Goal: Transaction & Acquisition: Purchase product/service

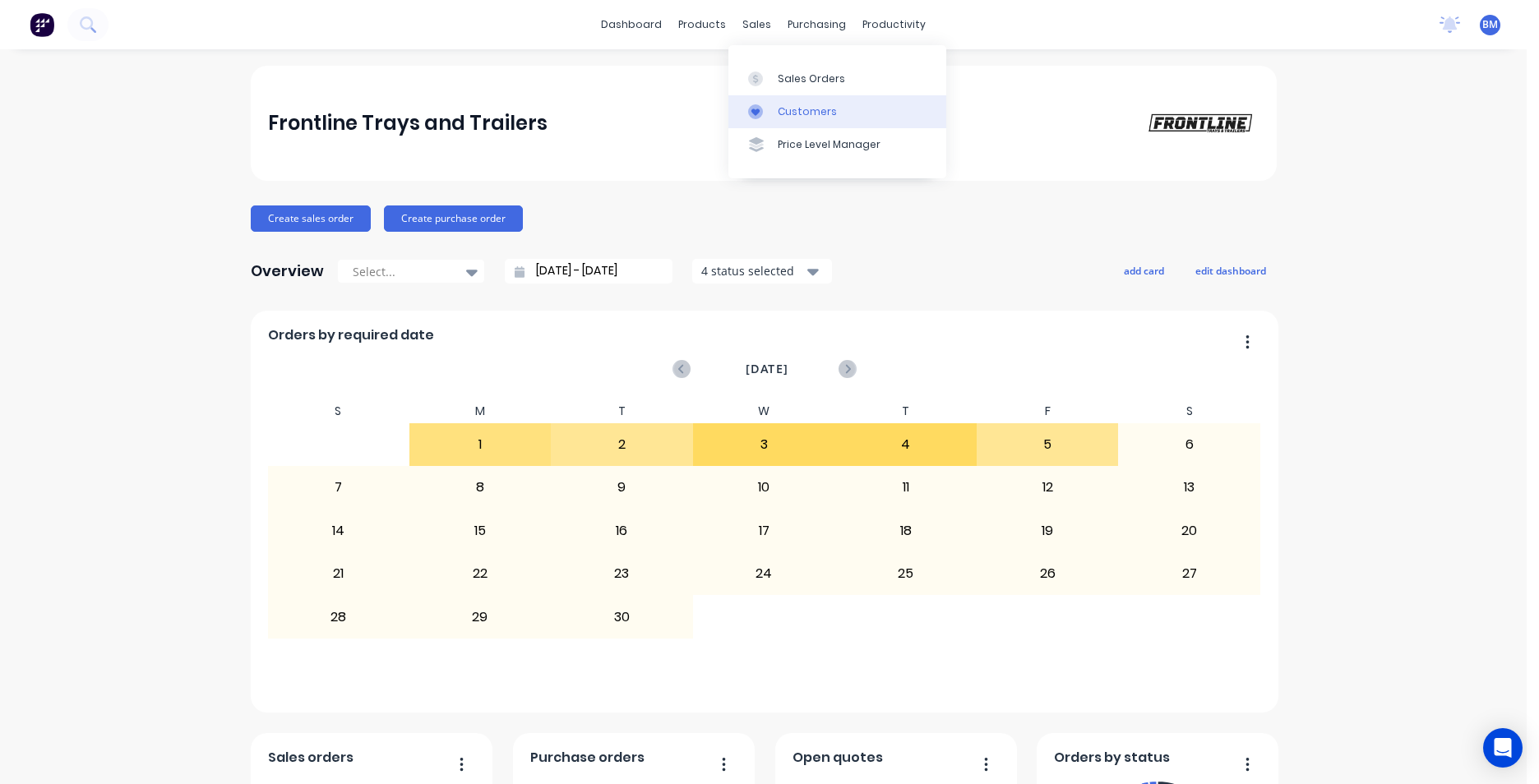
click at [798, 107] on div "Customers" at bounding box center [807, 112] width 59 height 15
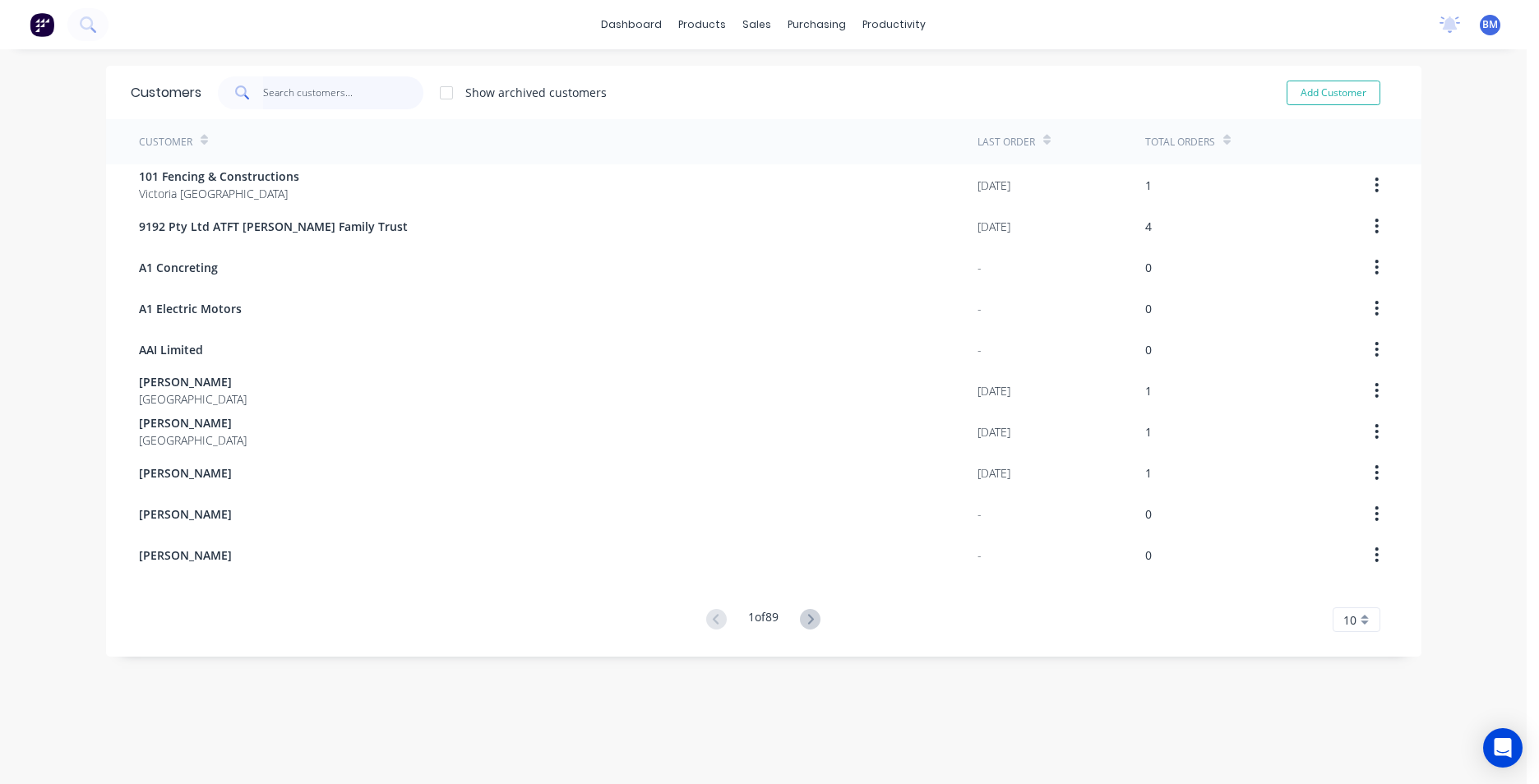
click at [400, 104] on input "text" at bounding box center [343, 92] width 161 height 33
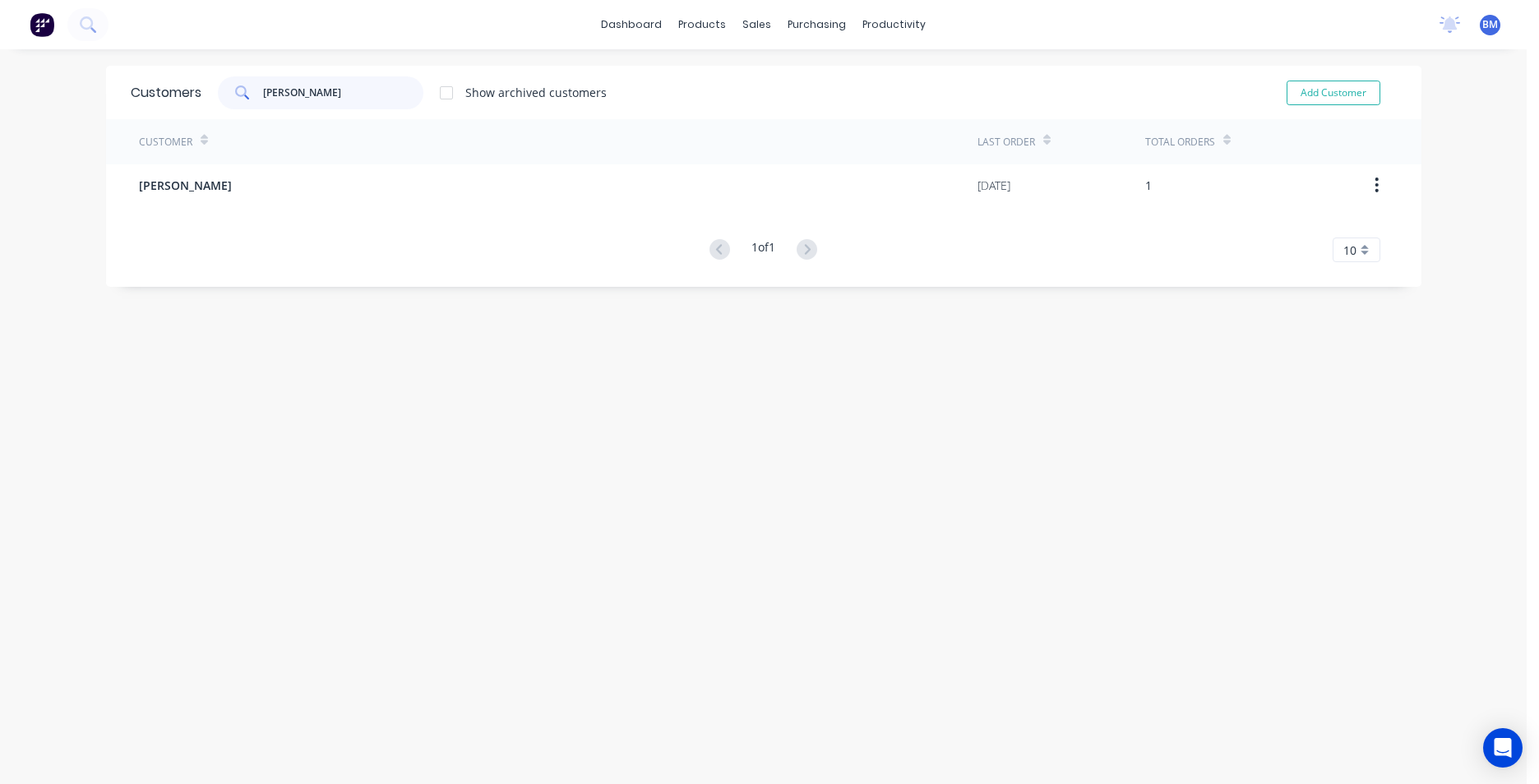
type input "[PERSON_NAME]"
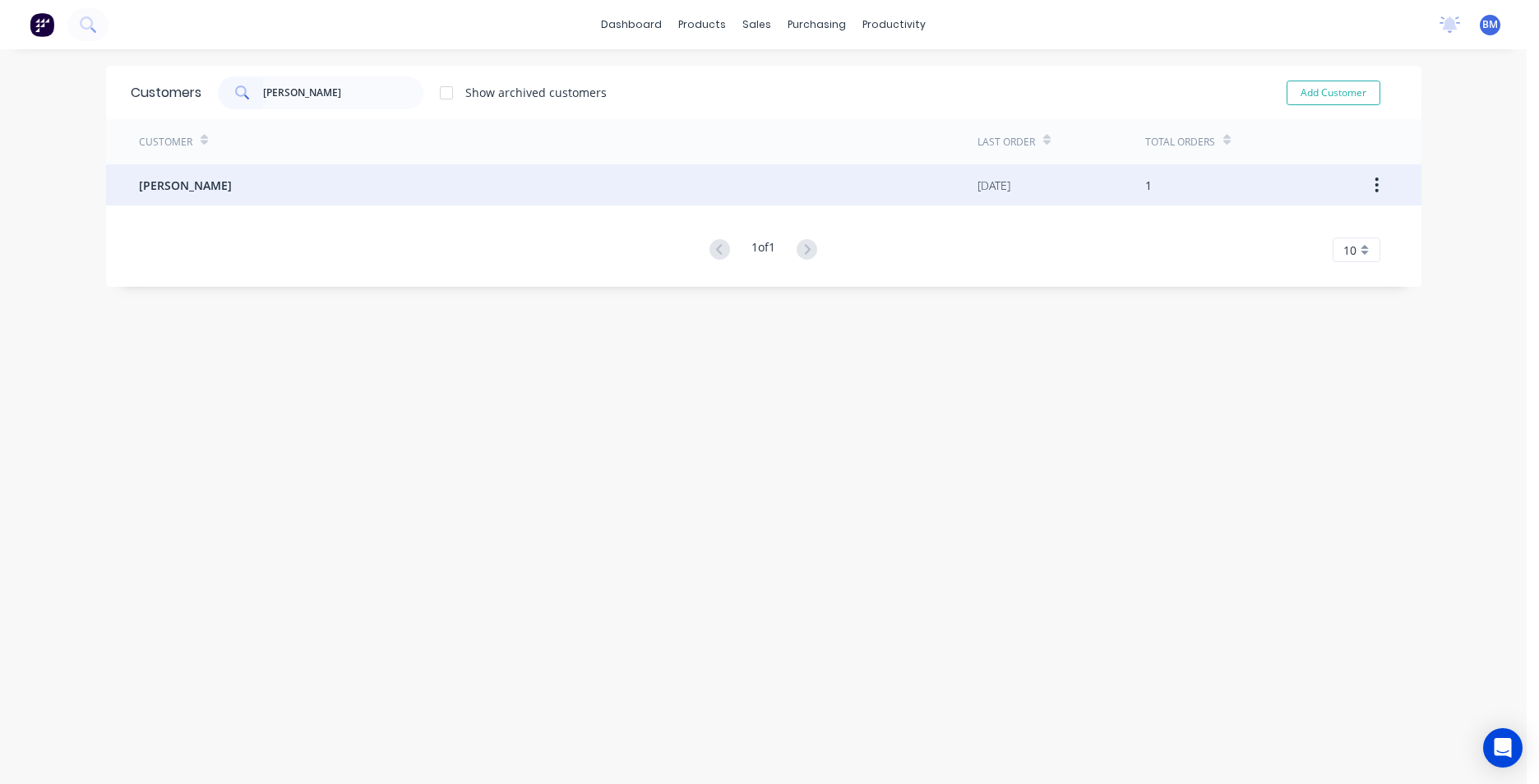
click at [643, 204] on div "Customer Last Order Total Orders [PERSON_NAME] [DATE] 1 1 of 1 10 5 10 15 20 25…" at bounding box center [763, 190] width 1315 height 143
click at [185, 189] on span "[PERSON_NAME]" at bounding box center [185, 185] width 93 height 17
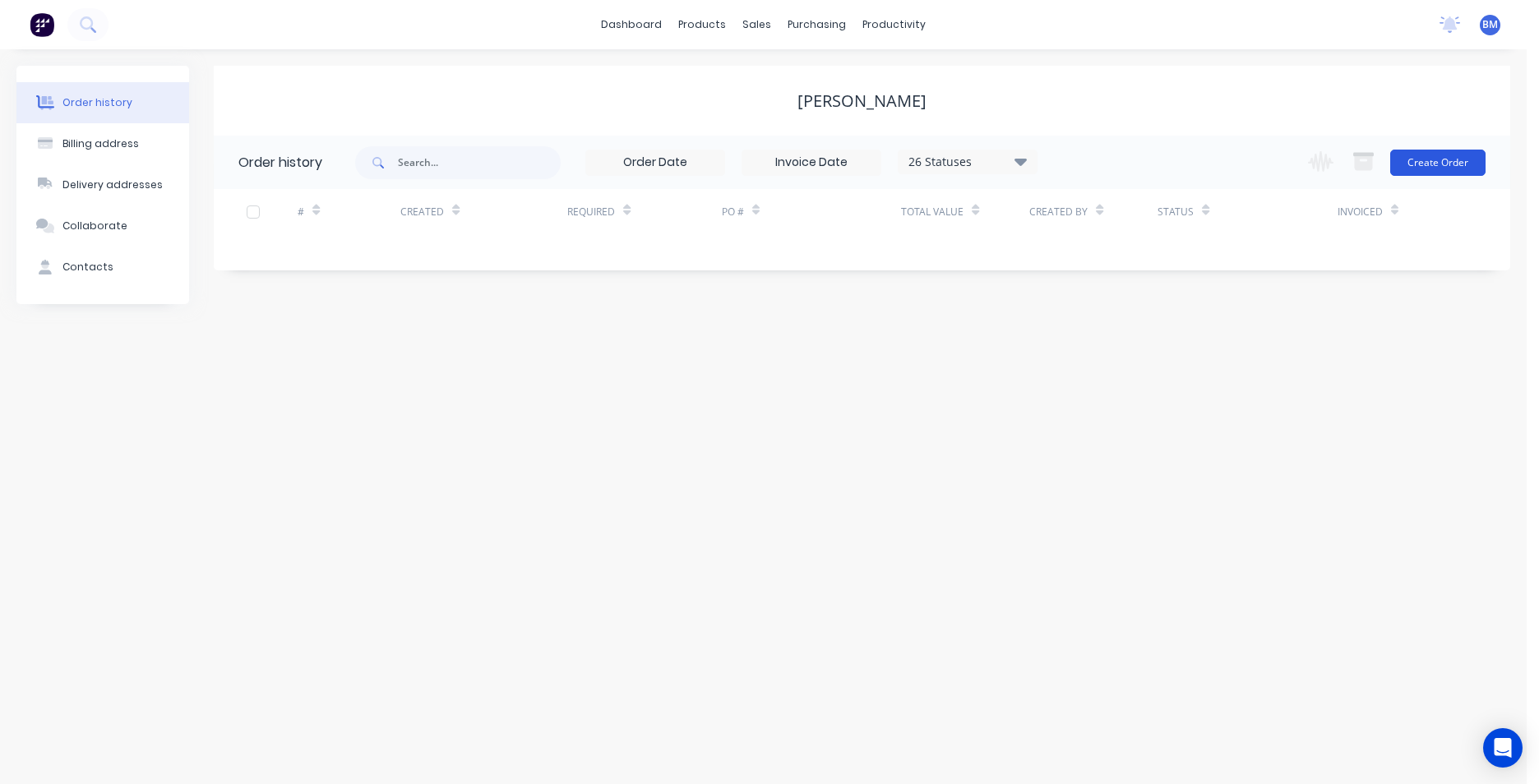
click at [1440, 165] on button "Create Order" at bounding box center [1438, 162] width 96 height 26
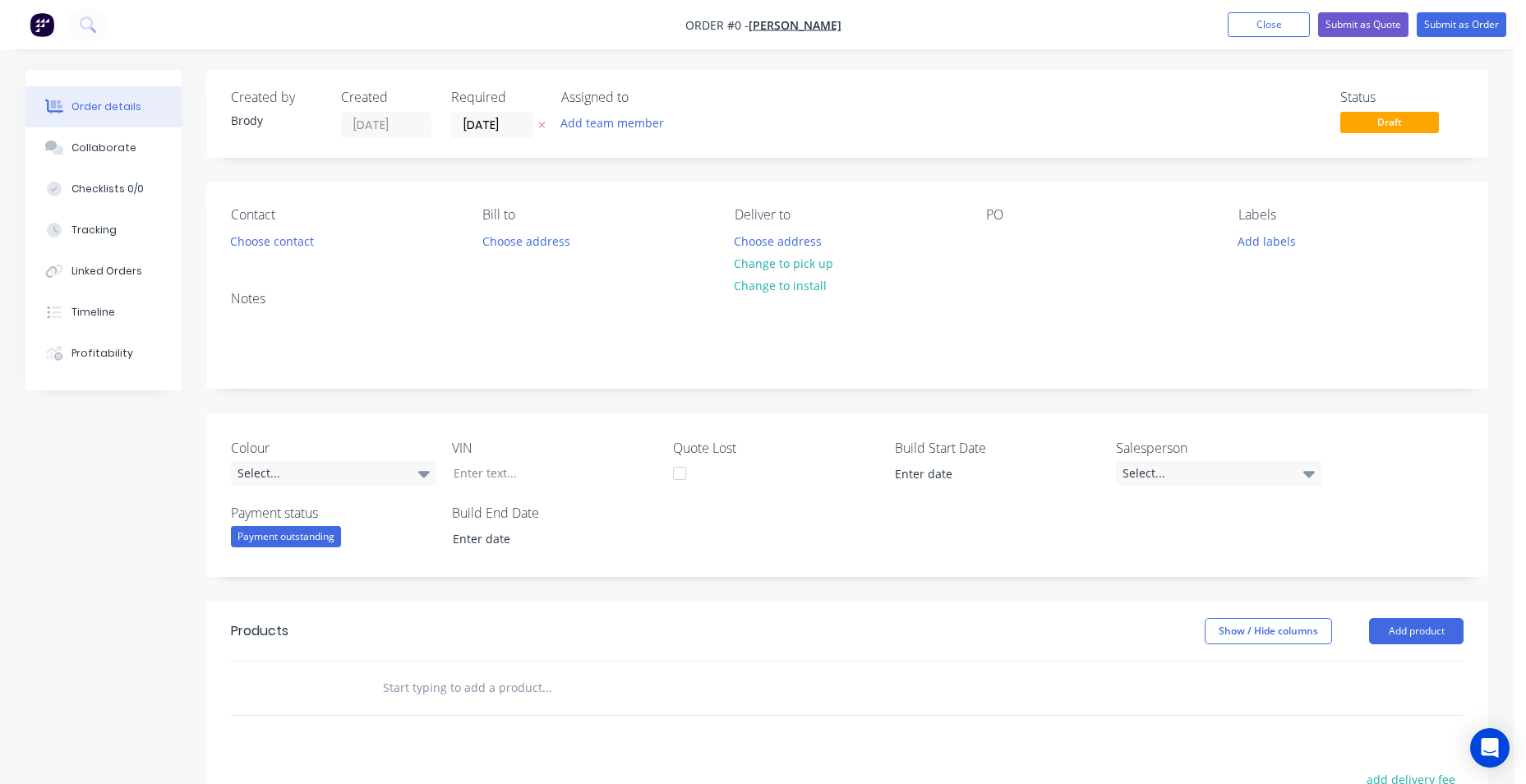
drag, startPoint x: 419, startPoint y: 689, endPoint x: 431, endPoint y: 690, distance: 12.0
click at [430, 689] on input "text" at bounding box center [546, 688] width 329 height 33
click at [436, 688] on input "text" at bounding box center [546, 688] width 329 height 33
type input "ec-1610"
click at [48, 19] on img "button" at bounding box center [41, 24] width 25 height 24
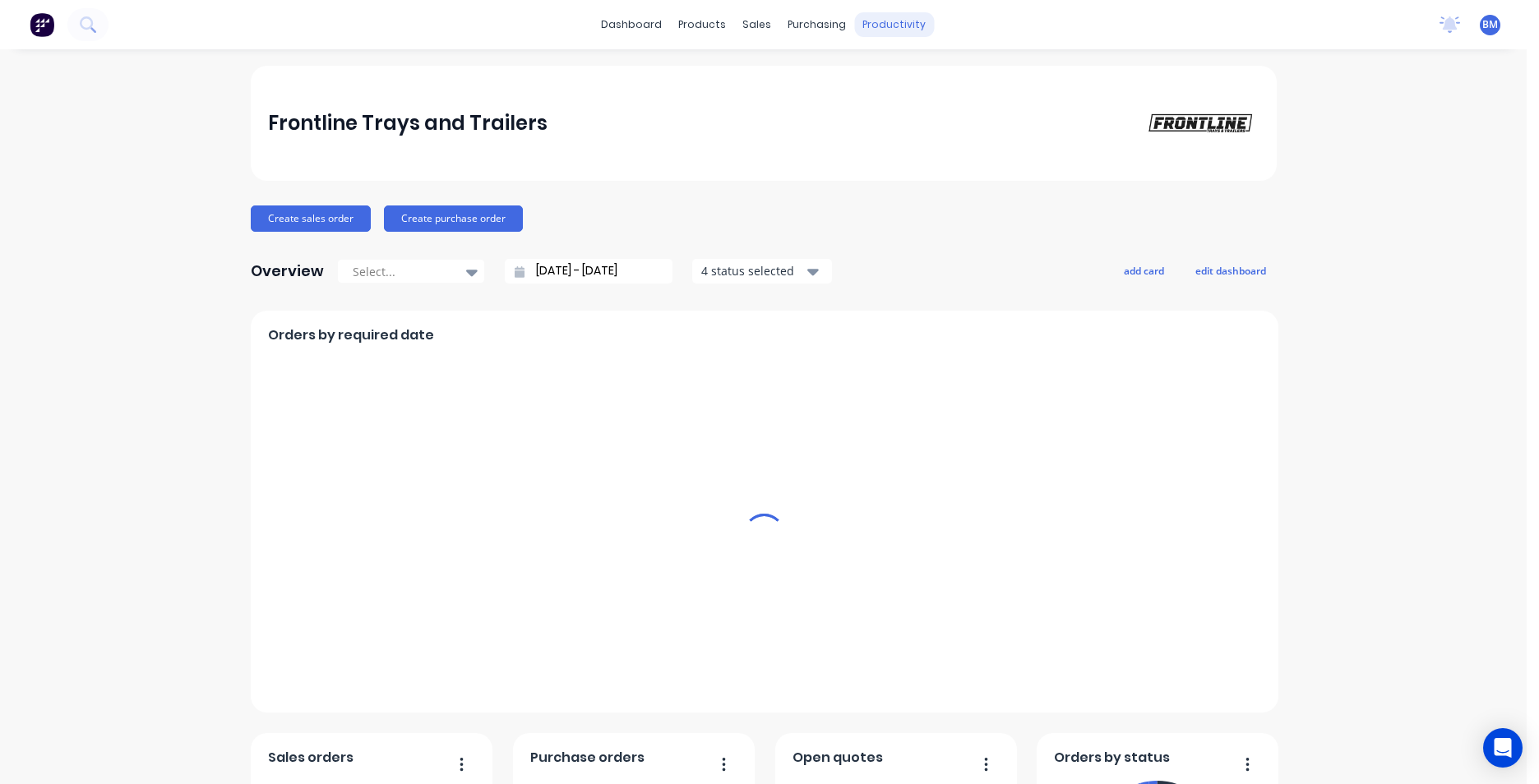
click at [871, 16] on div "productivity" at bounding box center [893, 24] width 79 height 24
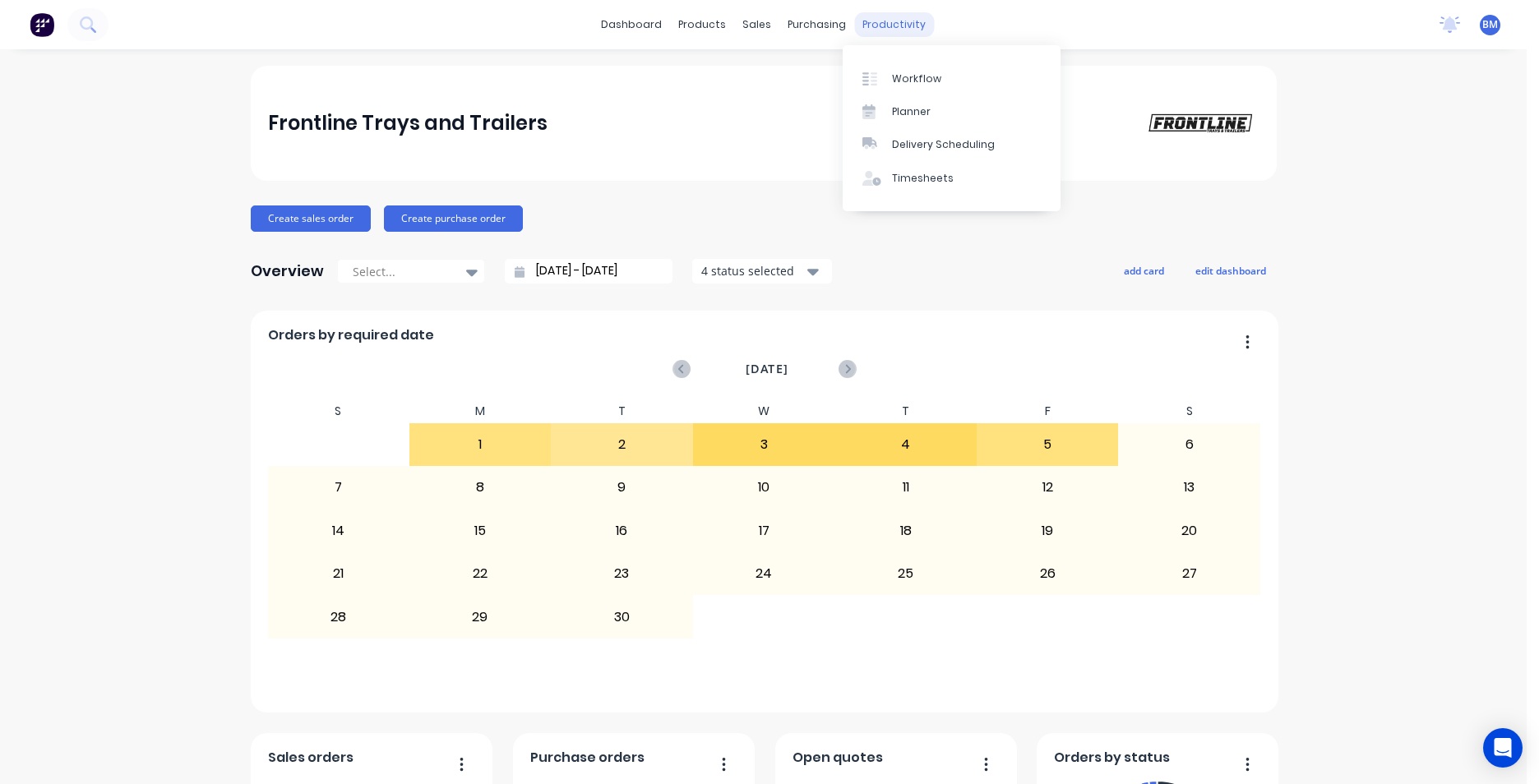
click at [884, 25] on div "productivity" at bounding box center [893, 24] width 79 height 24
click at [933, 74] on div "Workflow" at bounding box center [916, 79] width 49 height 15
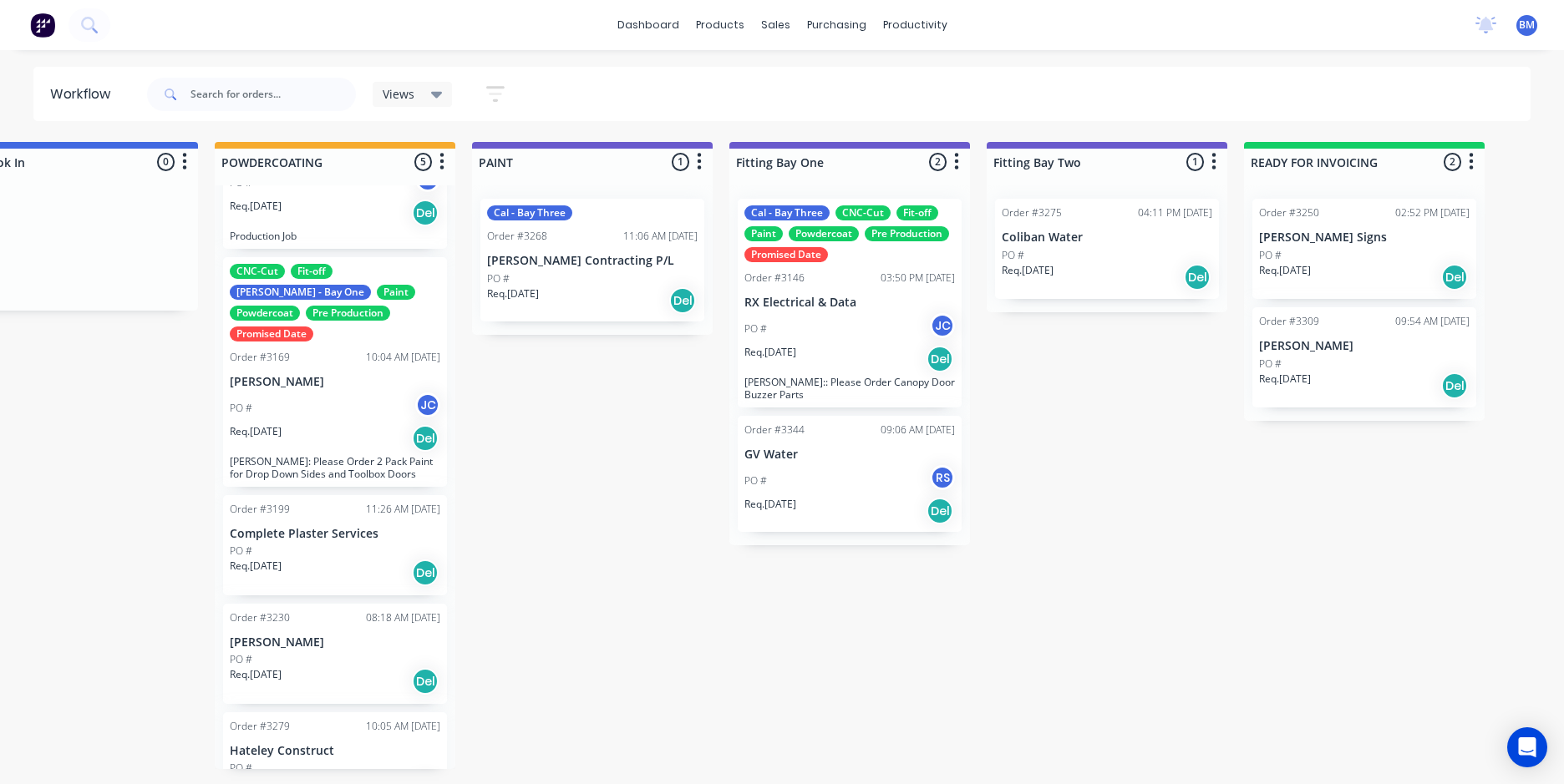
scroll to position [169, 0]
click at [215, 94] on input "text" at bounding box center [273, 94] width 166 height 33
type input "[PERSON_NAME]"
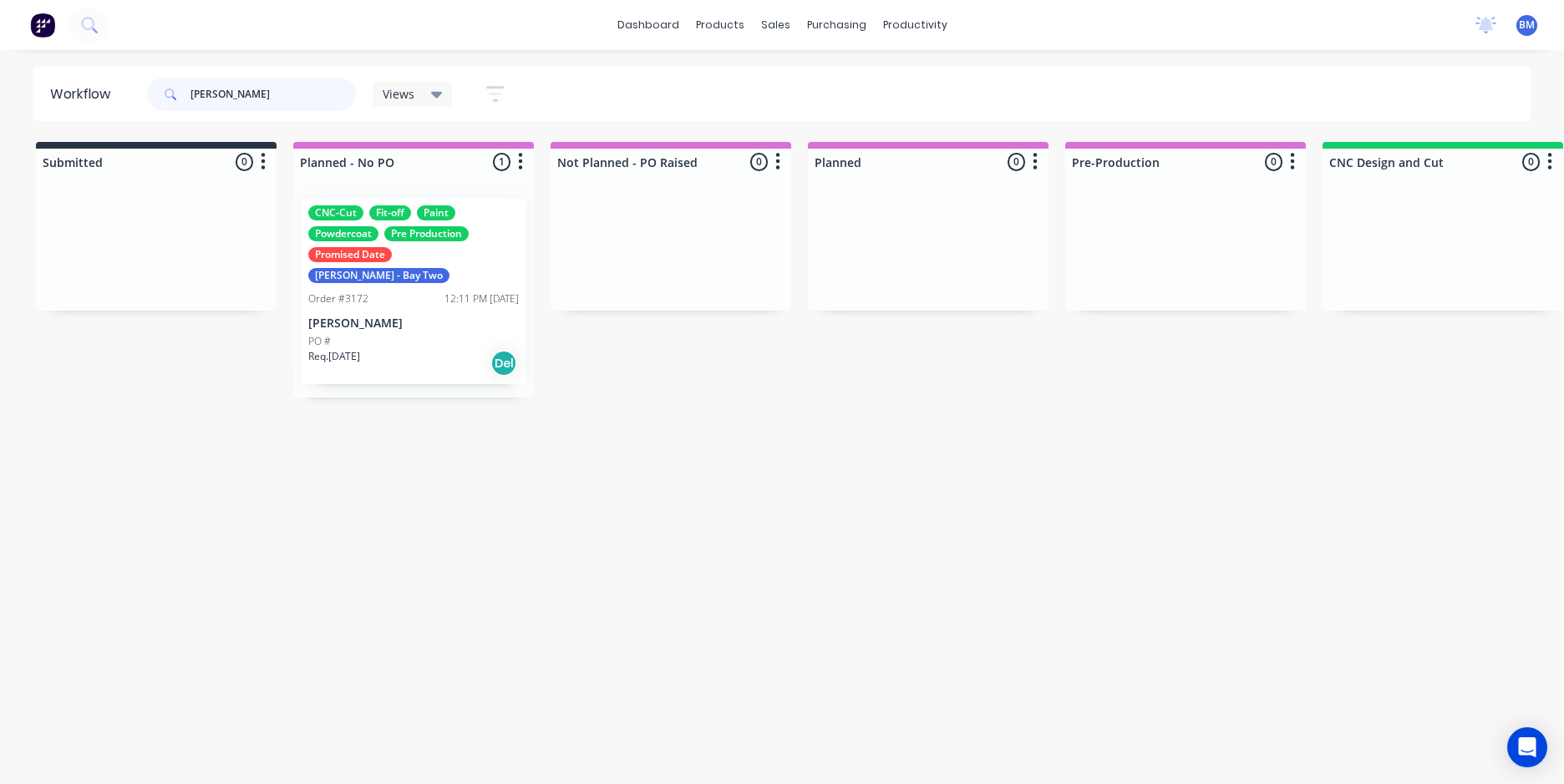
drag, startPoint x: 258, startPoint y: 82, endPoint x: 250, endPoint y: 88, distance: 10.0
click at [251, 88] on input "[PERSON_NAME]" at bounding box center [273, 94] width 166 height 33
drag, startPoint x: 241, startPoint y: 90, endPoint x: 167, endPoint y: 99, distance: 74.5
click at [167, 99] on div "[PERSON_NAME]" at bounding box center [251, 94] width 209 height 33
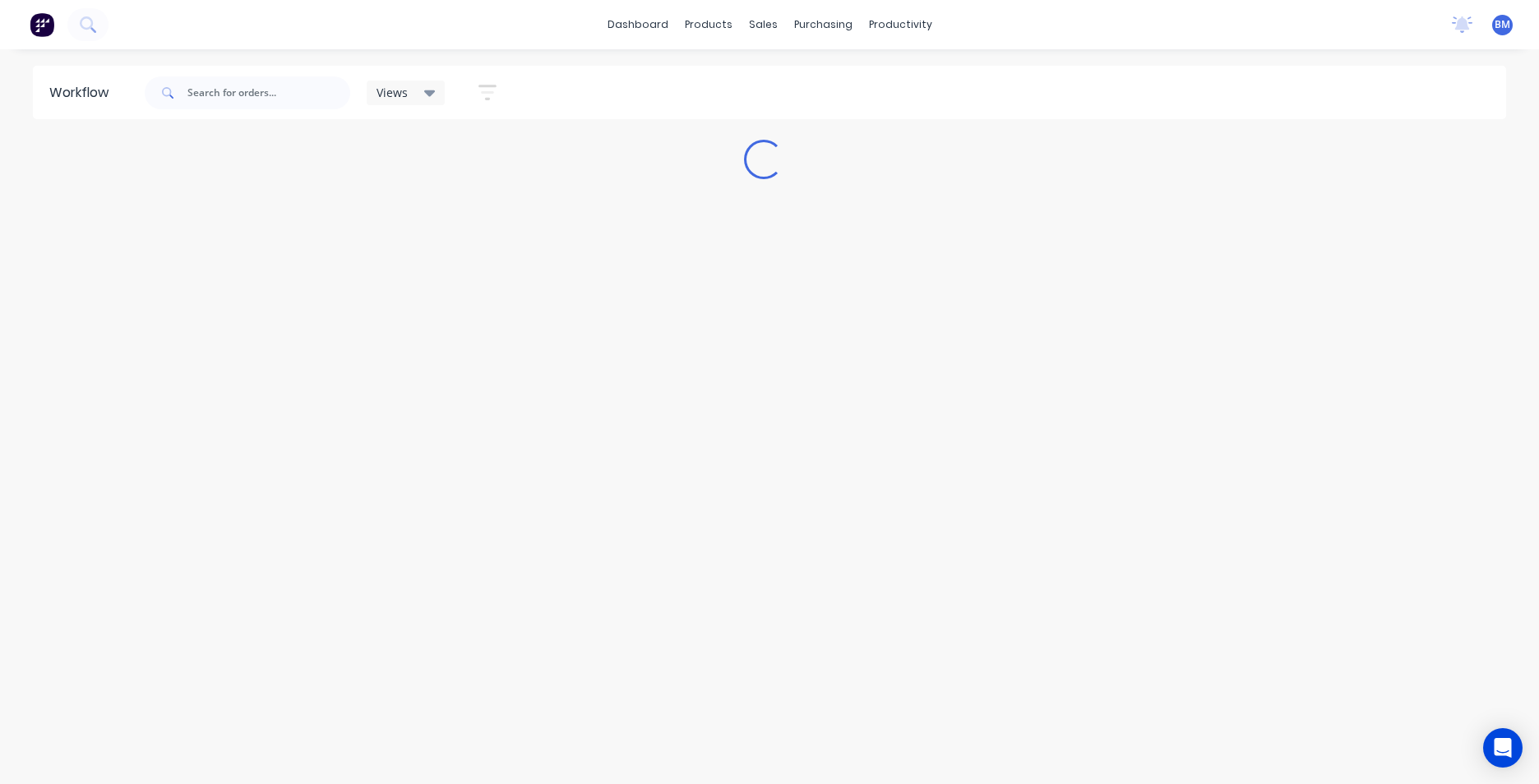
drag, startPoint x: 340, startPoint y: 781, endPoint x: 358, endPoint y: 782, distance: 18.0
click at [358, 685] on html "dashboard products sales purchasing productivity dashboard products Product Cat…" at bounding box center [769, 342] width 1539 height 685
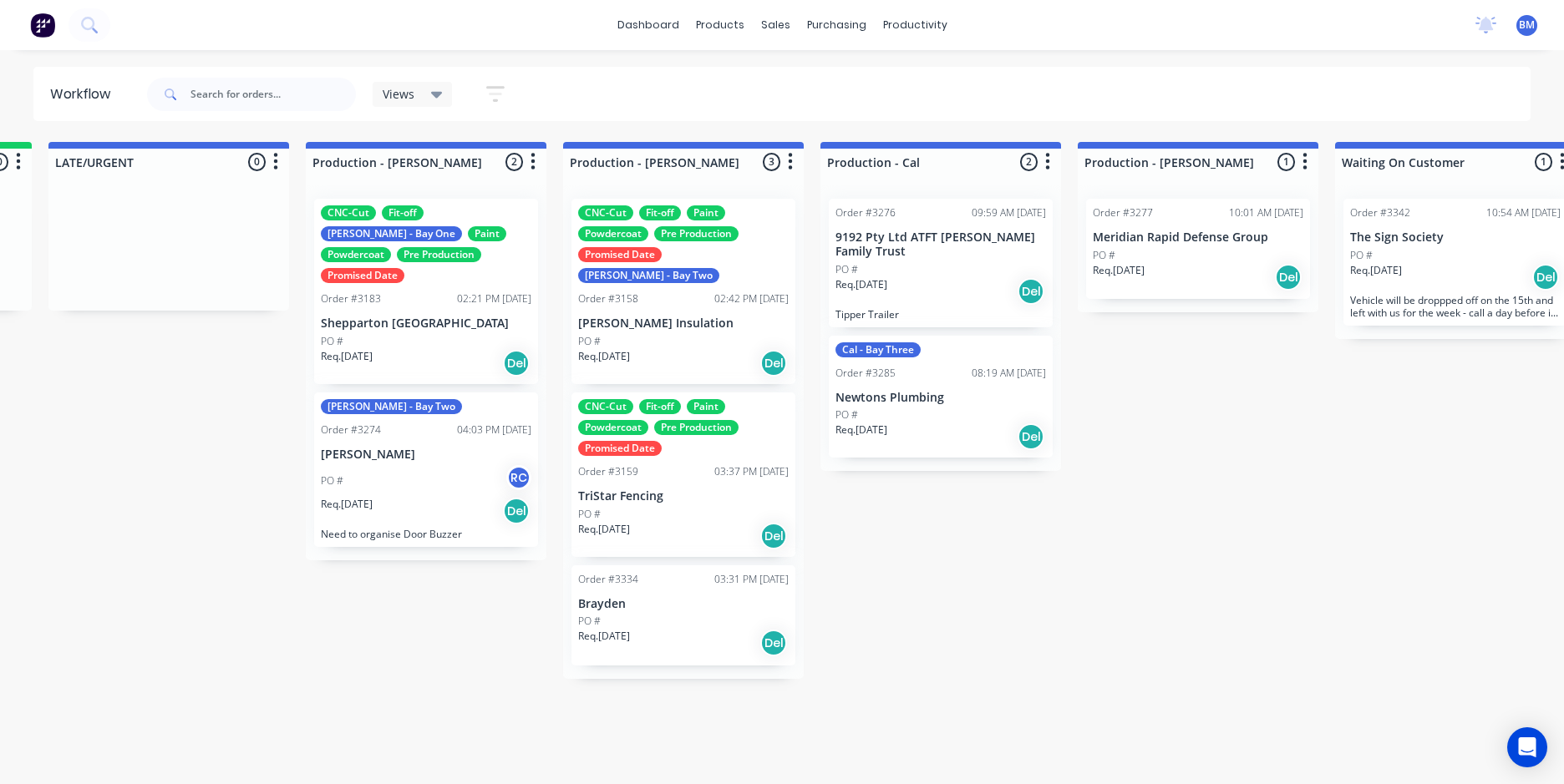
scroll to position [0, 1537]
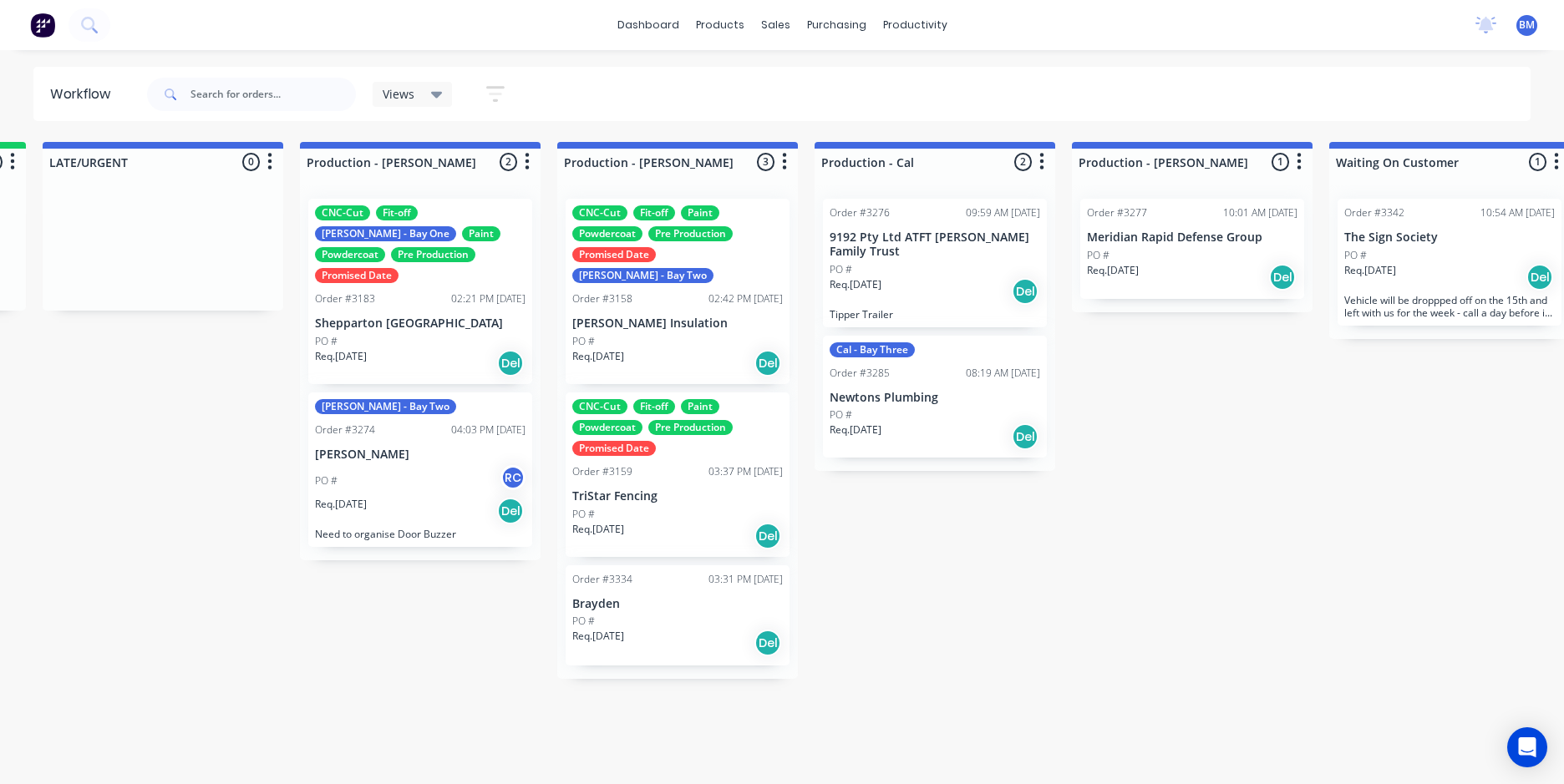
click at [1184, 33] on div "dashboard products sales purchasing productivity dashboard products Product Cat…" at bounding box center [782, 25] width 1564 height 50
click at [1185, 29] on div "dashboard products sales purchasing productivity dashboard products Product Cat…" at bounding box center [782, 25] width 1564 height 50
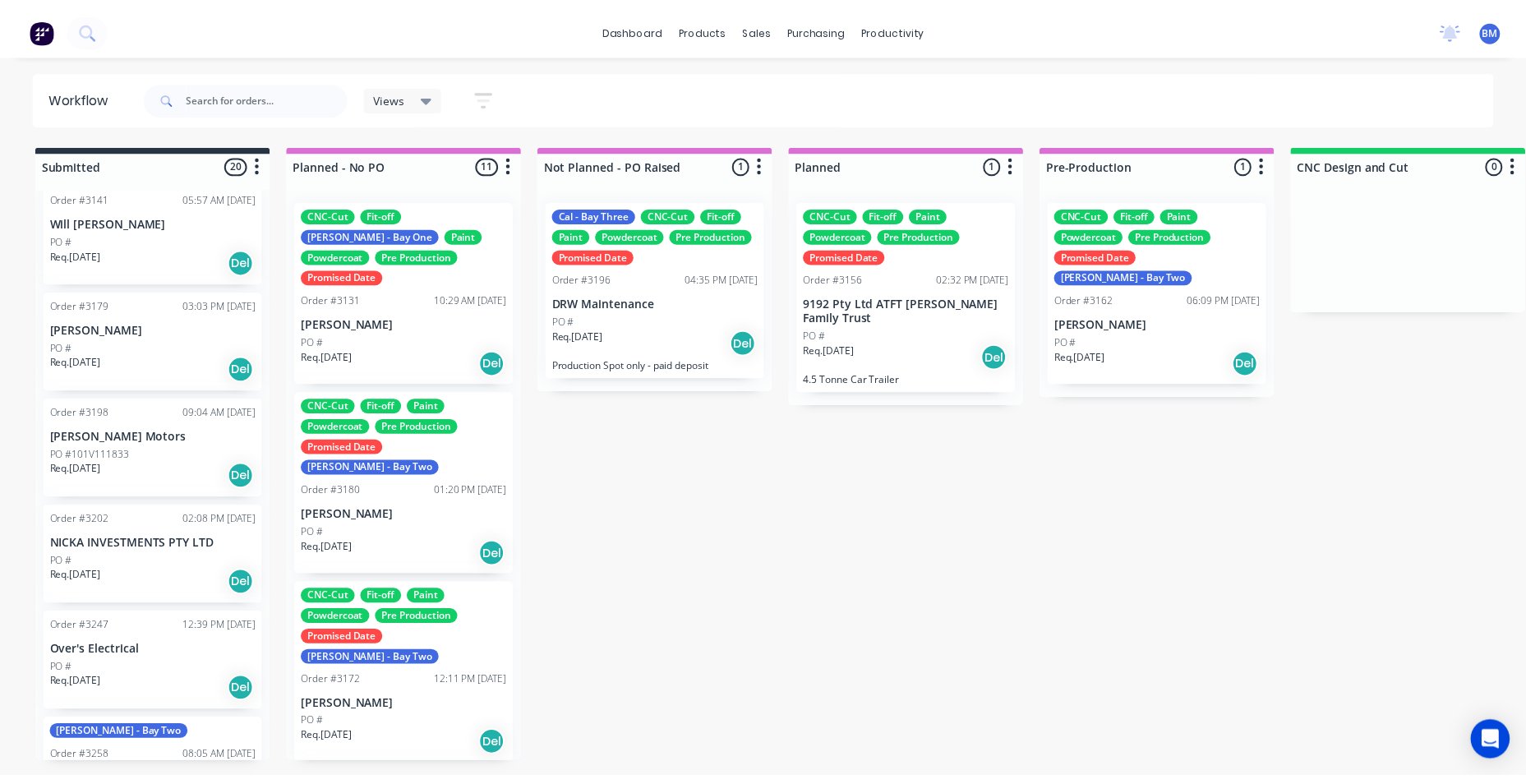
scroll to position [0, 0]
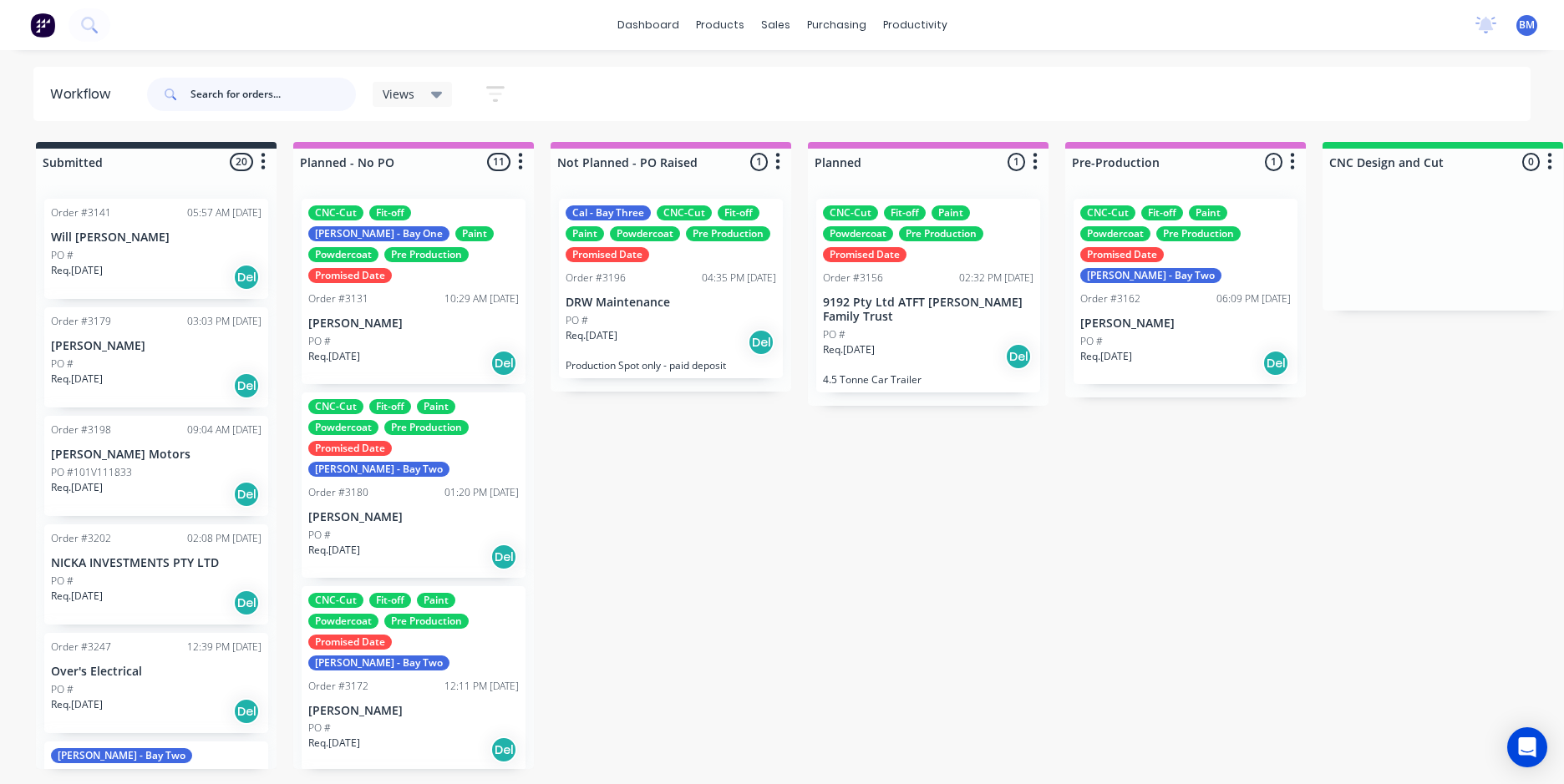
click at [228, 83] on input "text" at bounding box center [273, 94] width 166 height 33
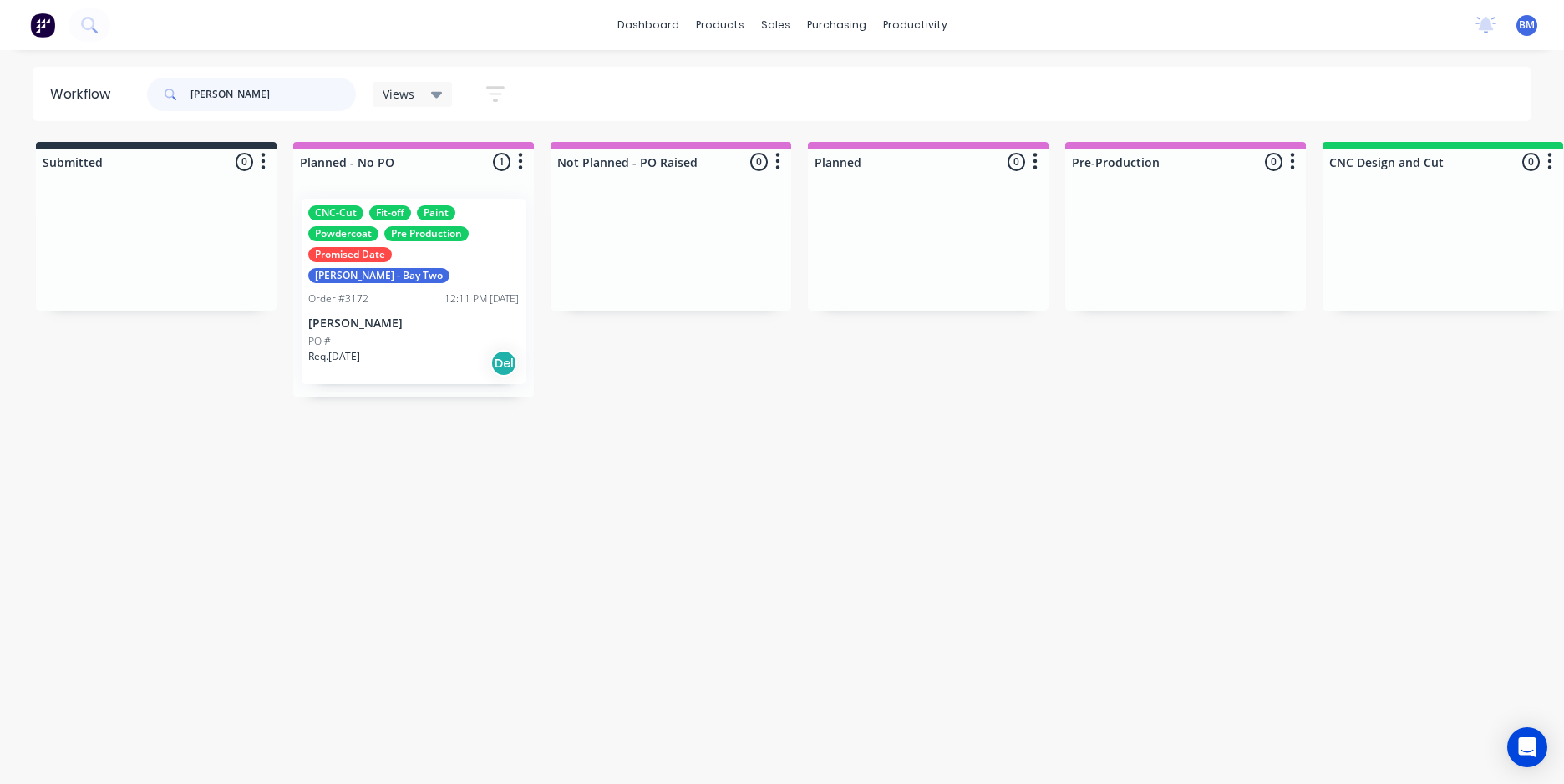
type input "[PERSON_NAME]"
click at [388, 289] on div "CNC-Cut Fit-off Paint Powdercoat Pre Production Promised Date [PERSON_NAME] - B…" at bounding box center [413, 291] width 224 height 185
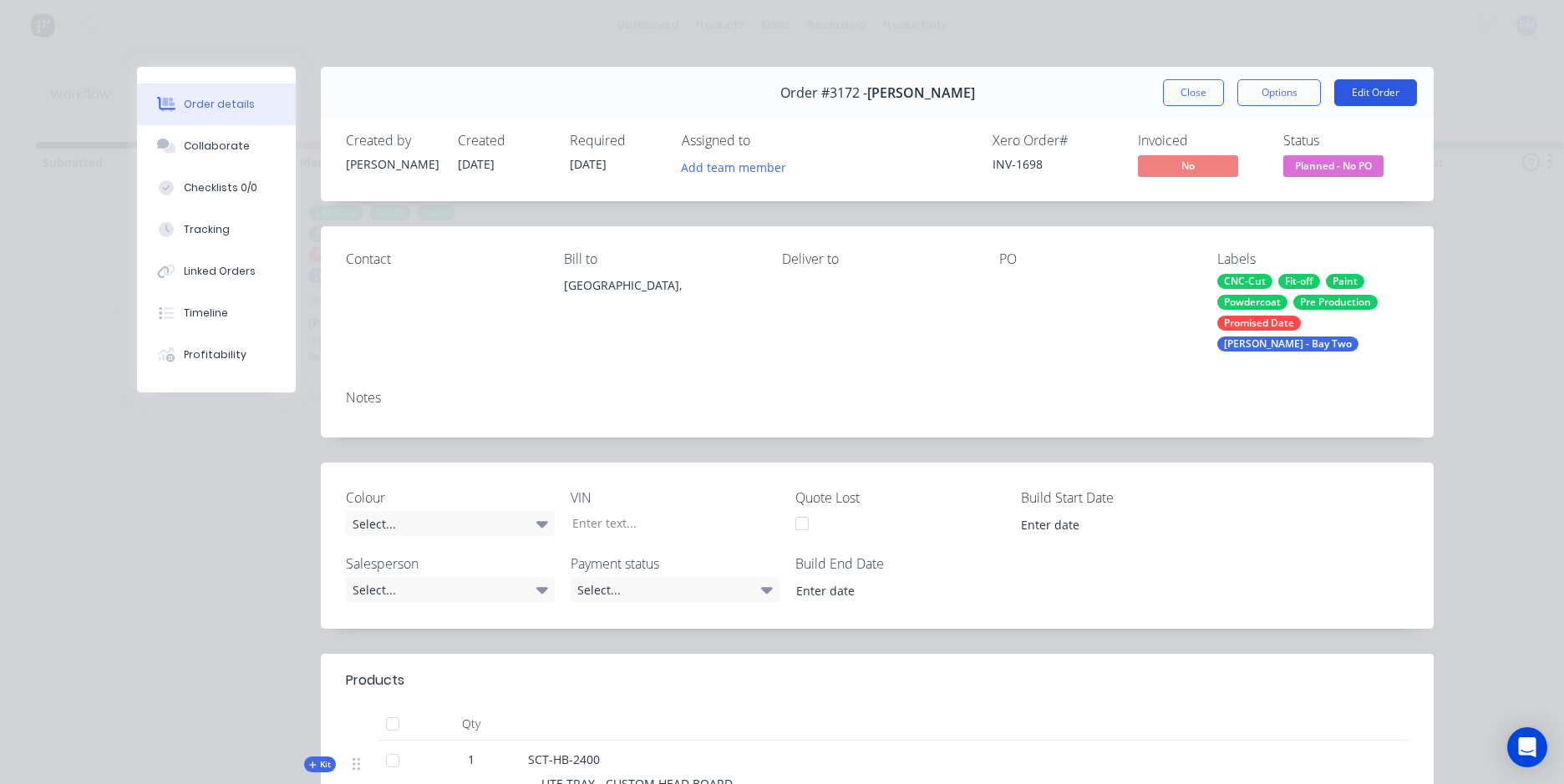
click at [1381, 95] on button "Edit Order" at bounding box center [1375, 92] width 82 height 27
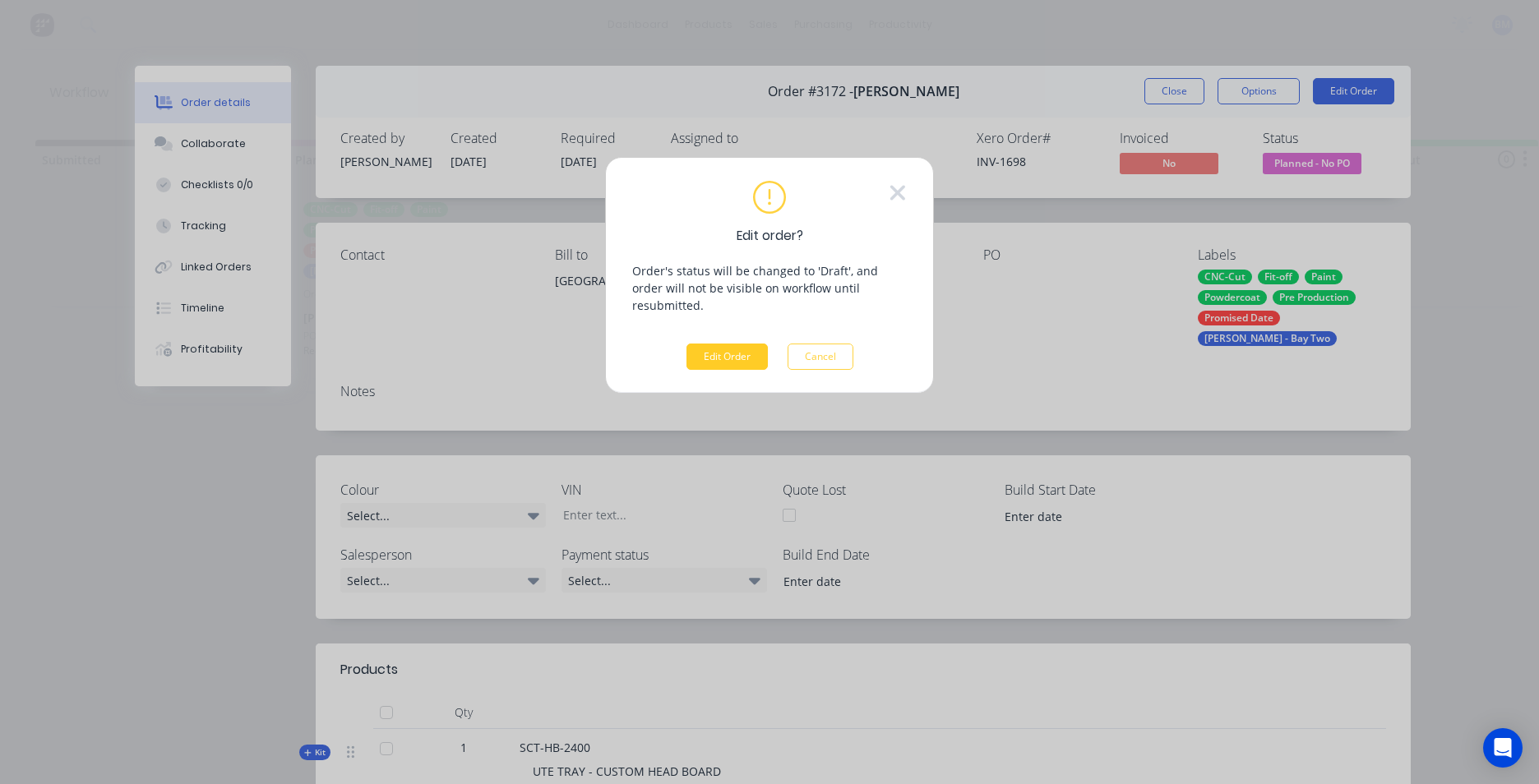
click at [715, 344] on button "Edit Order" at bounding box center [727, 357] width 81 height 26
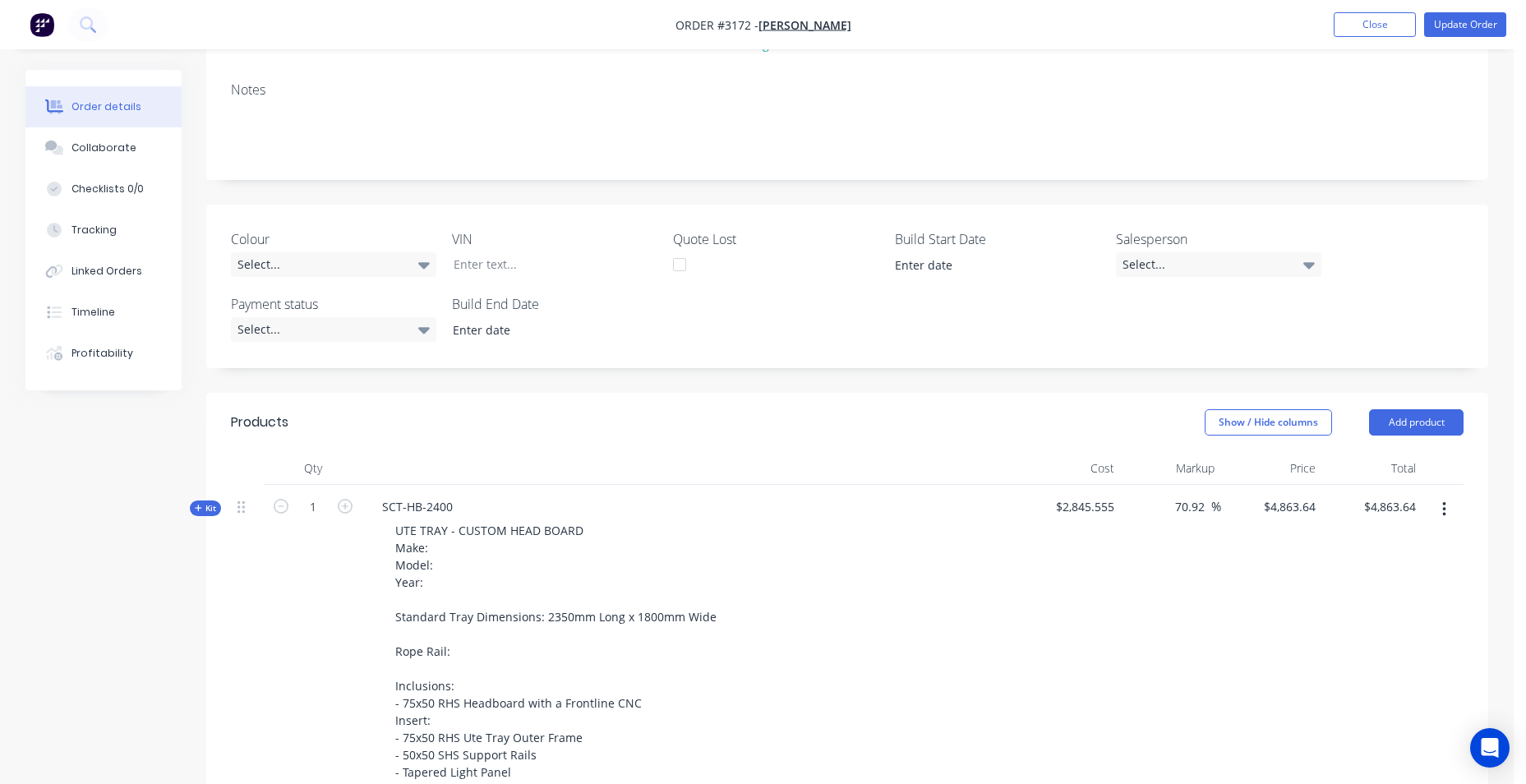
scroll to position [493, 0]
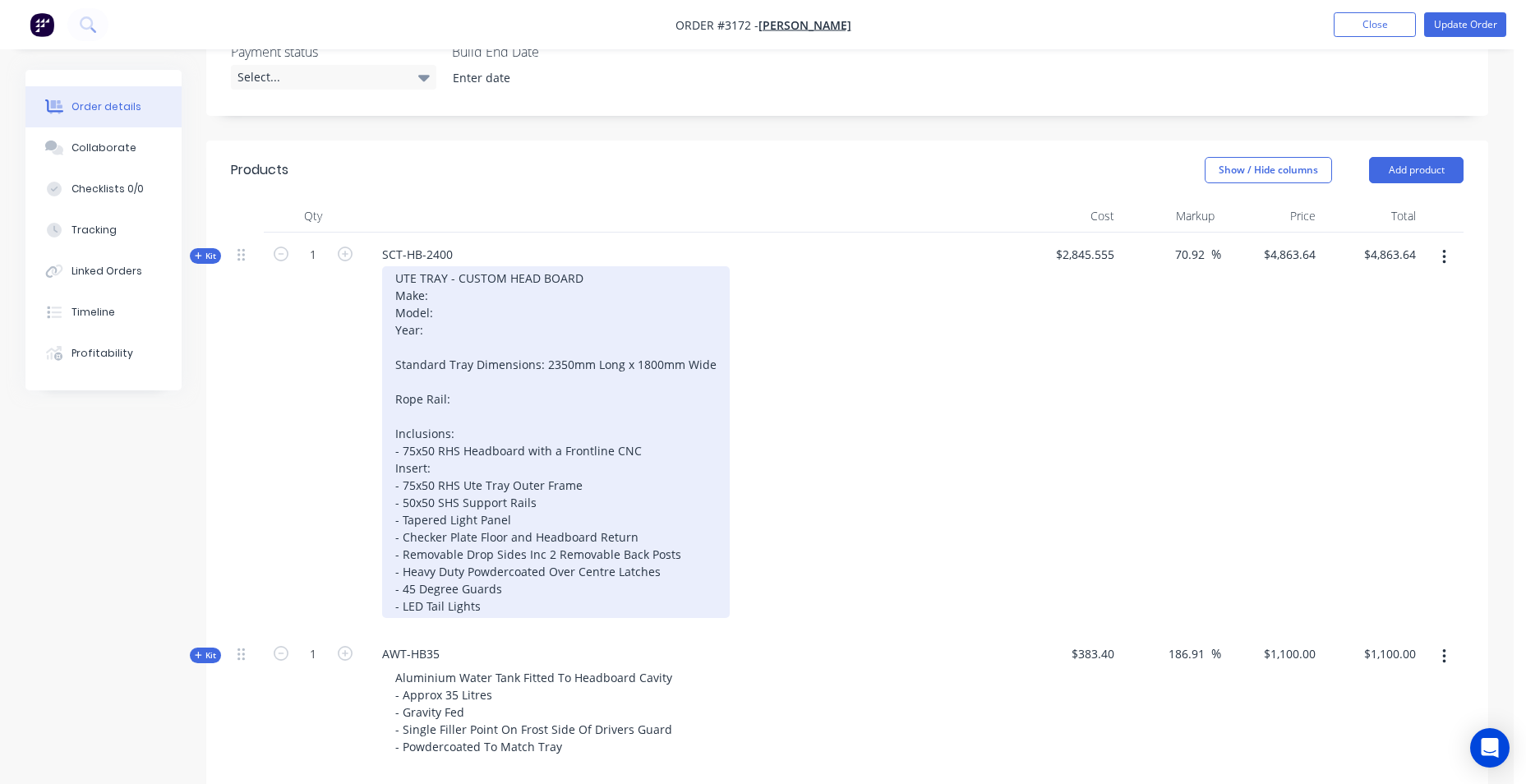
click at [586, 280] on div "UTE TRAY - CUSTOM HEAD BOARD Make: Model: Year: Standard Tray Dimensions: 2350m…" at bounding box center [555, 442] width 347 height 351
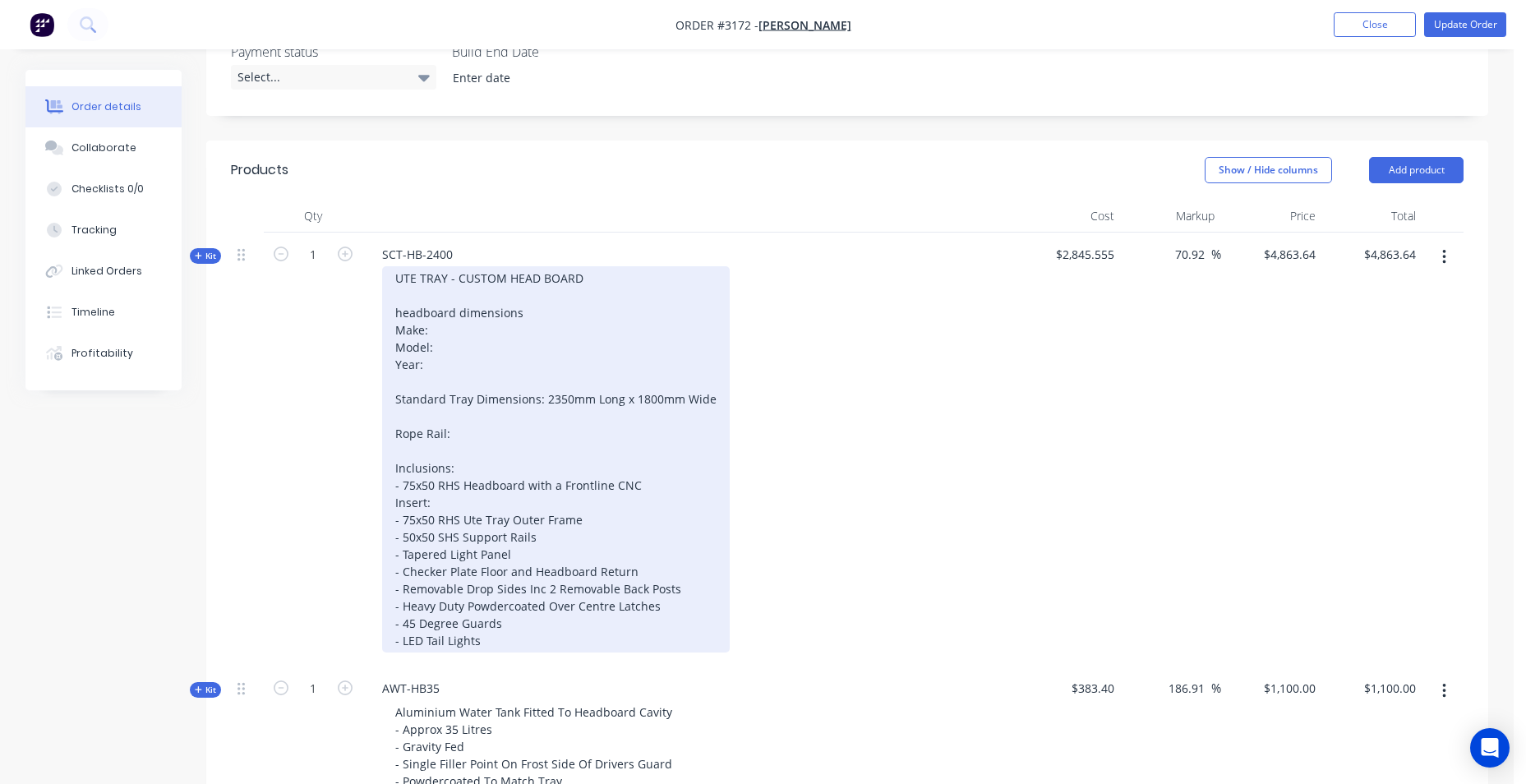
click at [554, 323] on div "UTE TRAY - CUSTOM HEAD BOARD headboard dimensions Make: Model: Year: Standard T…" at bounding box center [555, 459] width 347 height 386
click at [555, 318] on div "UTE TRAY - CUSTOM HEAD BOARD headboard dimensions Make: Model: Year: Standard T…" at bounding box center [555, 459] width 347 height 386
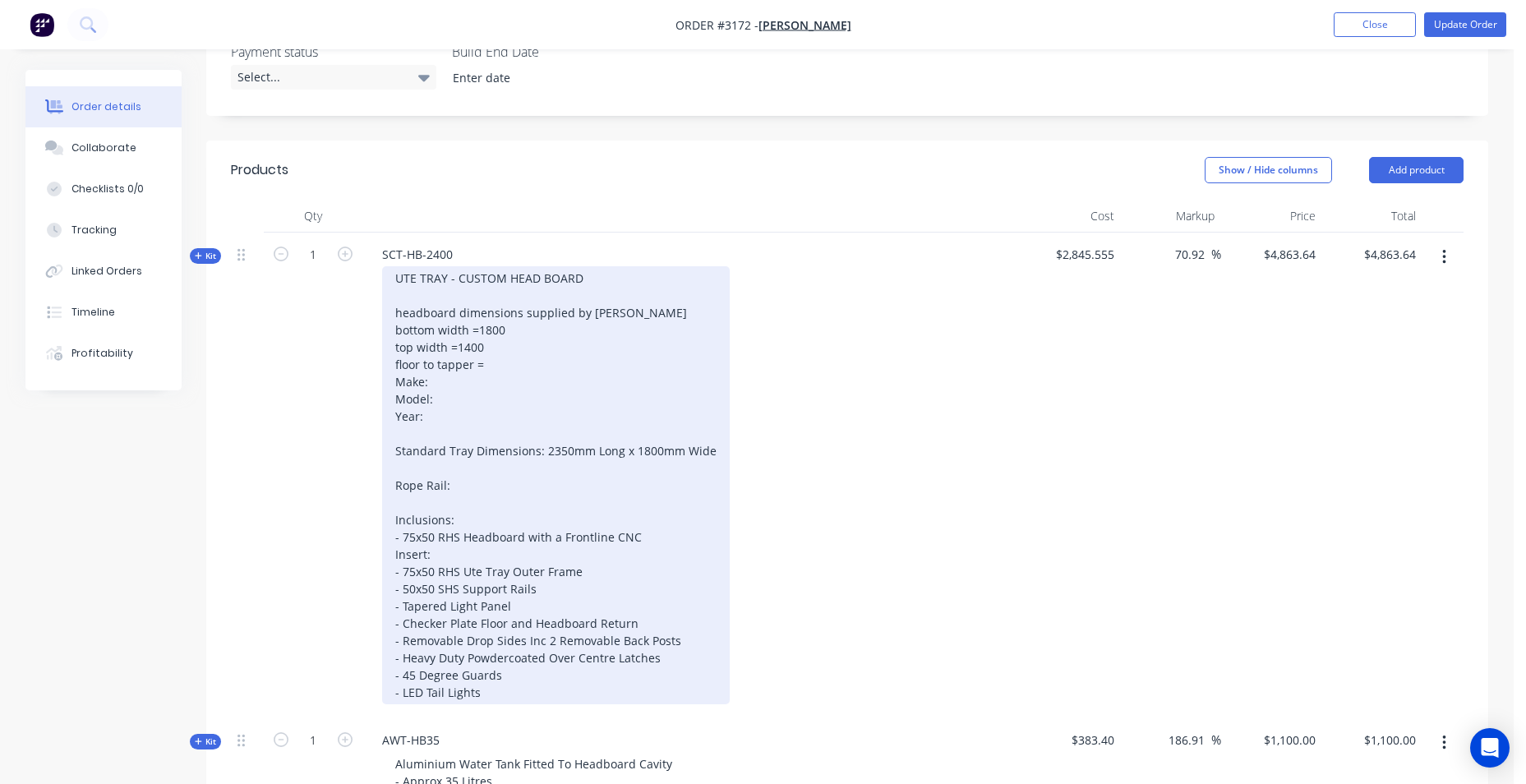
click at [490, 362] on div "UTE TRAY - CUSTOM HEAD BOARD headboard dimensions supplied by [PERSON_NAME] bot…" at bounding box center [555, 485] width 347 height 438
click at [435, 364] on div "UTE TRAY - CUSTOM HEAD BOARD headboard dimensions supplied by [PERSON_NAME] bot…" at bounding box center [555, 485] width 347 height 438
click at [585, 372] on div "UTE TRAY - CUSTOM HEAD BOARD headboard dimensions supplied by [PERSON_NAME] bot…" at bounding box center [555, 485] width 347 height 438
click at [543, 362] on div "UTE TRAY - CUSTOM HEAD BOARD headboard dimensions supplied by [PERSON_NAME] bot…" at bounding box center [555, 485] width 347 height 438
click at [508, 347] on div "UTE TRAY - CUSTOM HEAD BOARD headboard dimensions supplied by [PERSON_NAME] bot…" at bounding box center [555, 485] width 347 height 438
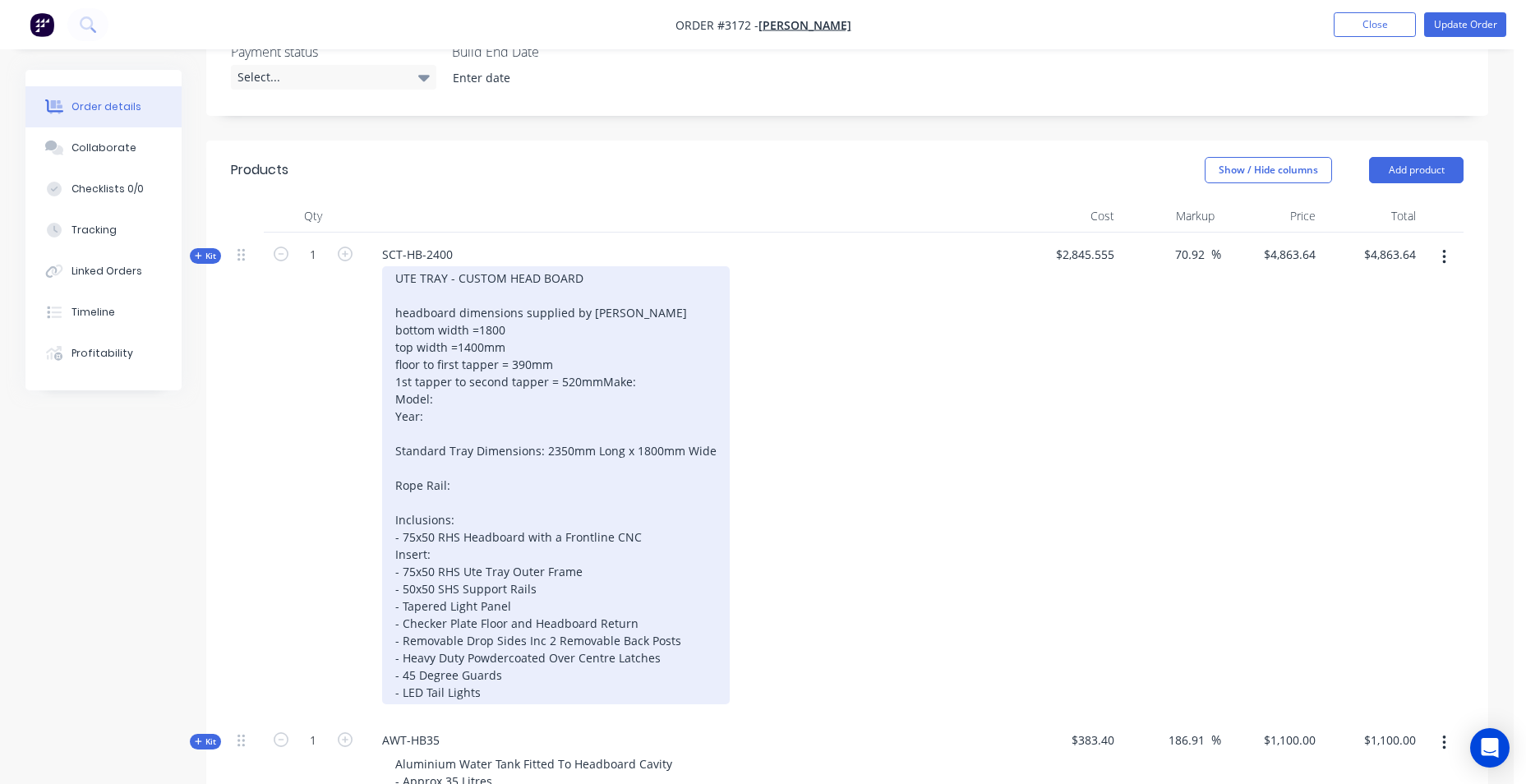
click at [518, 330] on div "UTE TRAY - CUSTOM HEAD BOARD headboard dimensions supplied by [PERSON_NAME] bot…" at bounding box center [555, 485] width 347 height 438
click at [591, 343] on div "UTE TRAY - CUSTOM HEAD BOARD headboard dimensions supplied by [PERSON_NAME] bot…" at bounding box center [555, 485] width 347 height 438
click at [602, 372] on div "UTE TRAY - CUSTOM HEAD BOARD headboard dimensions supplied by [PERSON_NAME] bot…" at bounding box center [555, 485] width 347 height 438
click at [608, 373] on div "UTE TRAY - CUSTOM HEAD BOARD headboard dimensions supplied by [PERSON_NAME] bot…" at bounding box center [555, 485] width 347 height 438
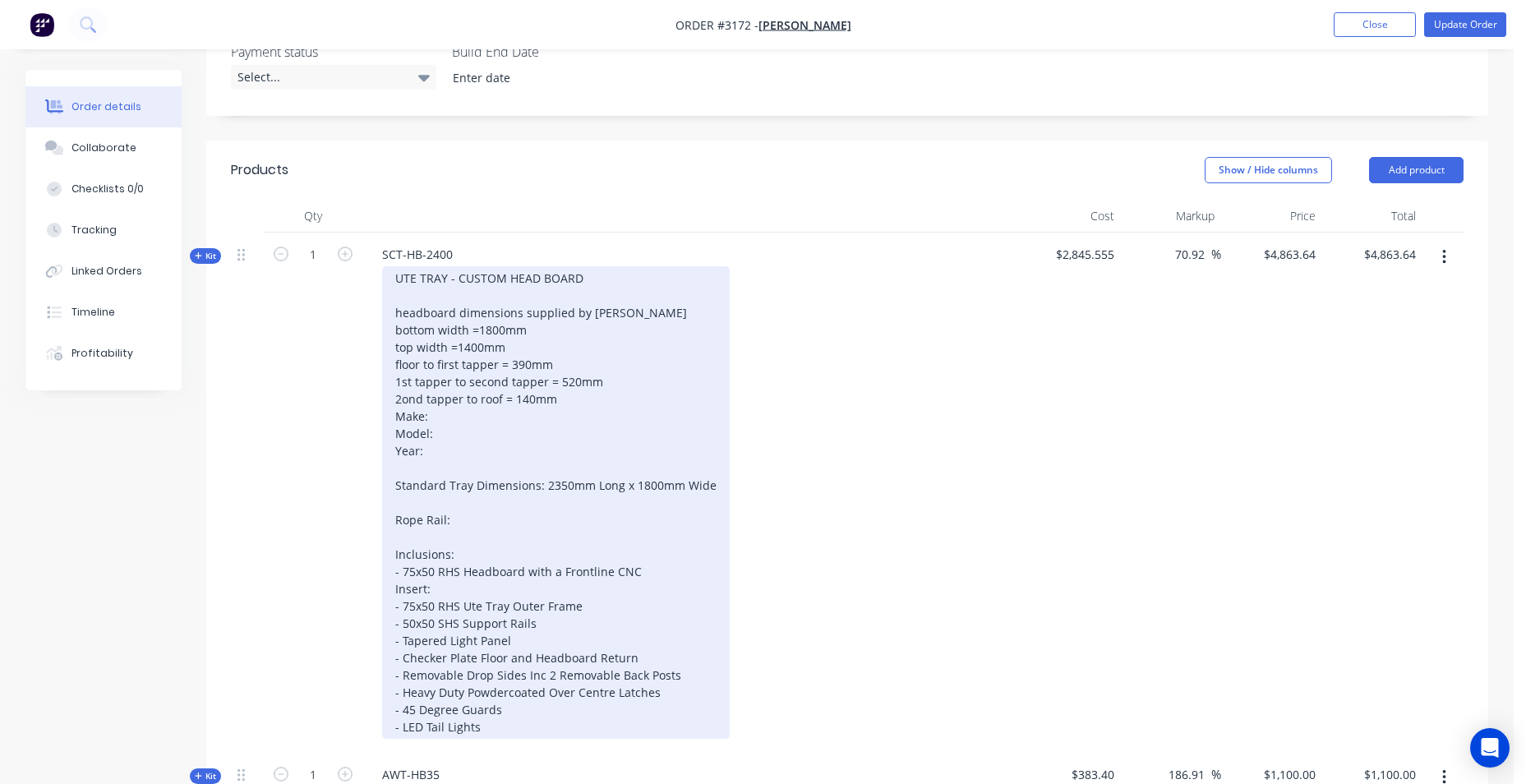
drag, startPoint x: 646, startPoint y: 373, endPoint x: 655, endPoint y: 366, distance: 11.4
click at [651, 370] on div "UTE TRAY - CUSTOM HEAD BOARD headboard dimensions supplied by [PERSON_NAME] bot…" at bounding box center [555, 502] width 347 height 472
drag, startPoint x: 569, startPoint y: 403, endPoint x: 389, endPoint y: 345, distance: 189.1
click at [389, 345] on div "UTE TRAY - CUSTOM HEAD BOARD headboard dimensions supplied by [PERSON_NAME] bot…" at bounding box center [555, 502] width 347 height 472
click at [634, 347] on div "UTE TRAY - CUSTOM HEAD BOARD headboard dimensions supplied by [PERSON_NAME] bot…" at bounding box center [555, 502] width 347 height 472
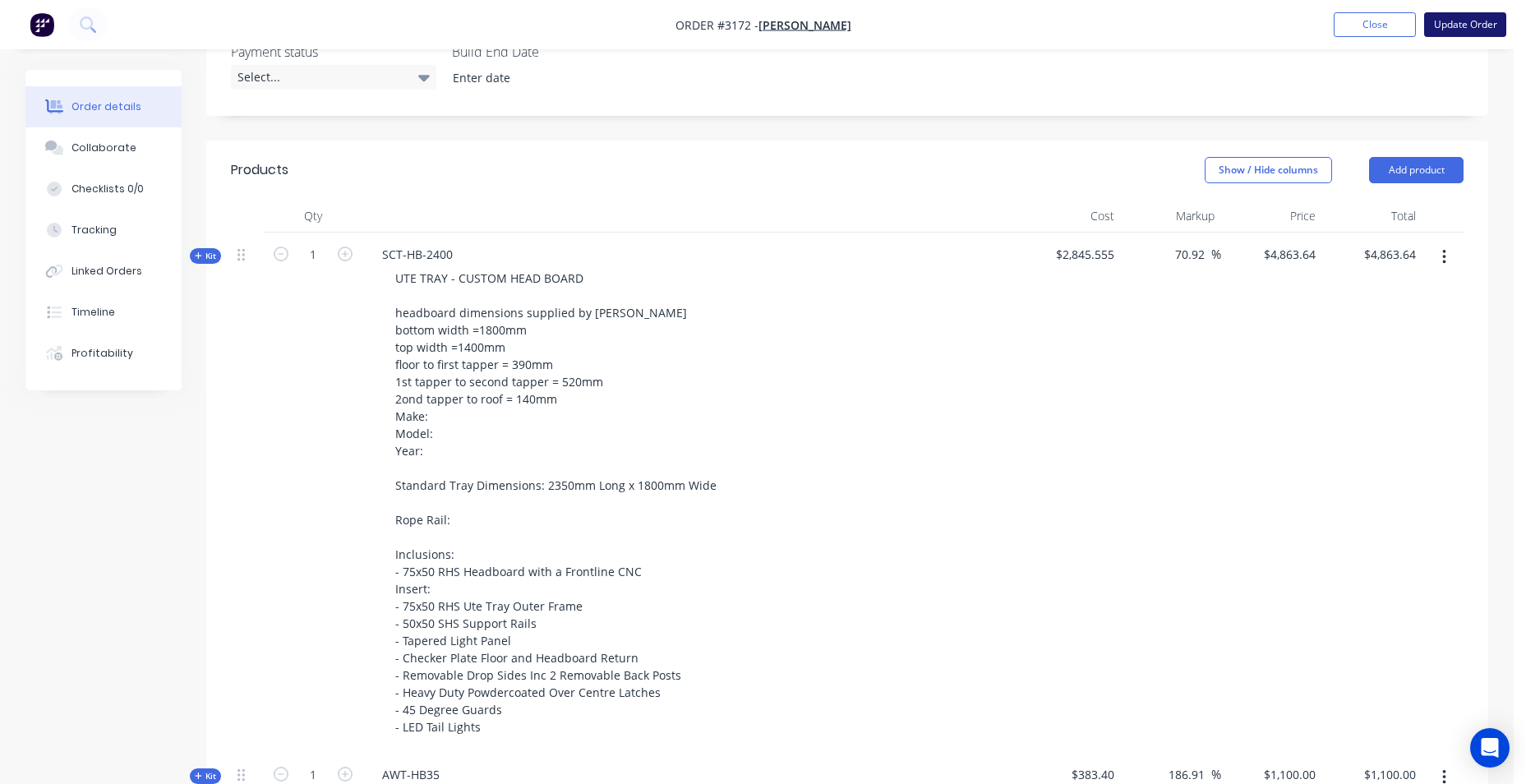
click at [1458, 29] on button "Update Order" at bounding box center [1464, 24] width 82 height 24
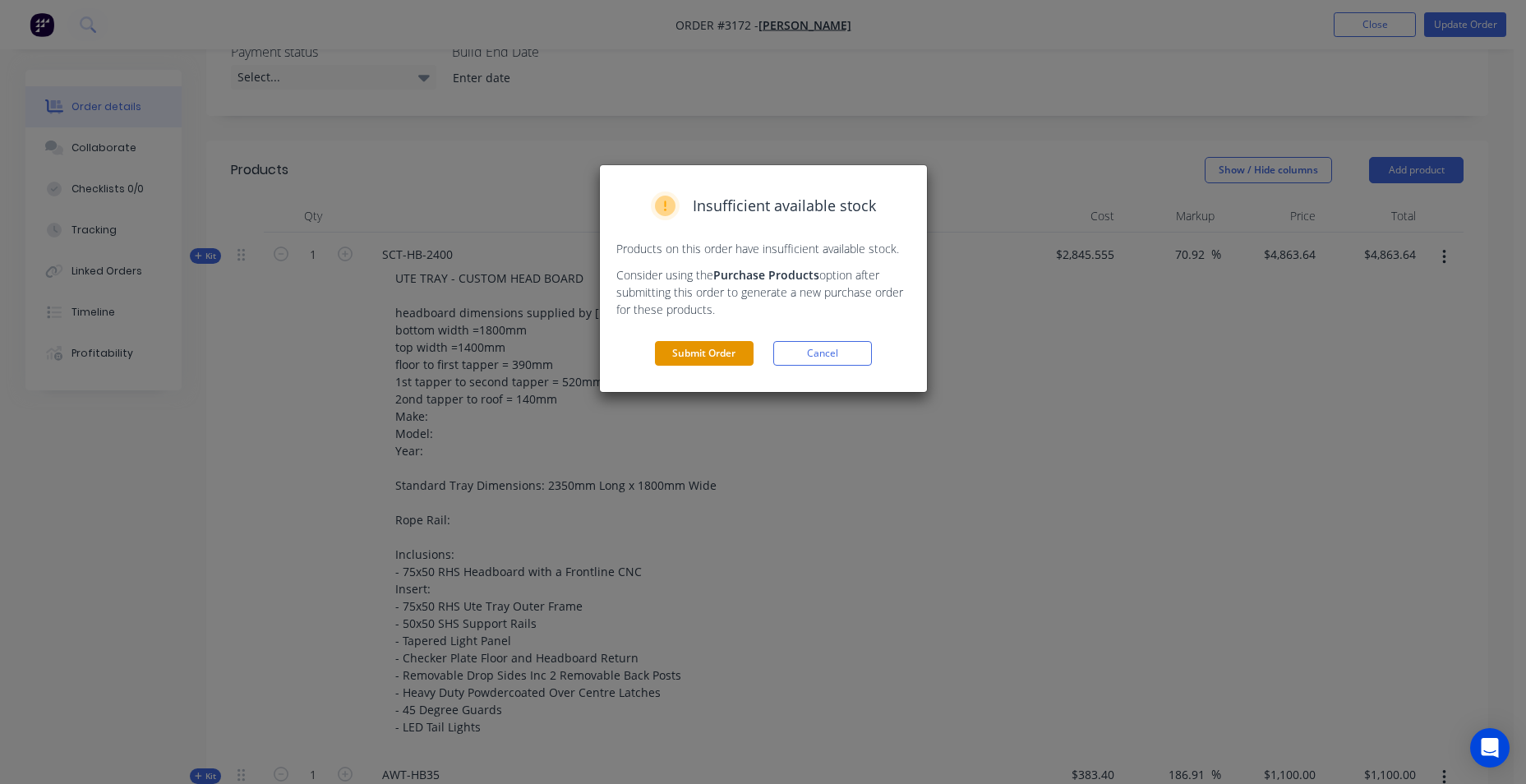
click at [710, 352] on button "Submit Order" at bounding box center [704, 353] width 99 height 24
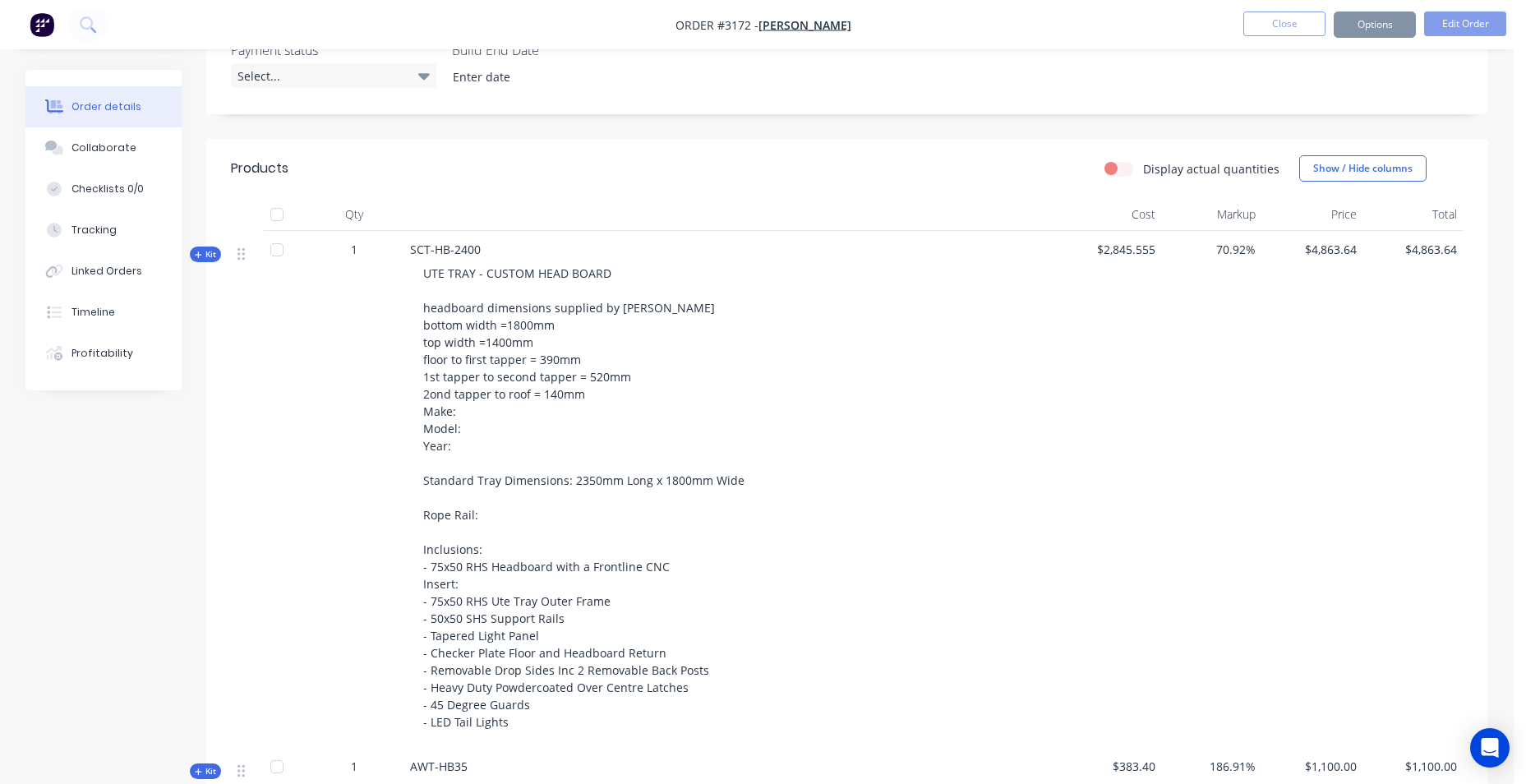
scroll to position [492, 0]
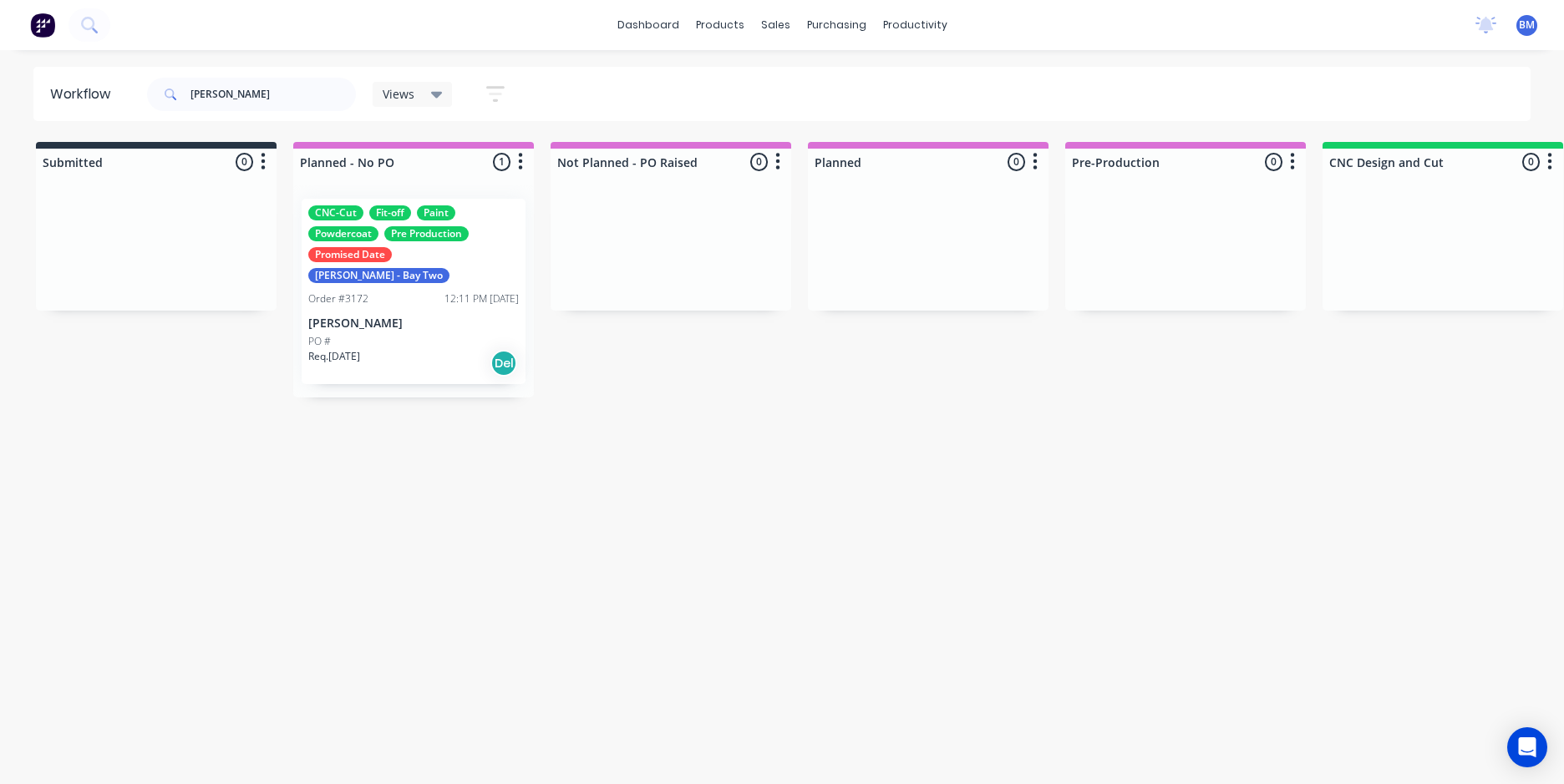
click at [403, 334] on div "PO #" at bounding box center [413, 342] width 210 height 15
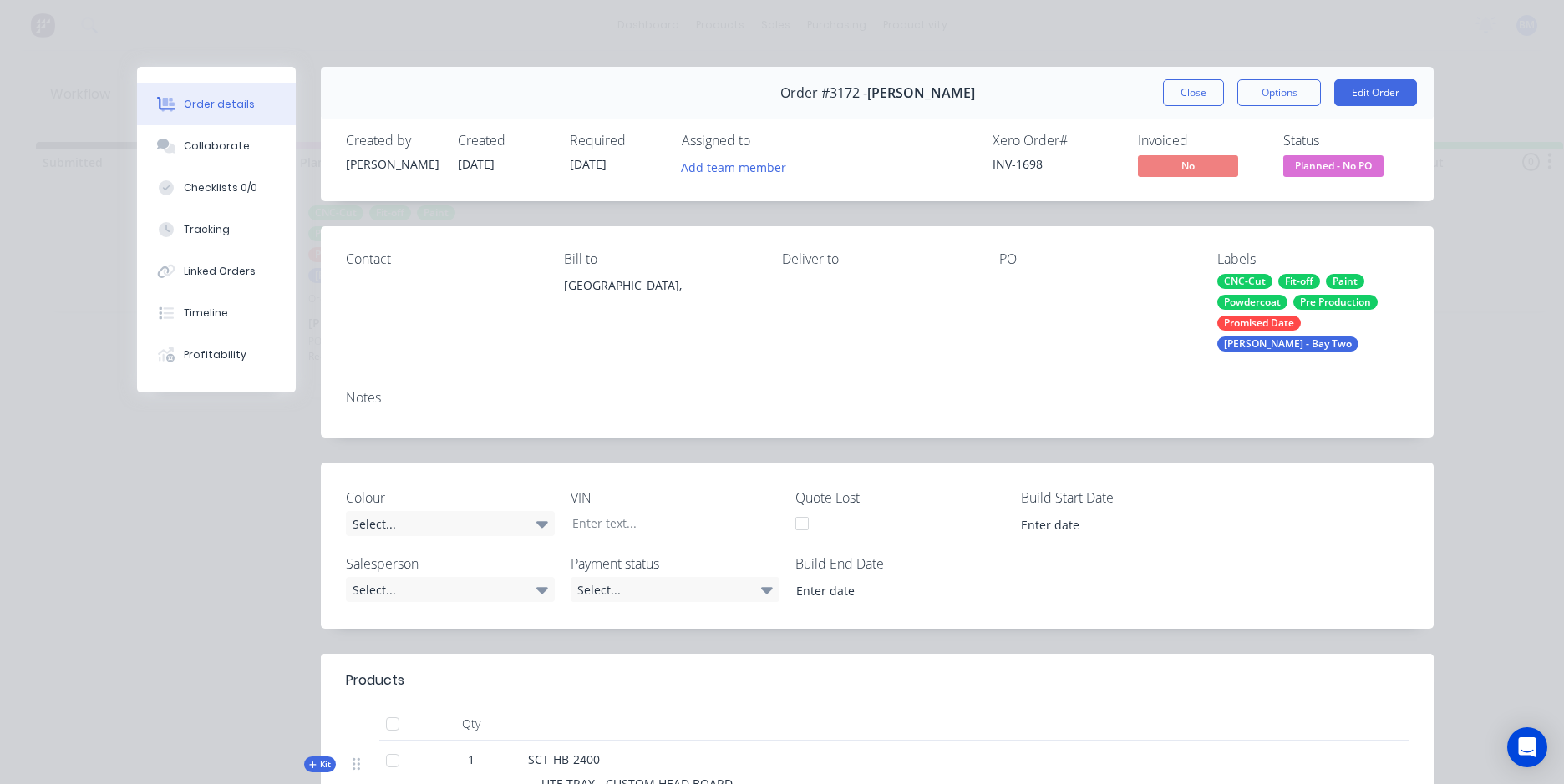
click at [1185, 88] on button "Close" at bounding box center [1193, 92] width 61 height 27
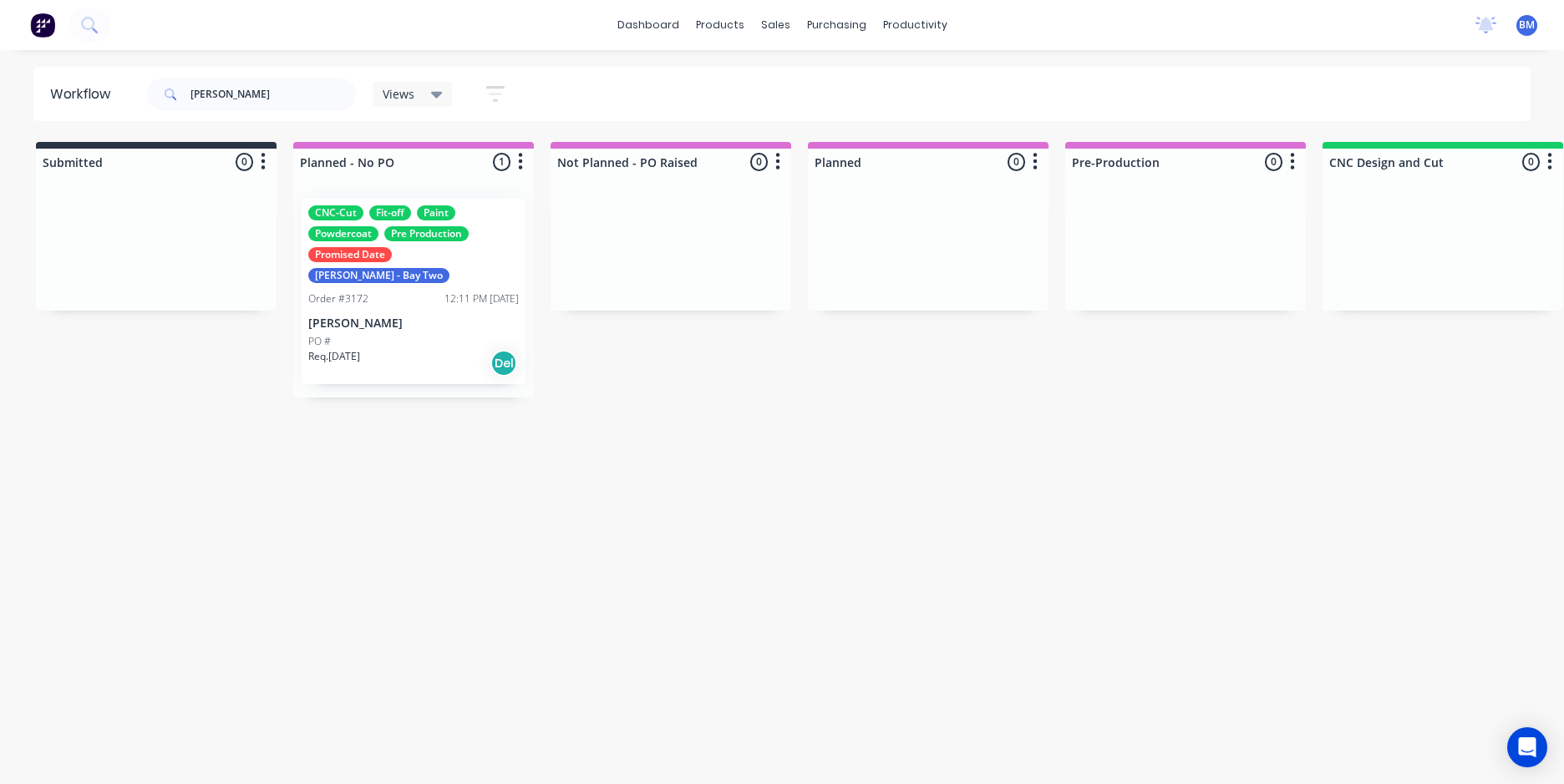
click at [46, 16] on img at bounding box center [42, 25] width 25 height 25
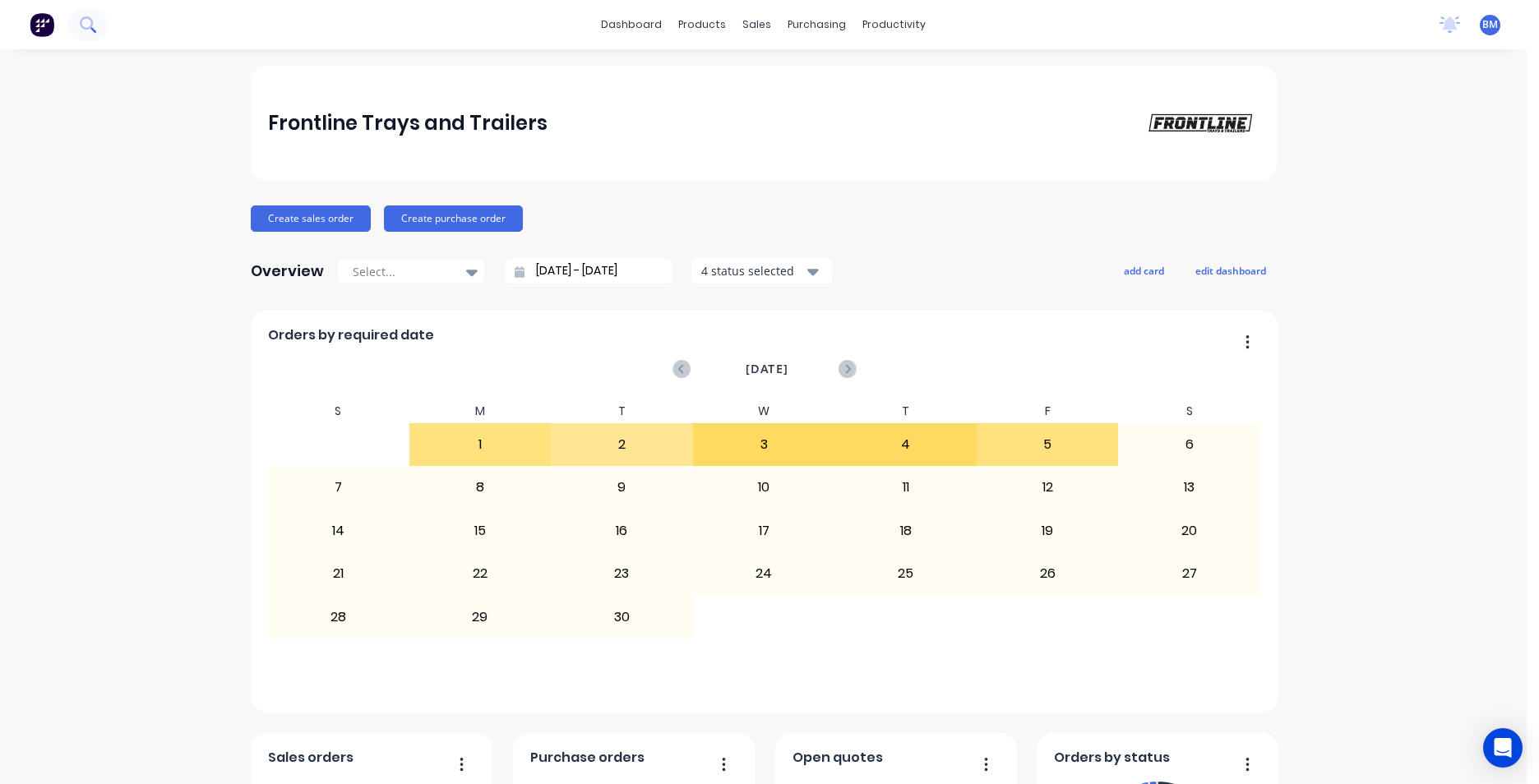
click at [84, 31] on icon at bounding box center [87, 24] width 15 height 15
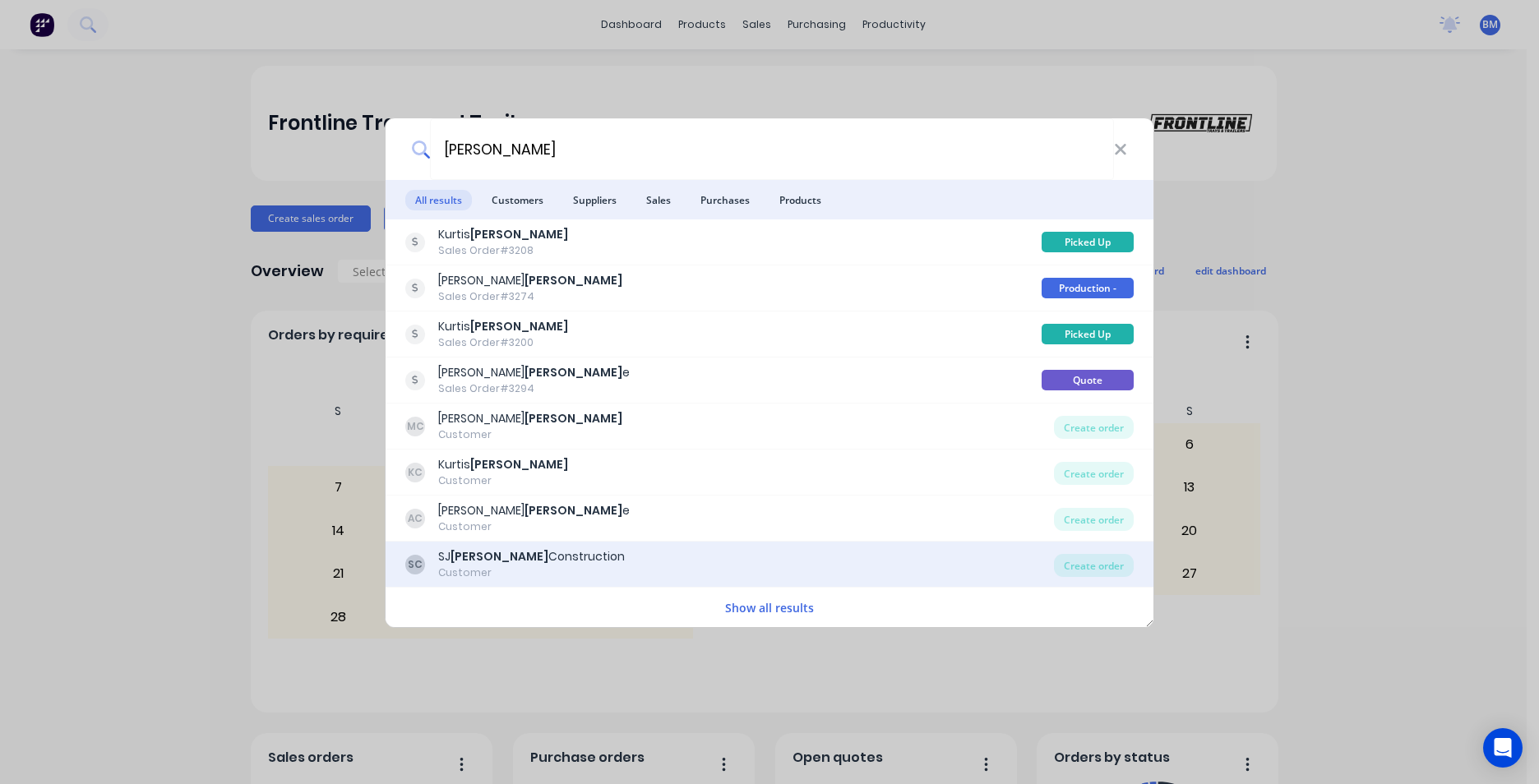
type input "[PERSON_NAME]"
click at [568, 567] on div "SC [PERSON_NAME] Construction Customer" at bounding box center [729, 564] width 648 height 32
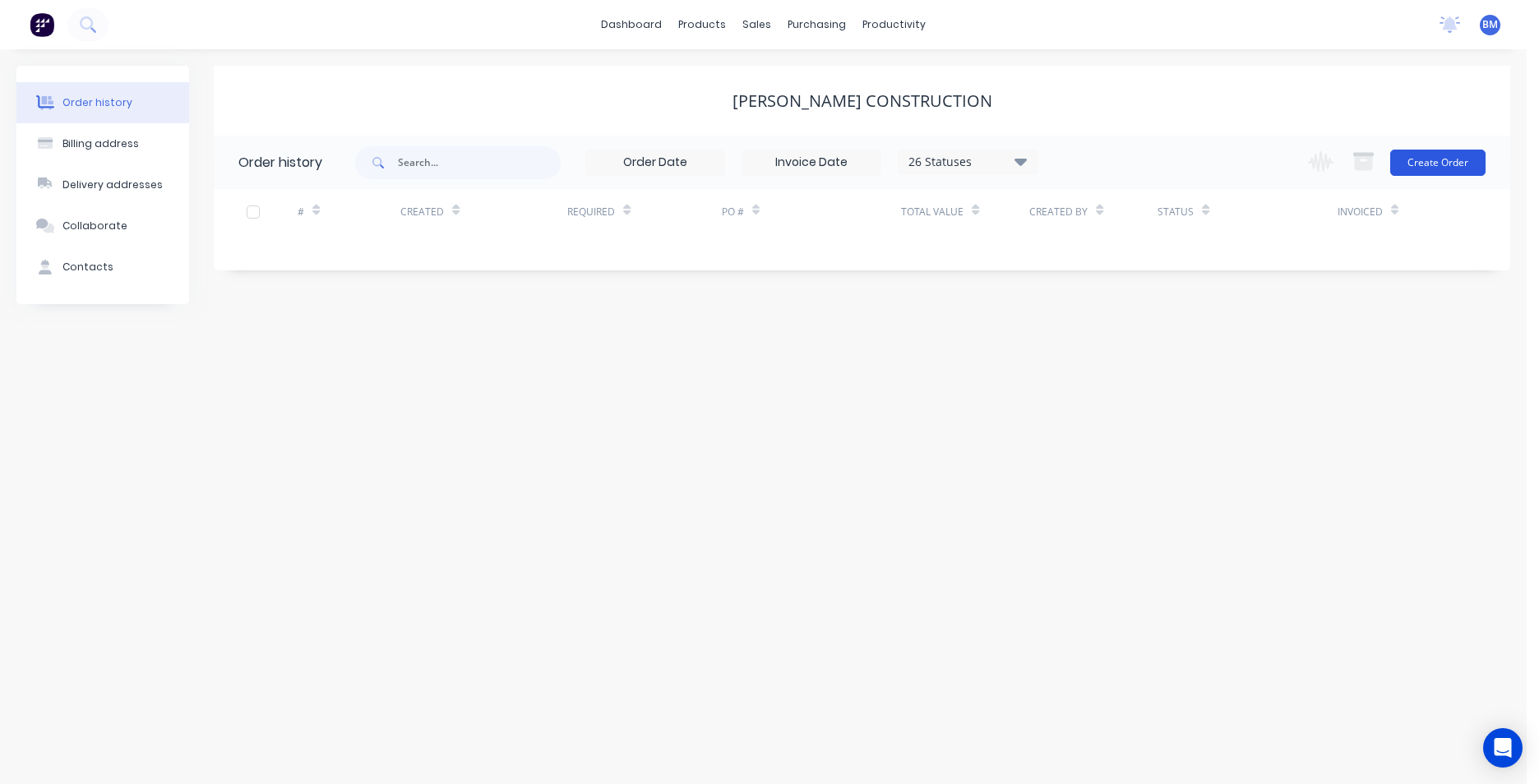
click at [1408, 165] on button "Create Order" at bounding box center [1438, 162] width 96 height 26
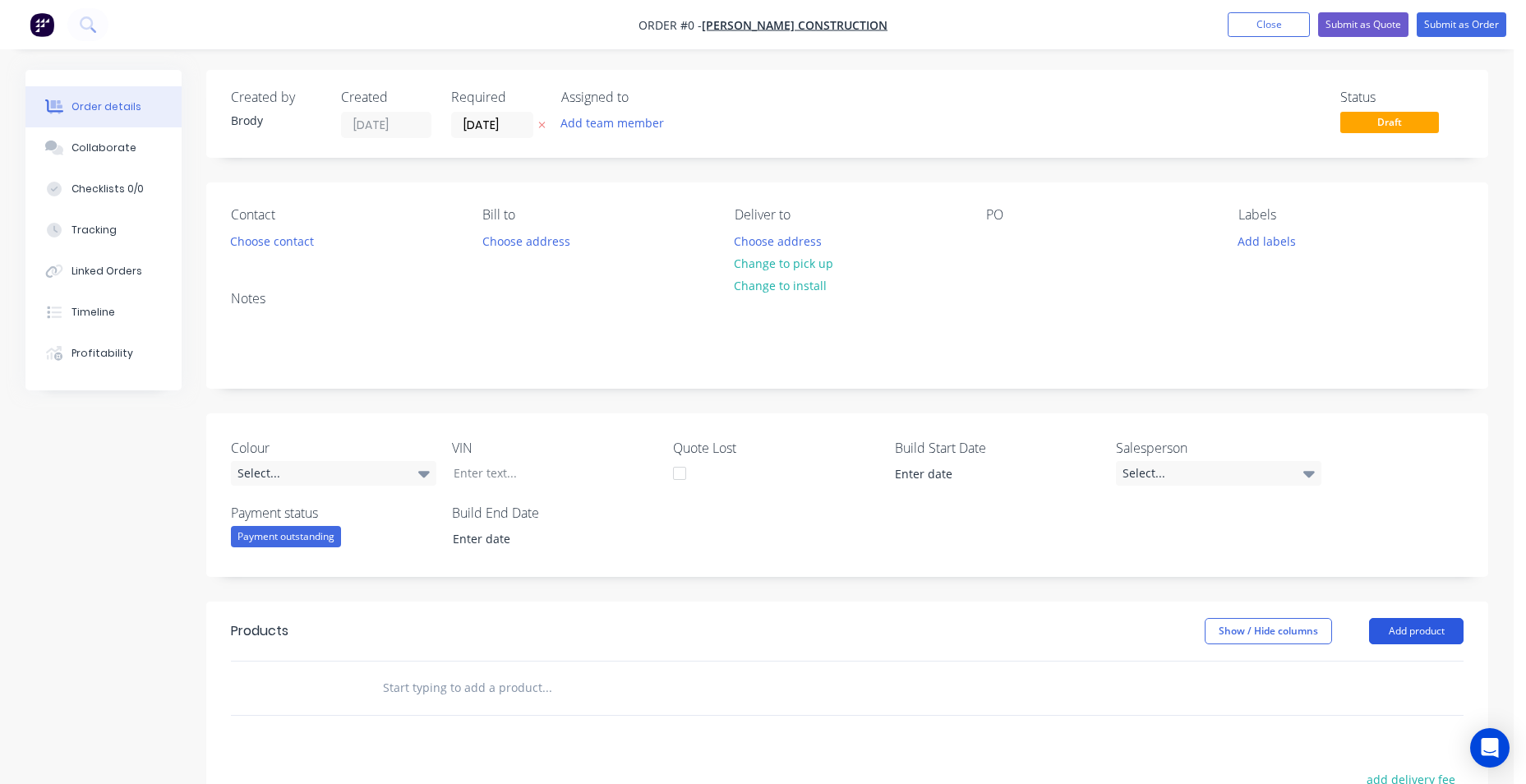
click at [1406, 639] on button "Add product" at bounding box center [1416, 630] width 95 height 26
click at [1351, 710] on div "Basic product" at bounding box center [1386, 705] width 127 height 24
click at [1389, 630] on button "Add product" at bounding box center [1416, 630] width 95 height 26
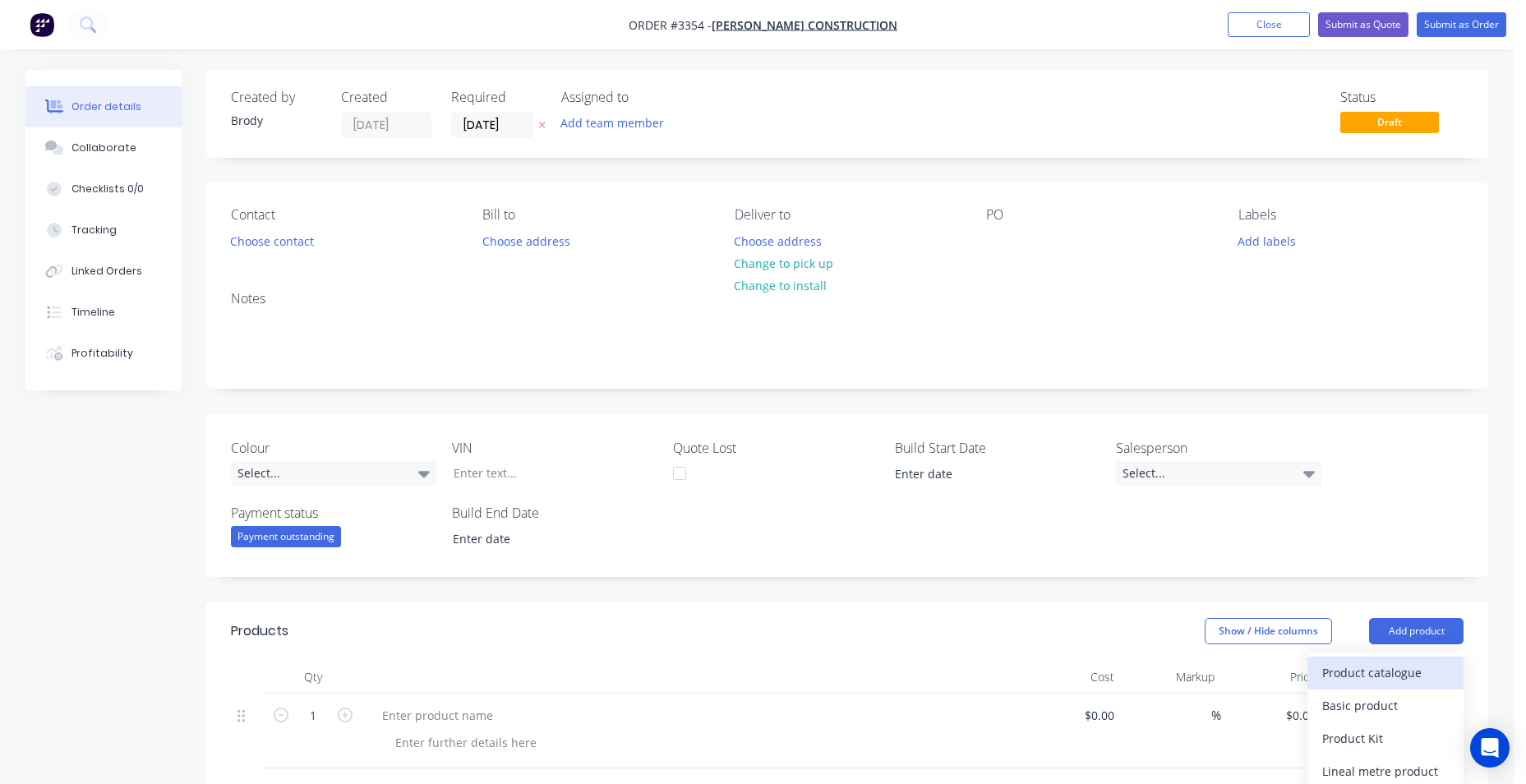
click at [1377, 664] on div "Product catalogue" at bounding box center [1386, 672] width 127 height 24
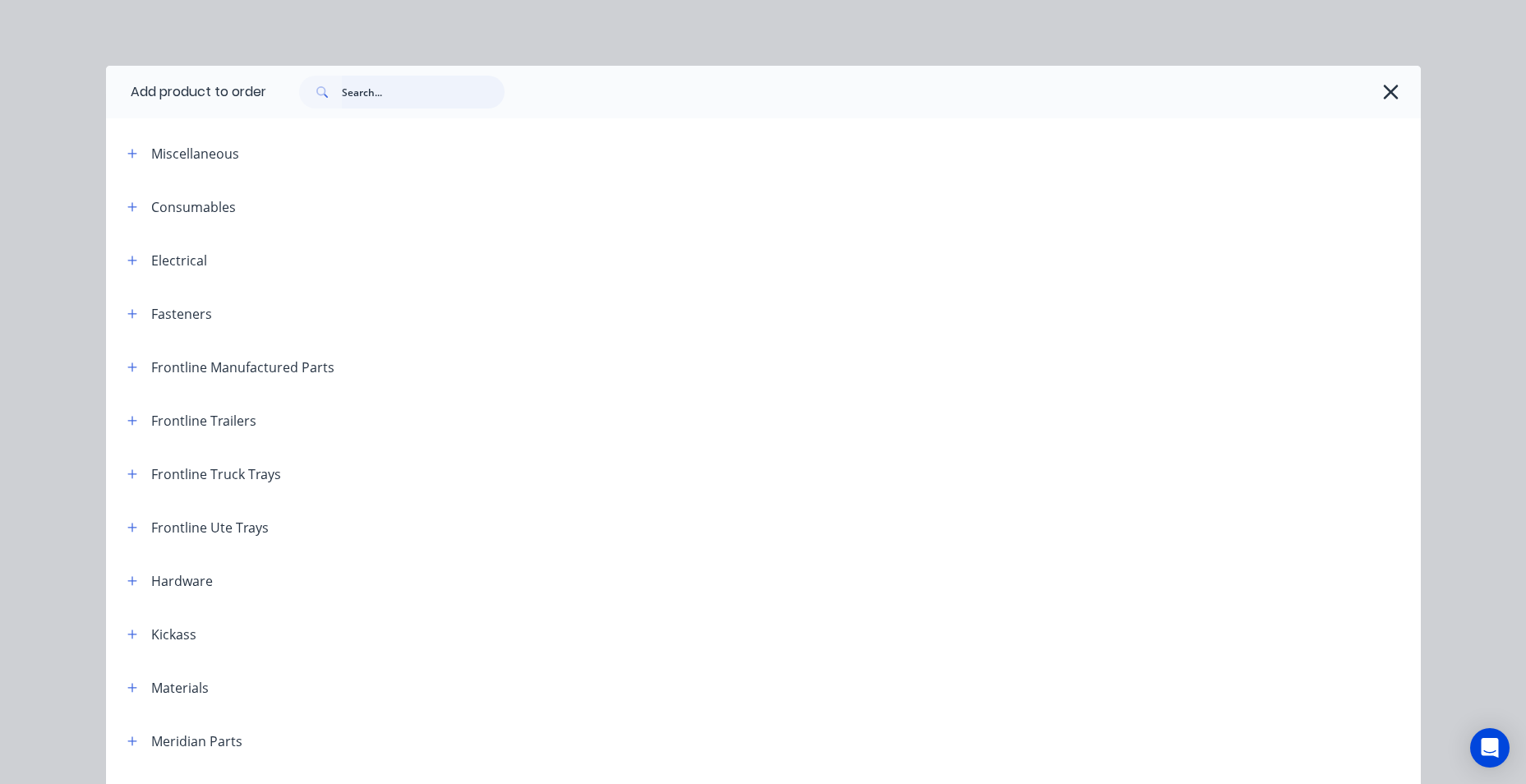
click at [411, 96] on input "text" at bounding box center [423, 91] width 163 height 33
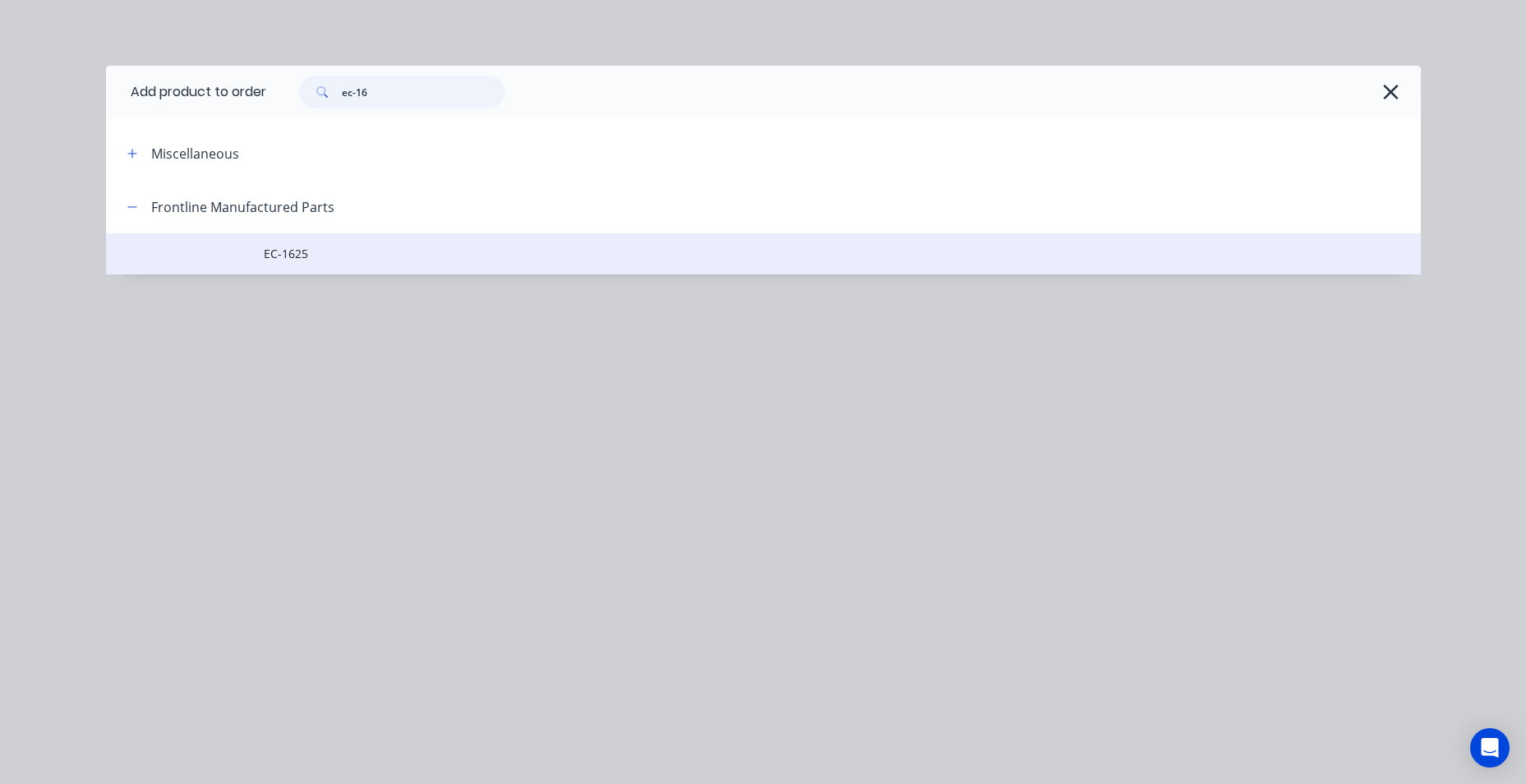
type input "ec-16"
click at [352, 255] on span "EC-1625" at bounding box center [726, 253] width 925 height 17
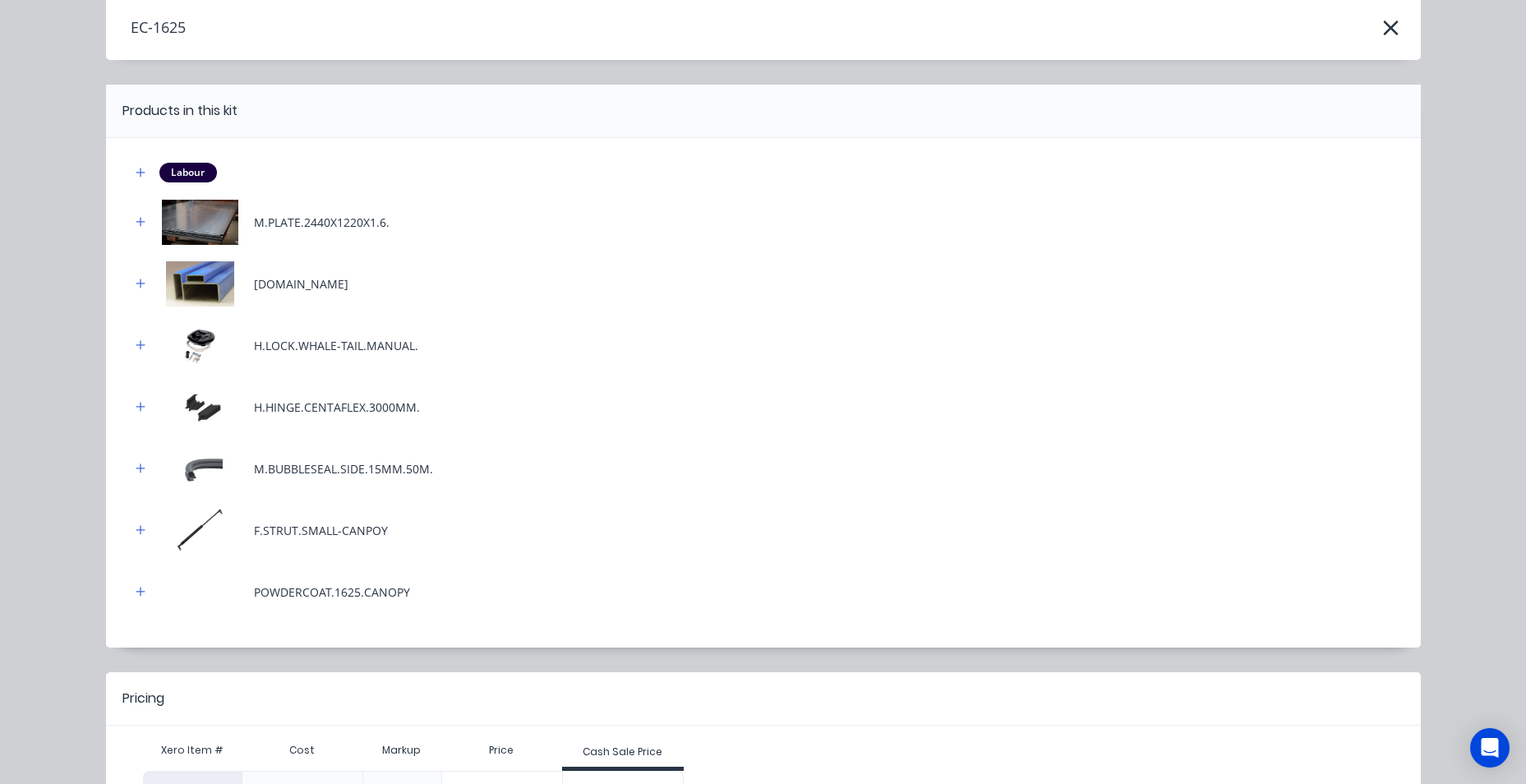
scroll to position [196, 0]
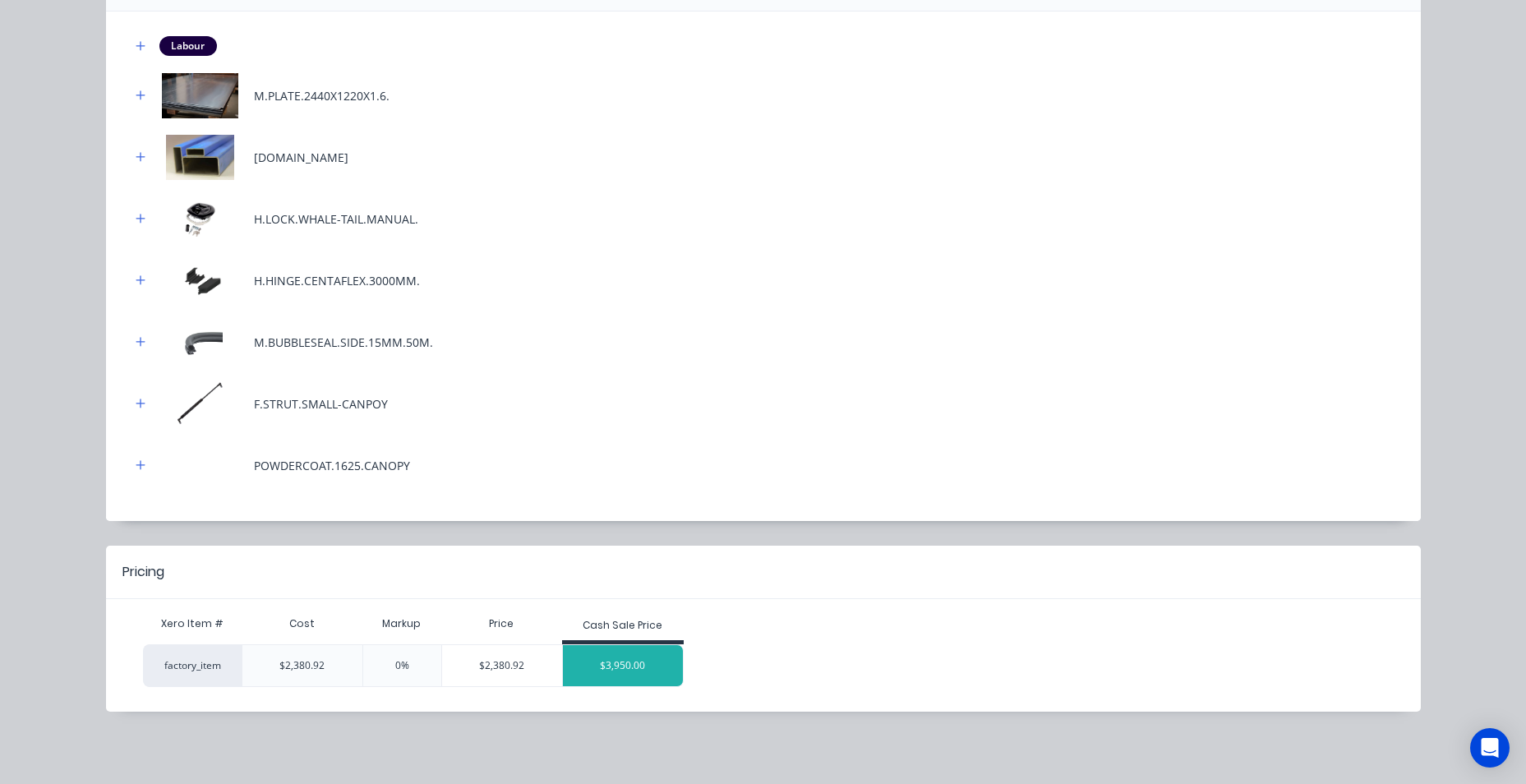
click at [591, 662] on div "$3,950.00" at bounding box center [623, 665] width 120 height 41
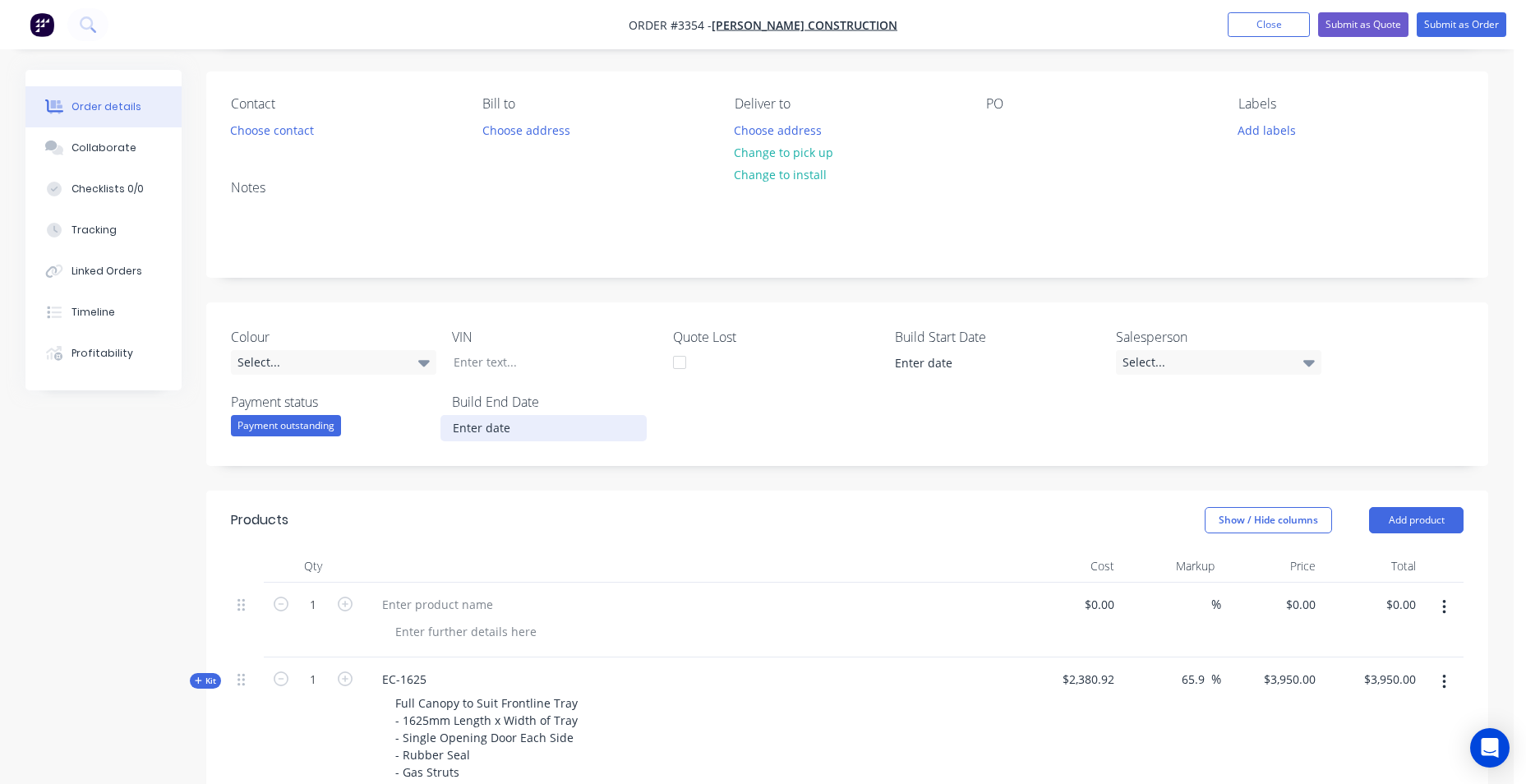
scroll to position [411, 0]
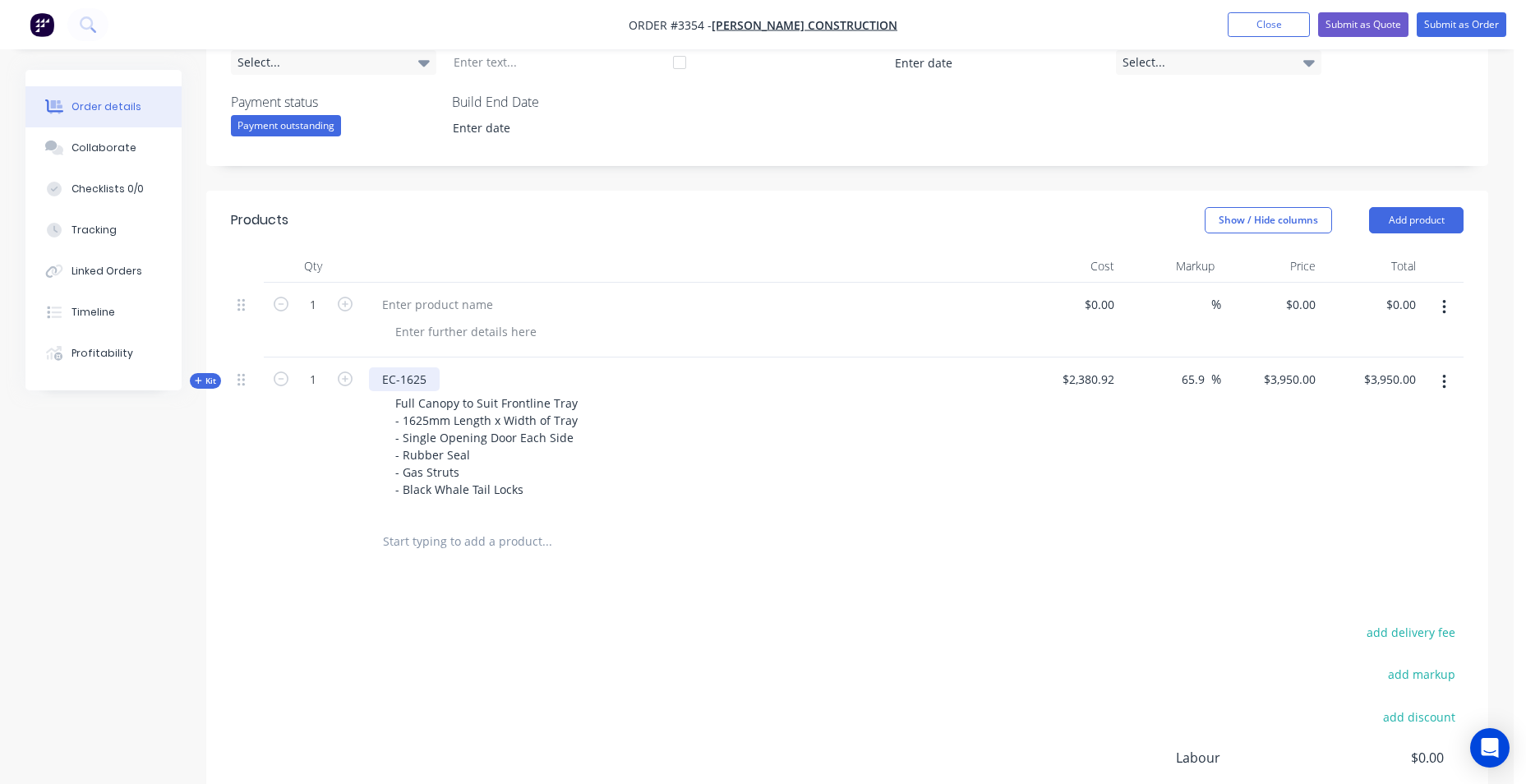
click at [428, 384] on div "EC-1625" at bounding box center [405, 379] width 71 height 24
click at [508, 378] on div "EC-1610 Full Canopy to Suit Frontline Tray - 1625mm Length x Width of Tray - Si…" at bounding box center [691, 436] width 657 height 158
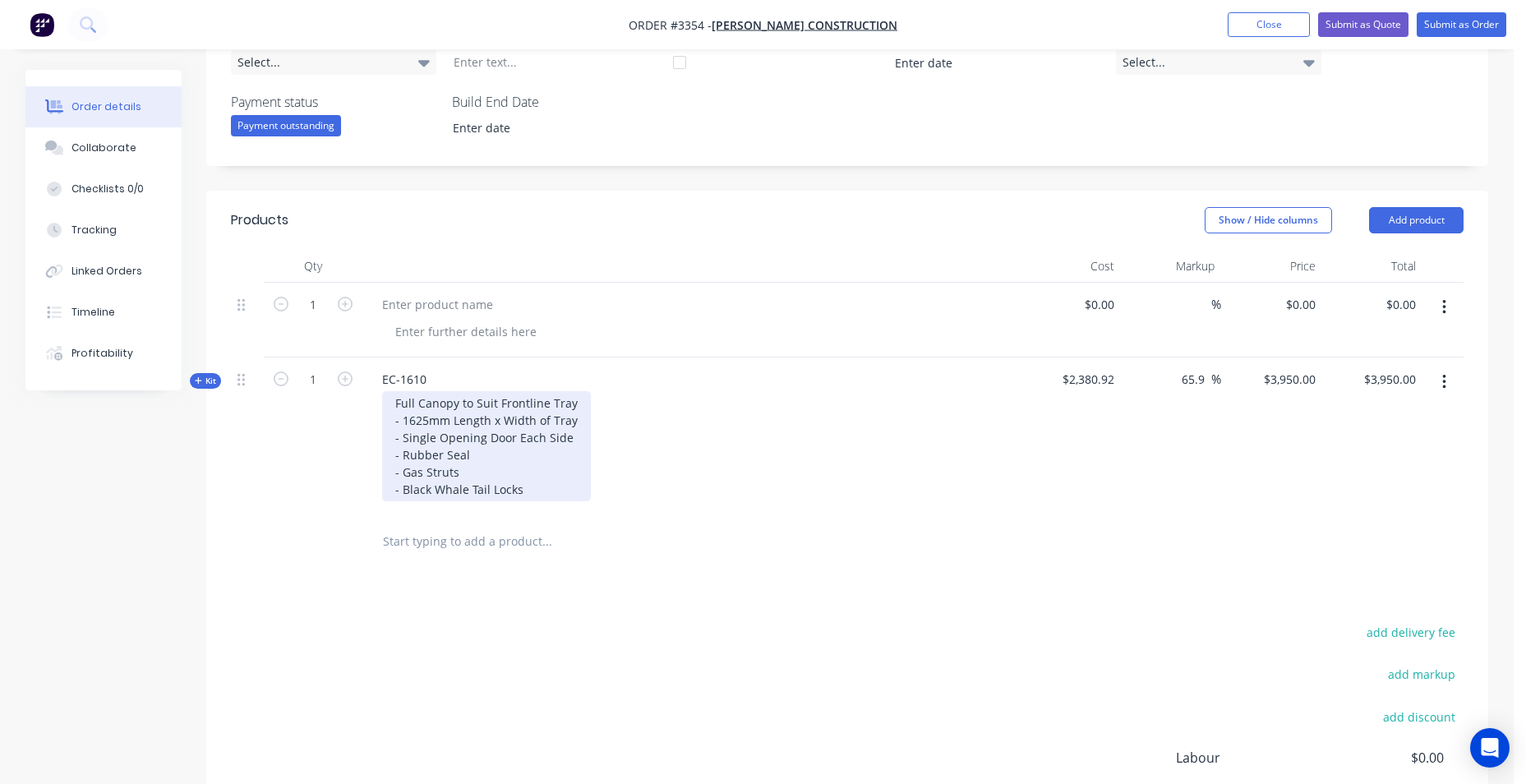
click at [428, 419] on div "Full Canopy to Suit Frontline Tray - 1625mm Length x Width of Tray - Single Ope…" at bounding box center [486, 446] width 209 height 110
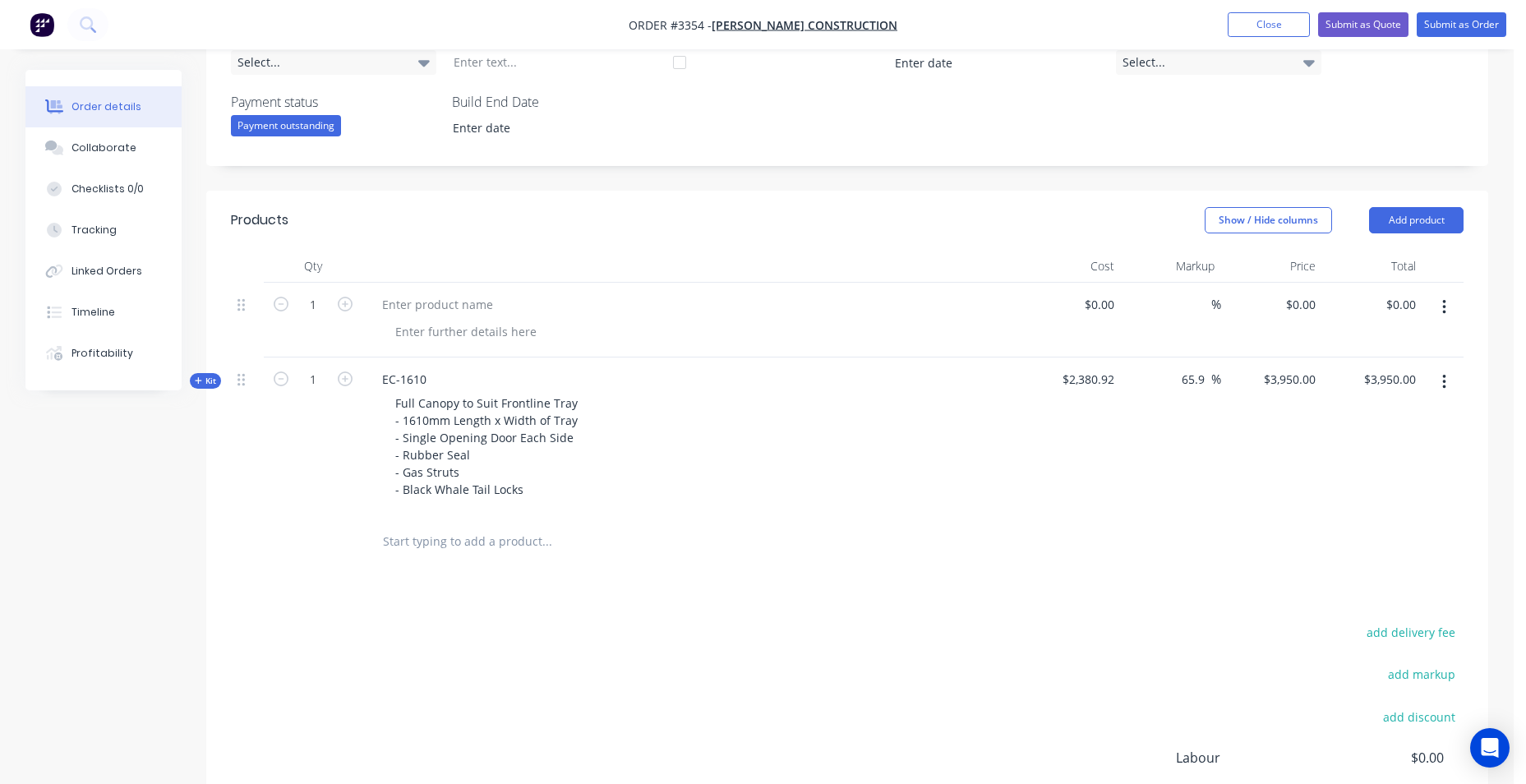
click at [352, 562] on div at bounding box center [313, 542] width 99 height 53
click at [392, 548] on input "text" at bounding box center [546, 541] width 329 height 33
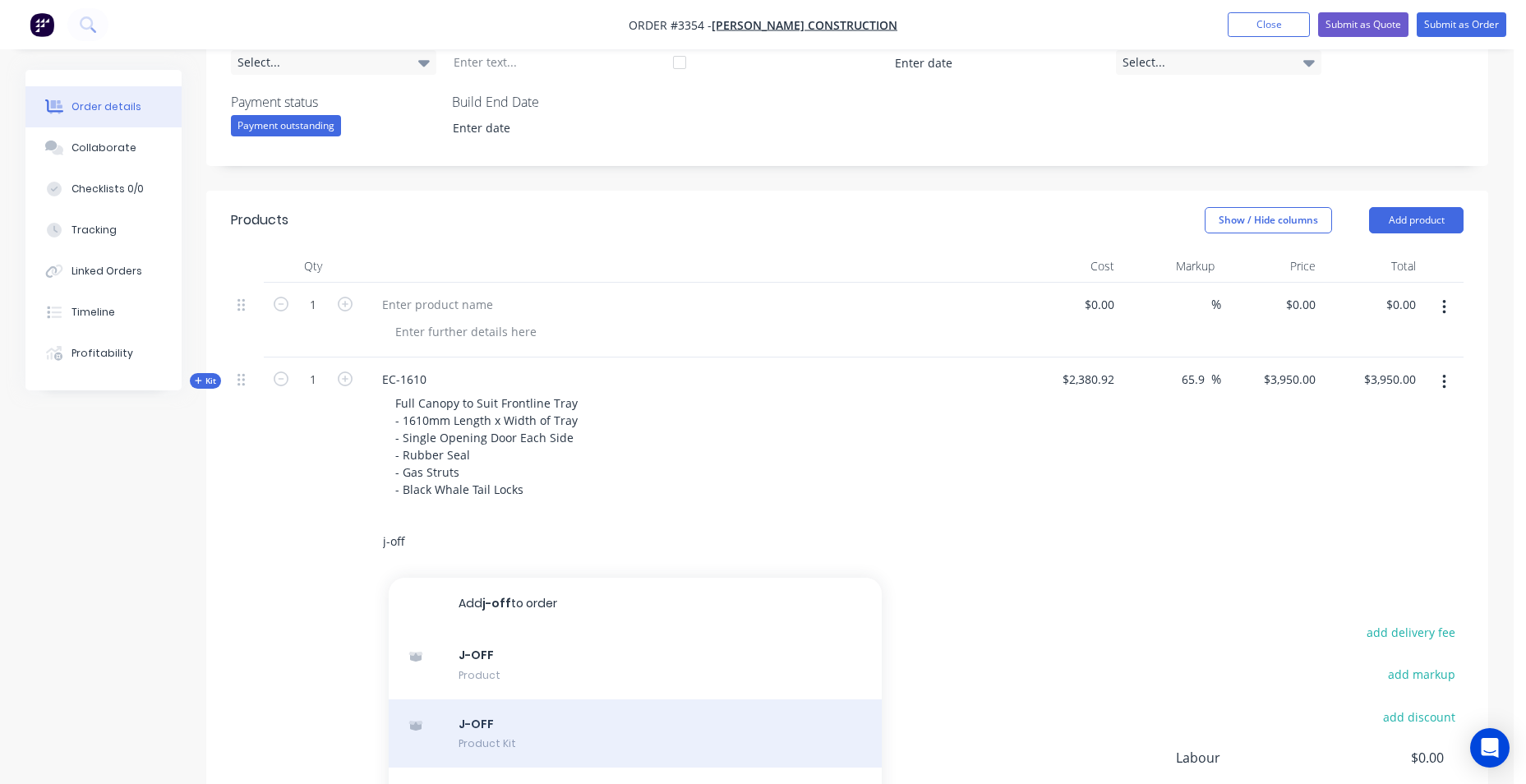
type input "j-off"
click at [624, 721] on div "J-OFF Product Kit" at bounding box center [635, 734] width 493 height 69
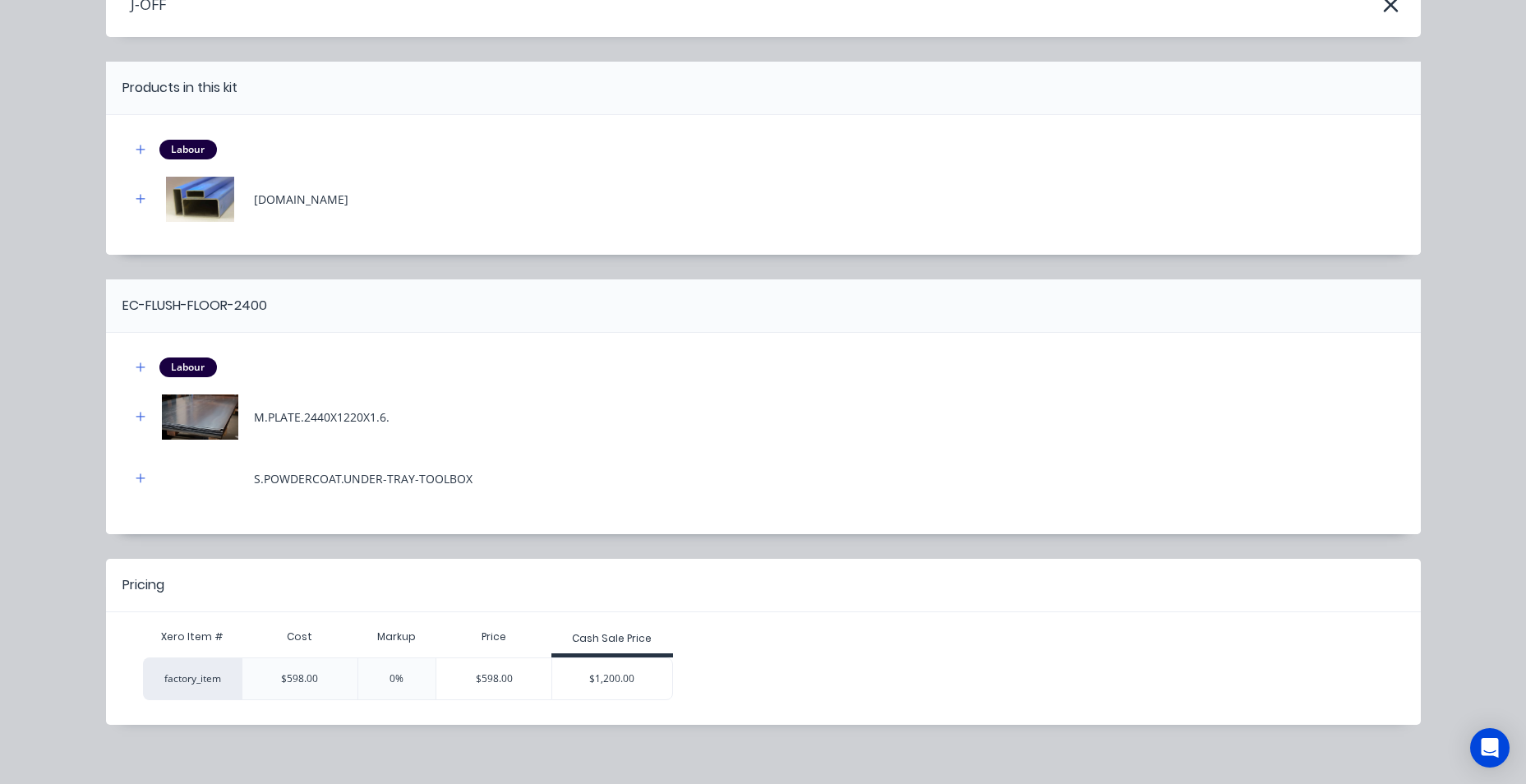
scroll to position [106, 0]
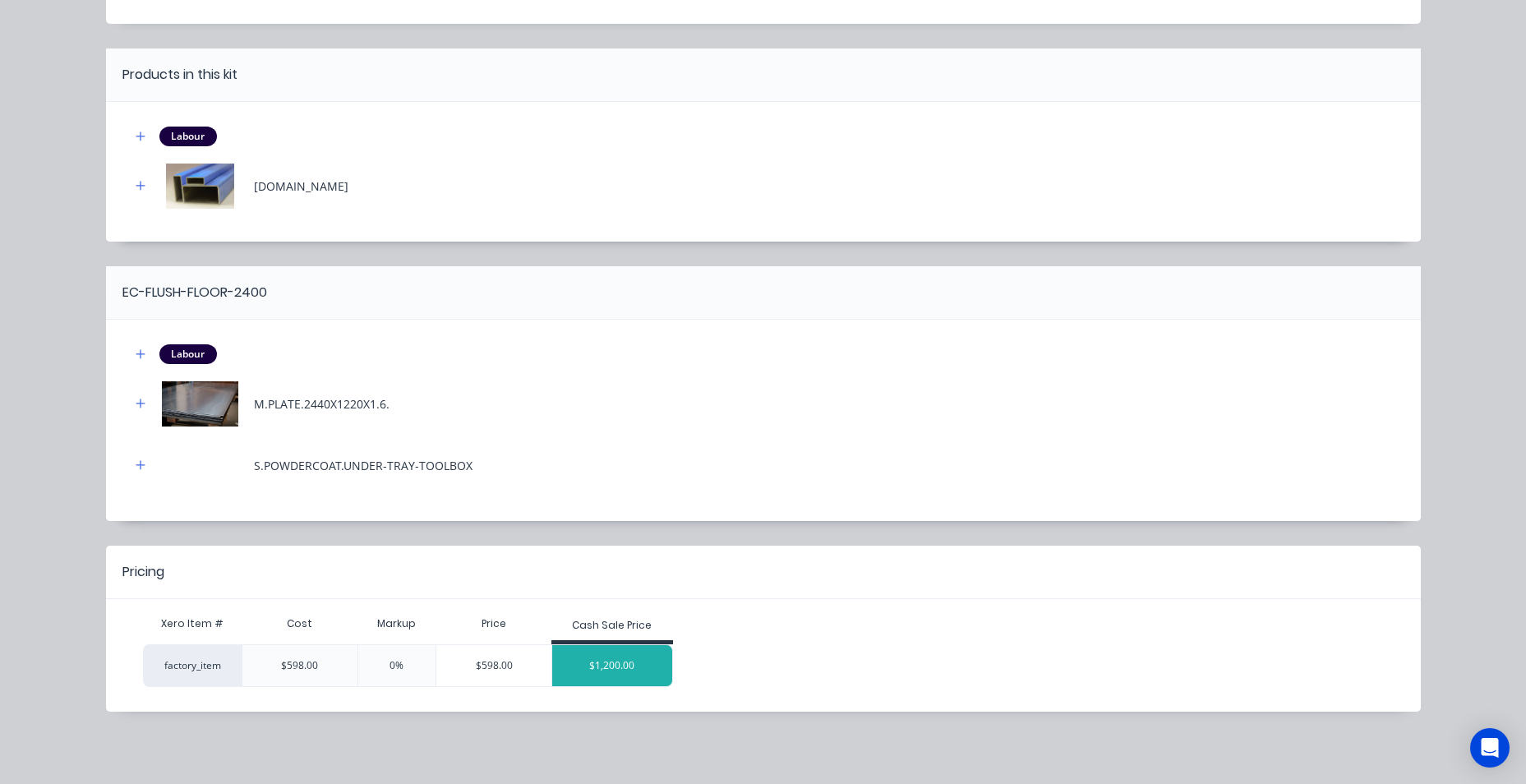
click at [607, 676] on div "$1,200.00" at bounding box center [613, 665] width 120 height 41
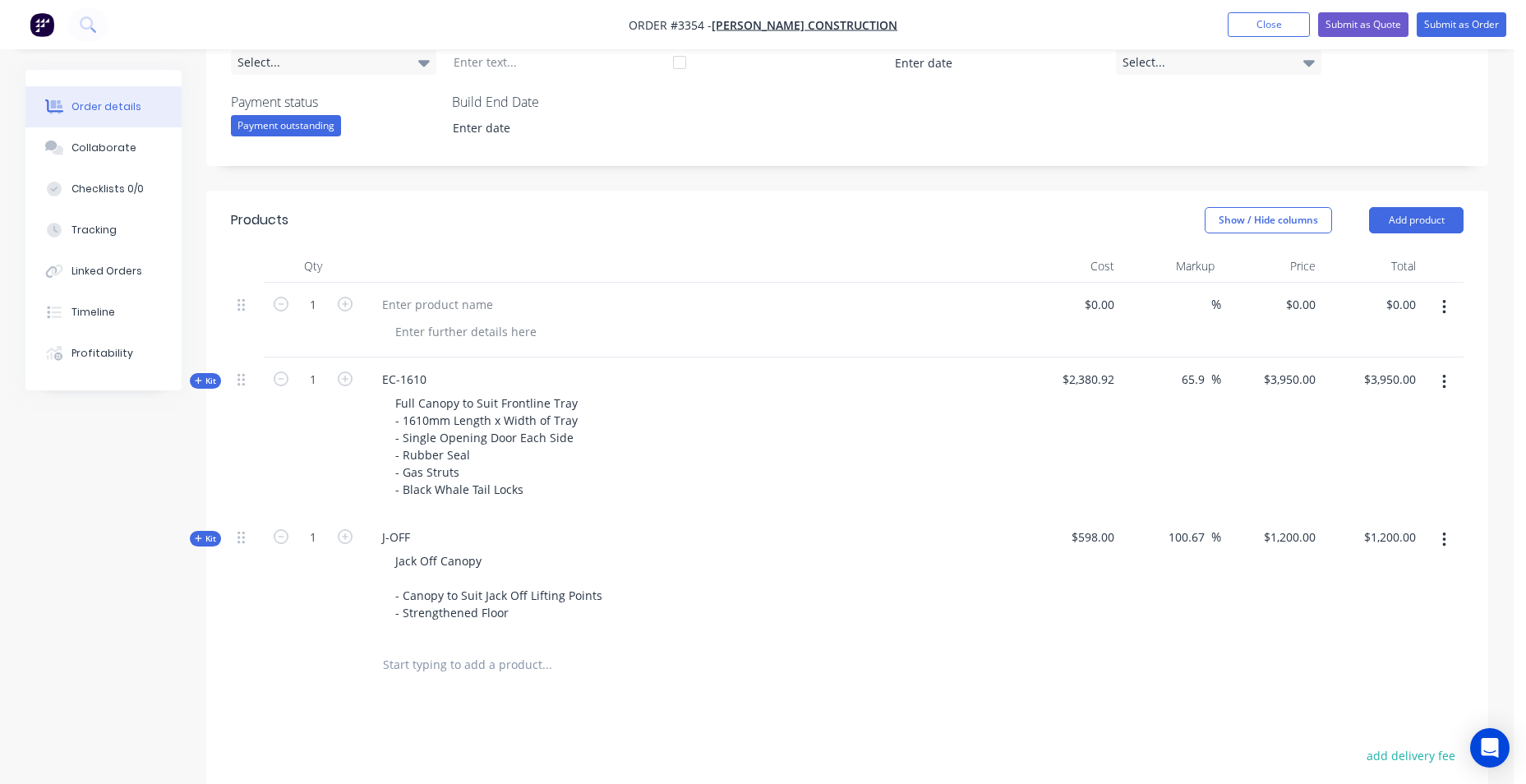
click at [438, 663] on input "text" at bounding box center [546, 664] width 329 height 33
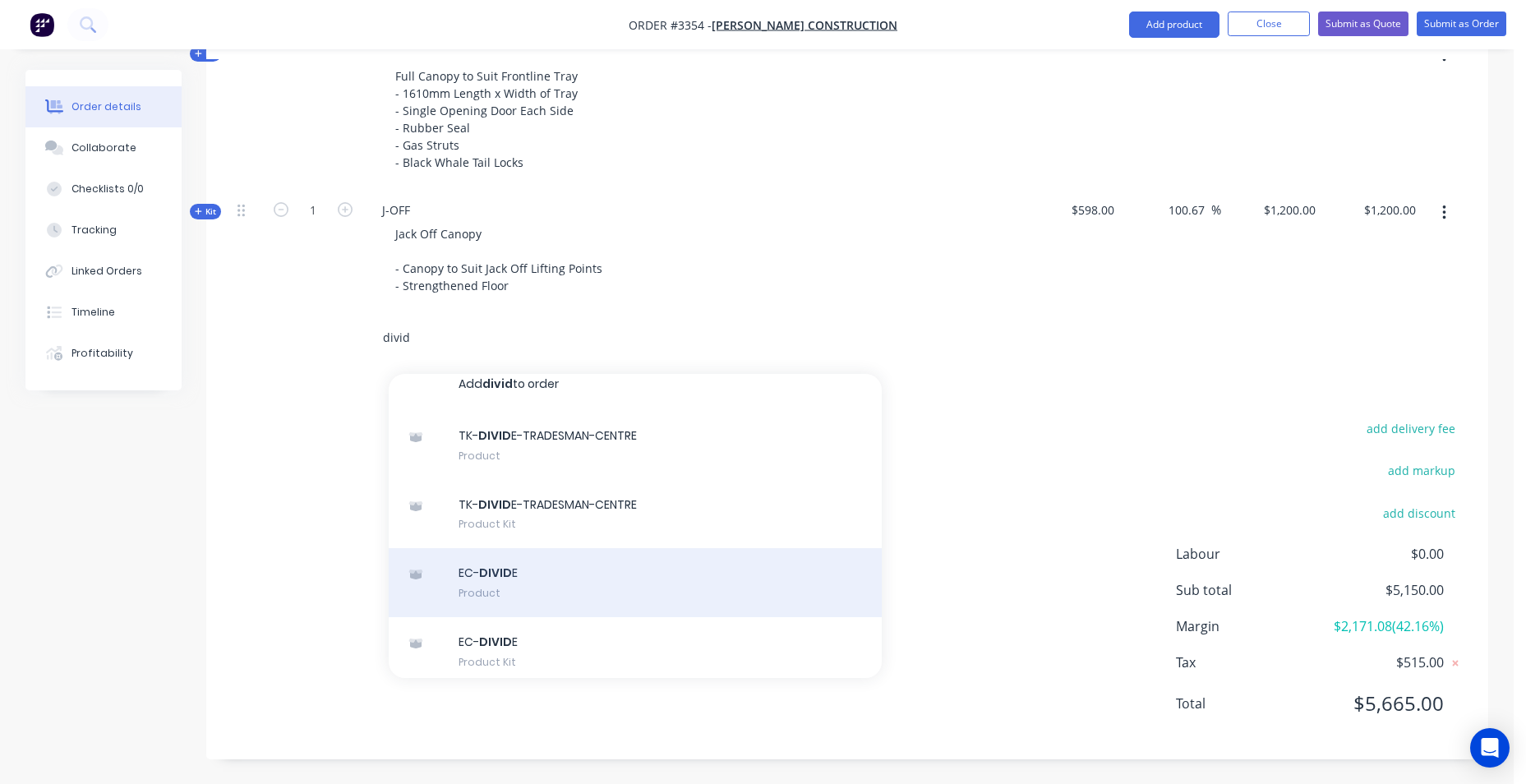
scroll to position [24, 0]
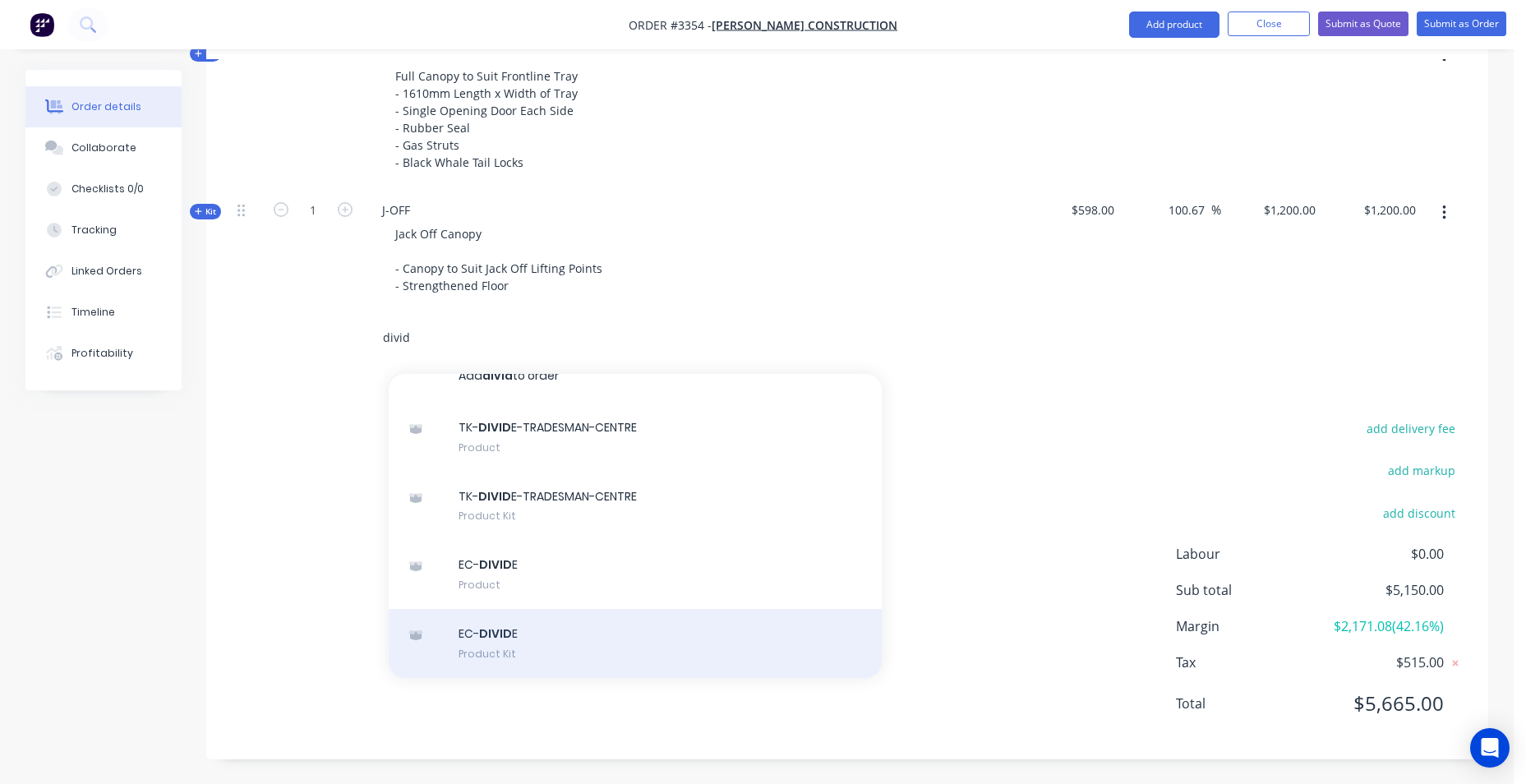
type input "divid"
click at [526, 634] on div "EC- DIVID E Product Kit" at bounding box center [635, 644] width 493 height 69
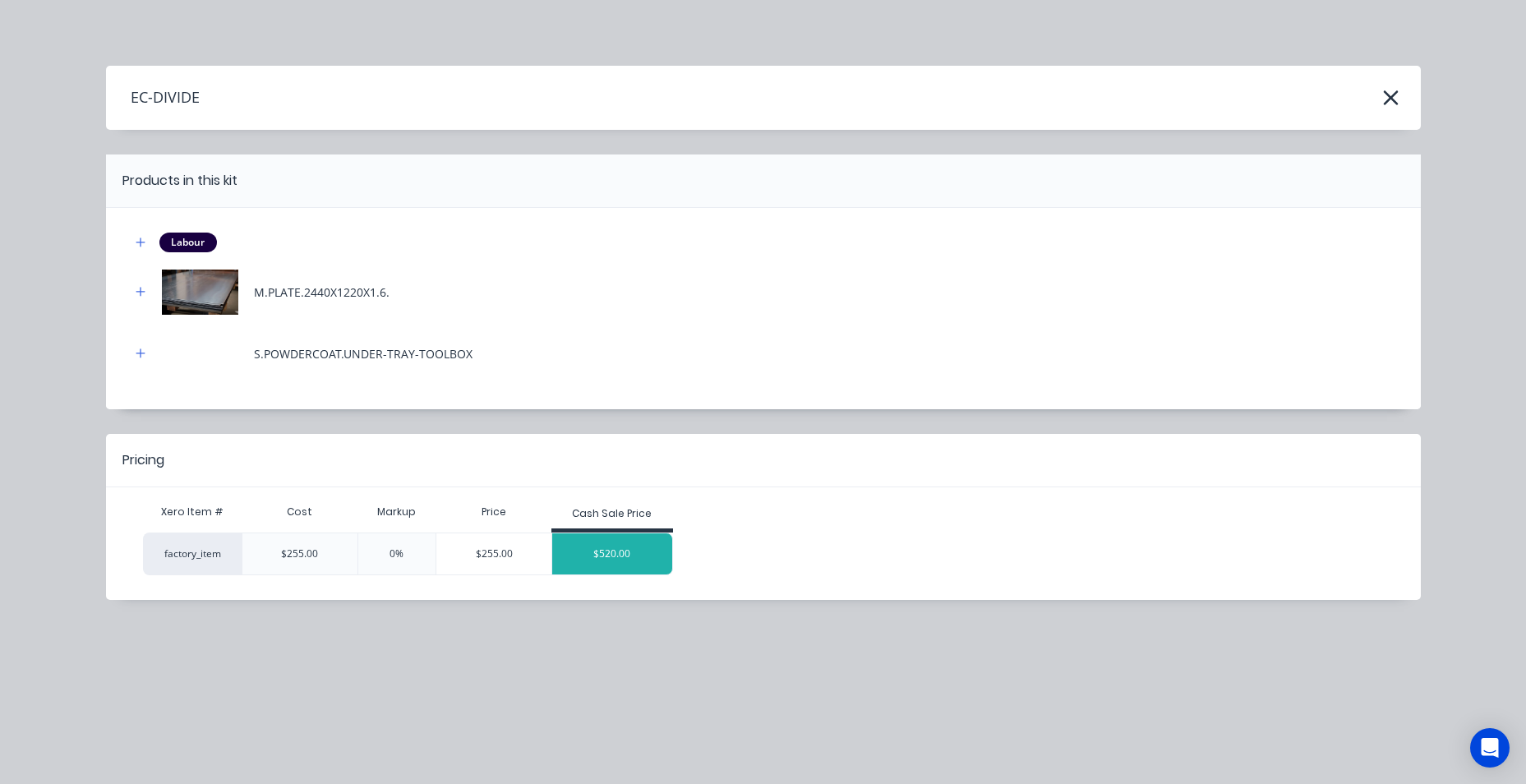
click at [640, 557] on div "$520.00" at bounding box center [613, 553] width 120 height 41
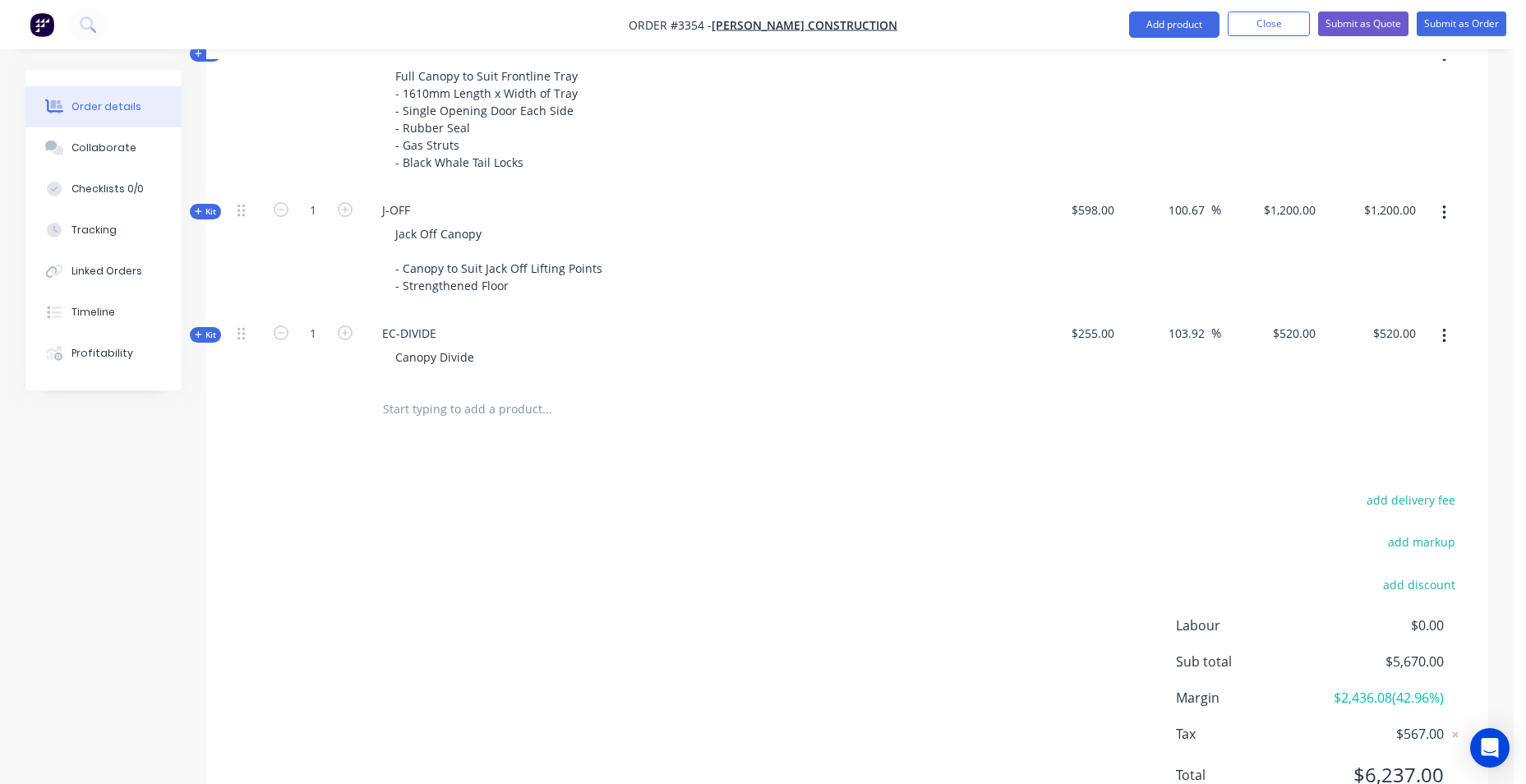
click at [471, 407] on input "text" at bounding box center [546, 409] width 329 height 33
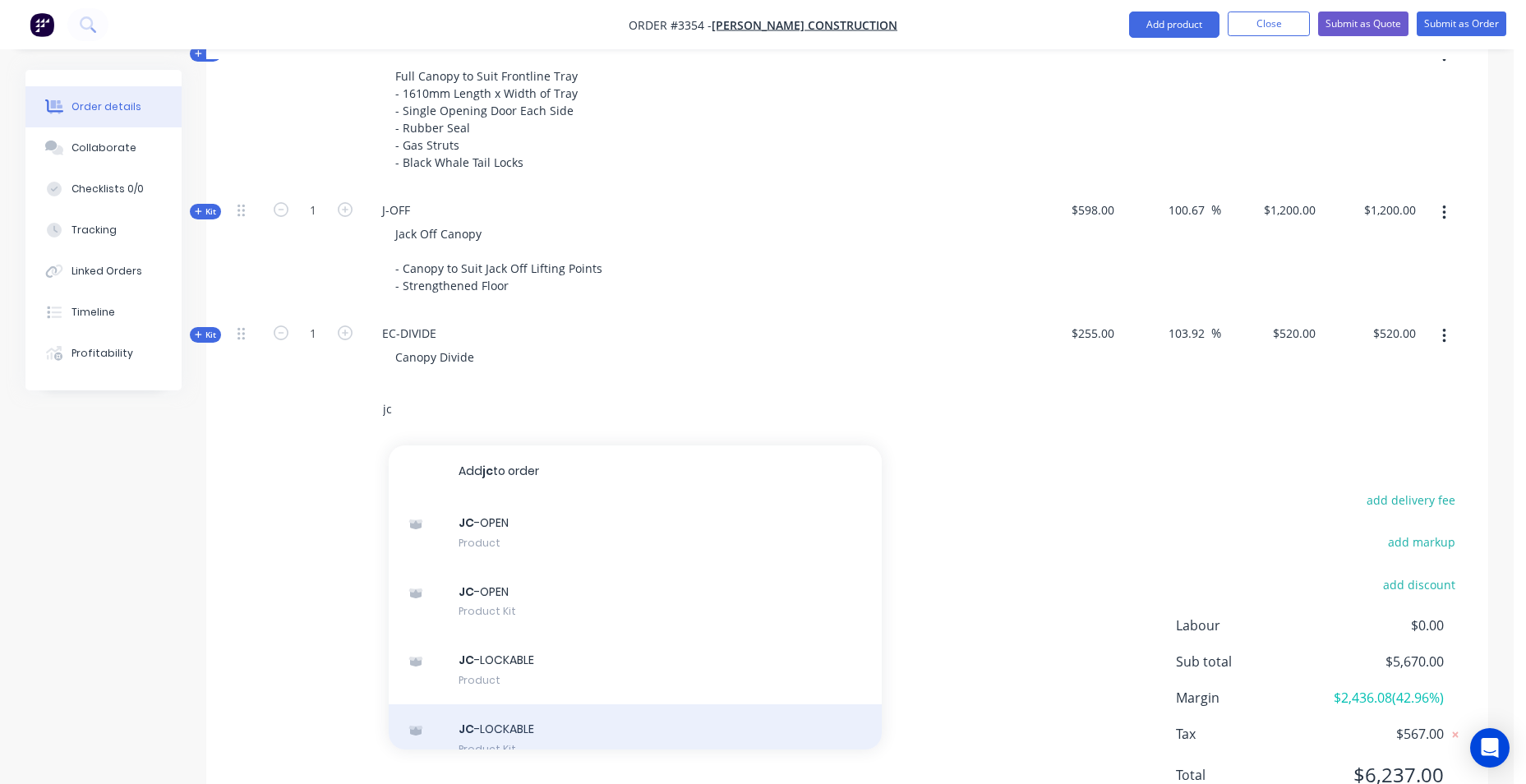
type input "jc"
click at [494, 731] on div "JC -LOCKABLE Product Kit" at bounding box center [635, 738] width 493 height 69
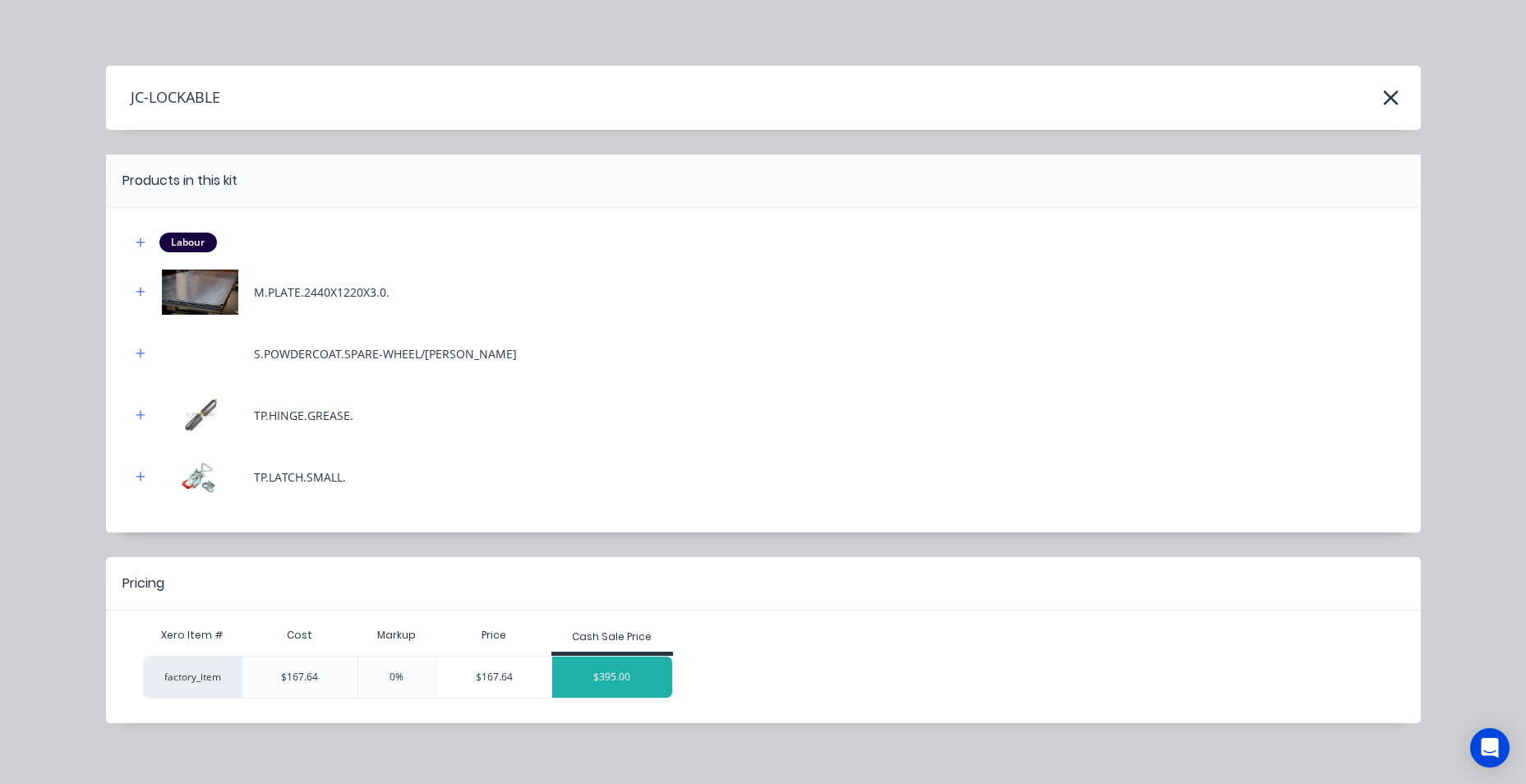
click at [625, 682] on div "$395.00" at bounding box center [613, 677] width 120 height 41
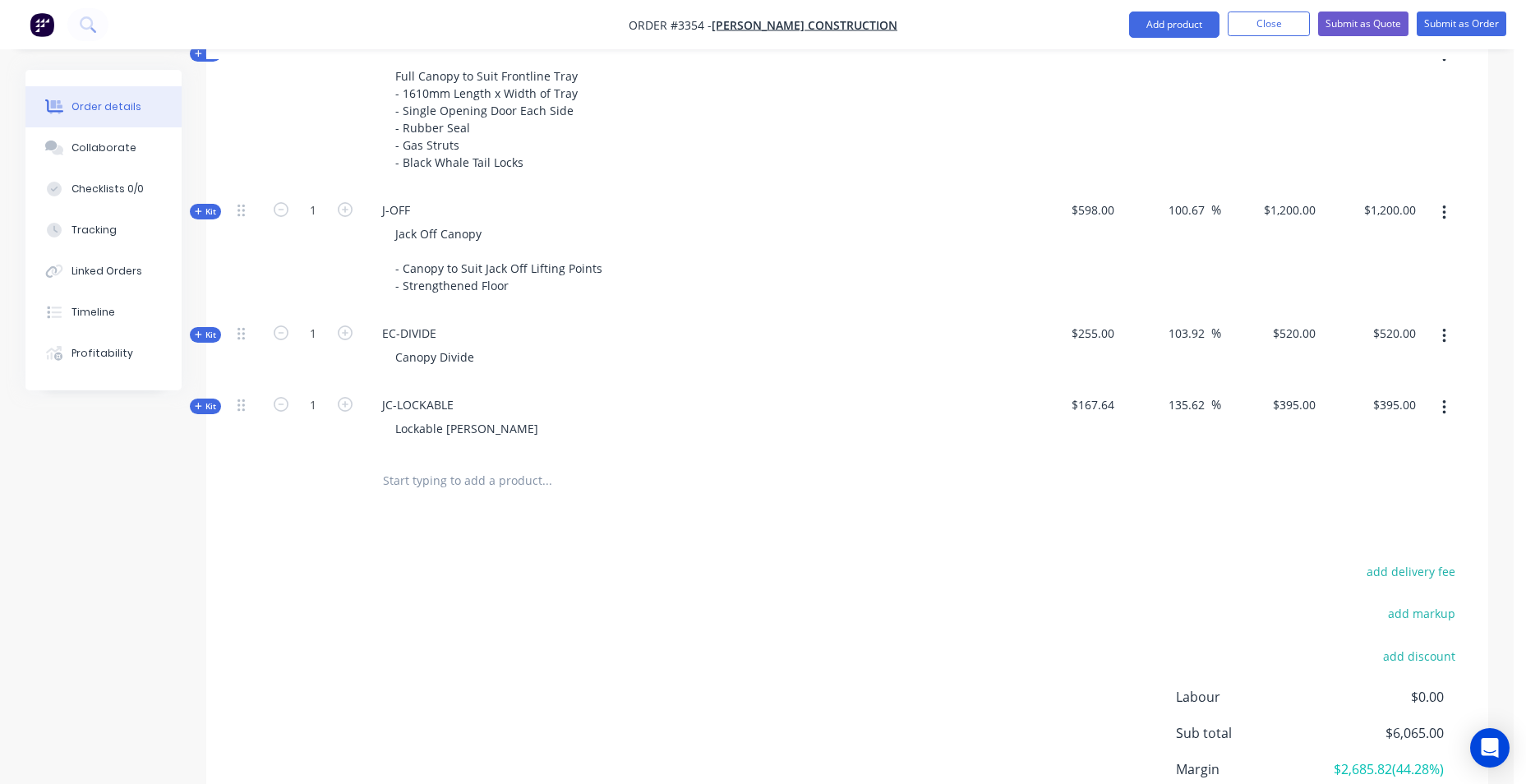
click at [466, 493] on input "text" at bounding box center [546, 481] width 329 height 33
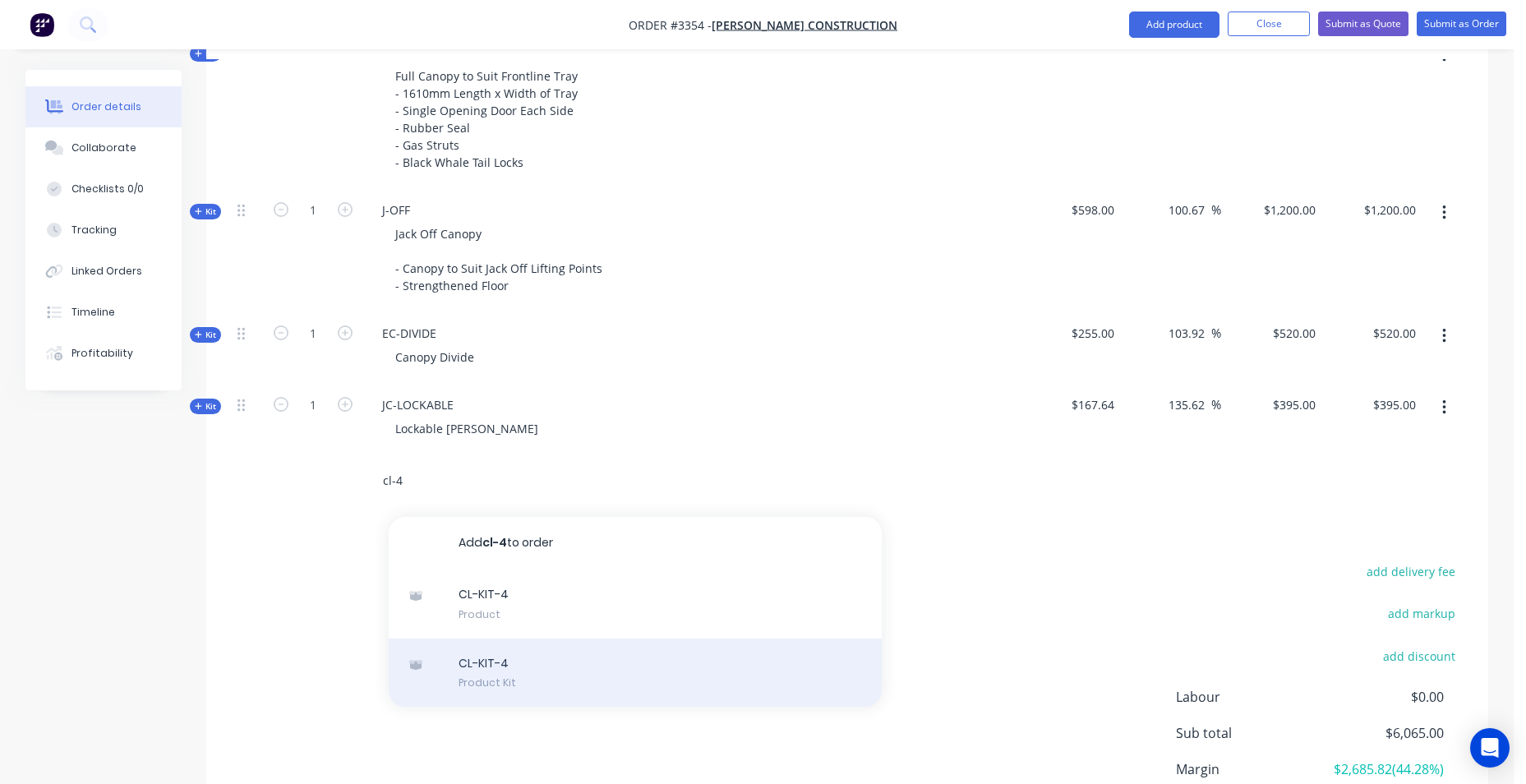
type input "cl-4"
click at [564, 680] on div "CL-KIT-4 Product Kit" at bounding box center [635, 673] width 493 height 69
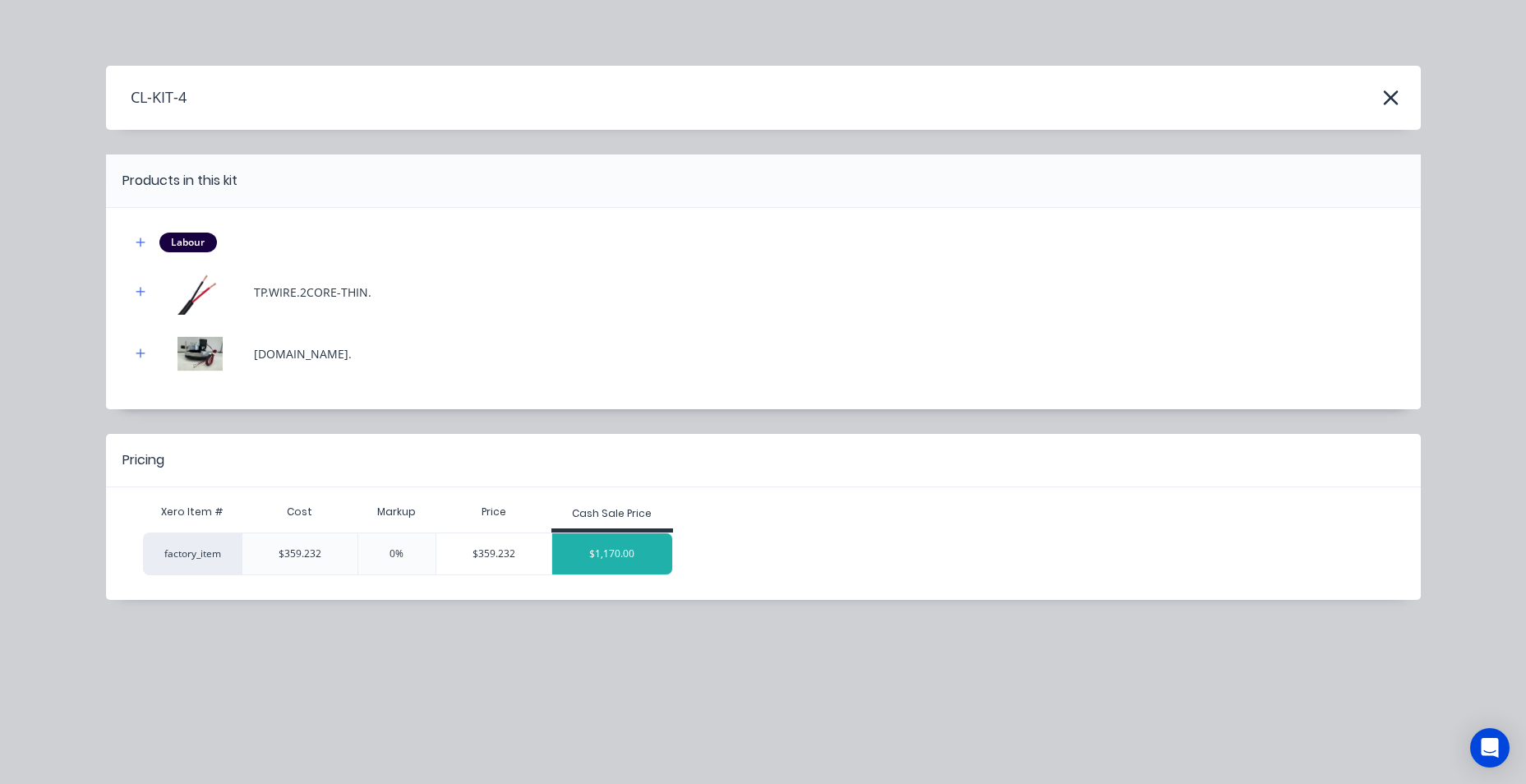
click at [633, 533] on div "$1,170.00" at bounding box center [613, 553] width 120 height 41
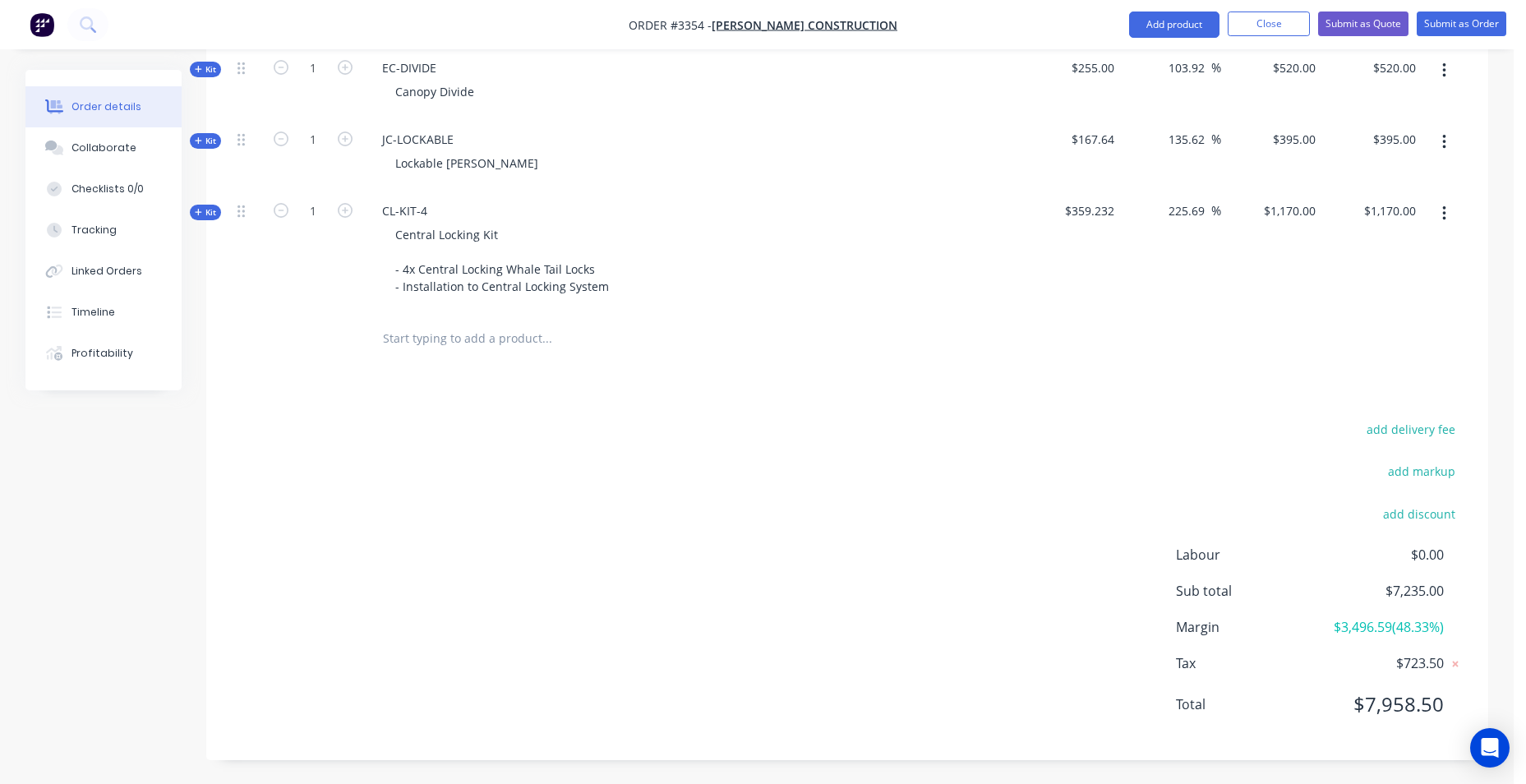
scroll to position [1004, 0]
click at [479, 334] on input "text" at bounding box center [546, 337] width 329 height 33
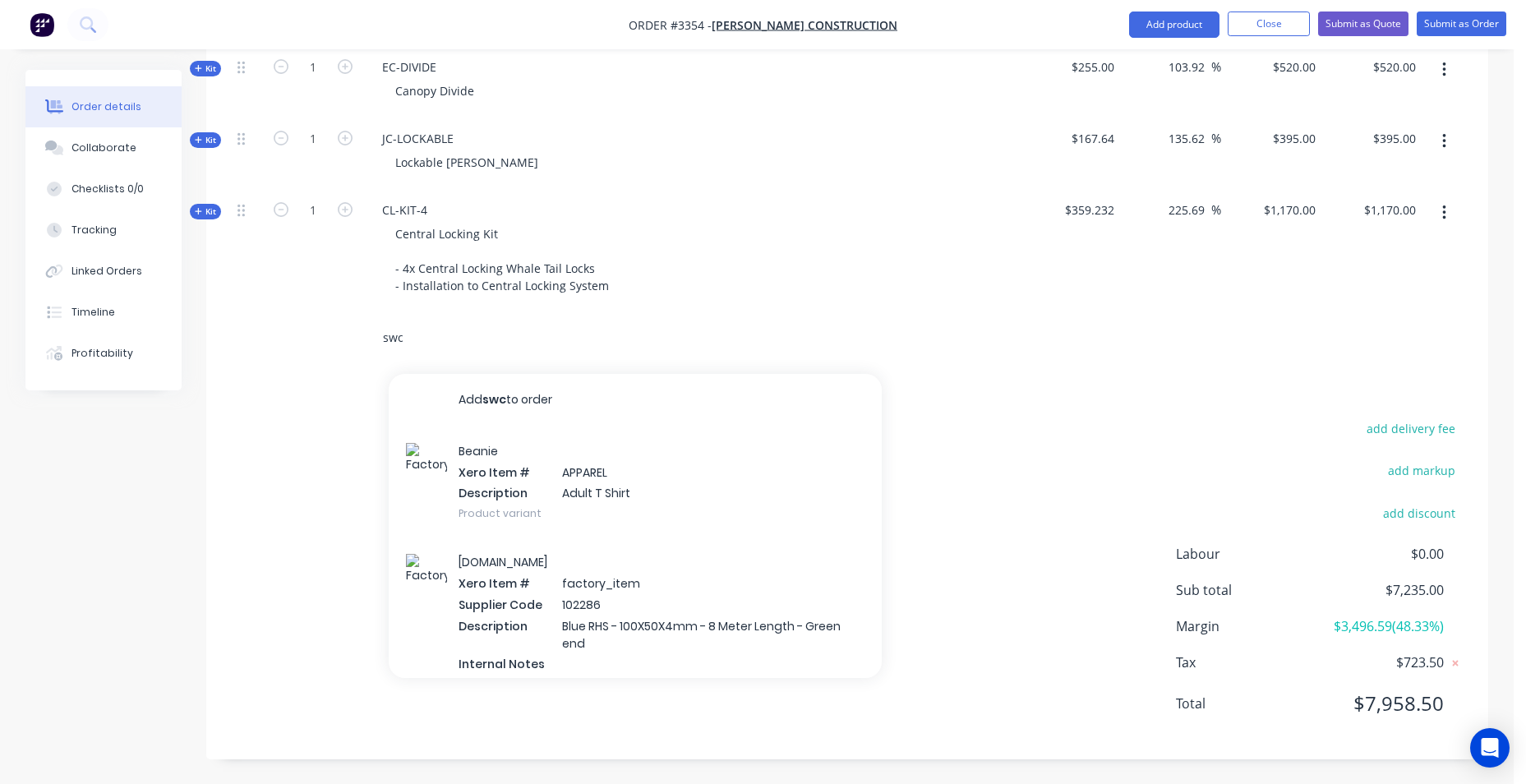
click at [479, 334] on input "swc" at bounding box center [546, 337] width 329 height 33
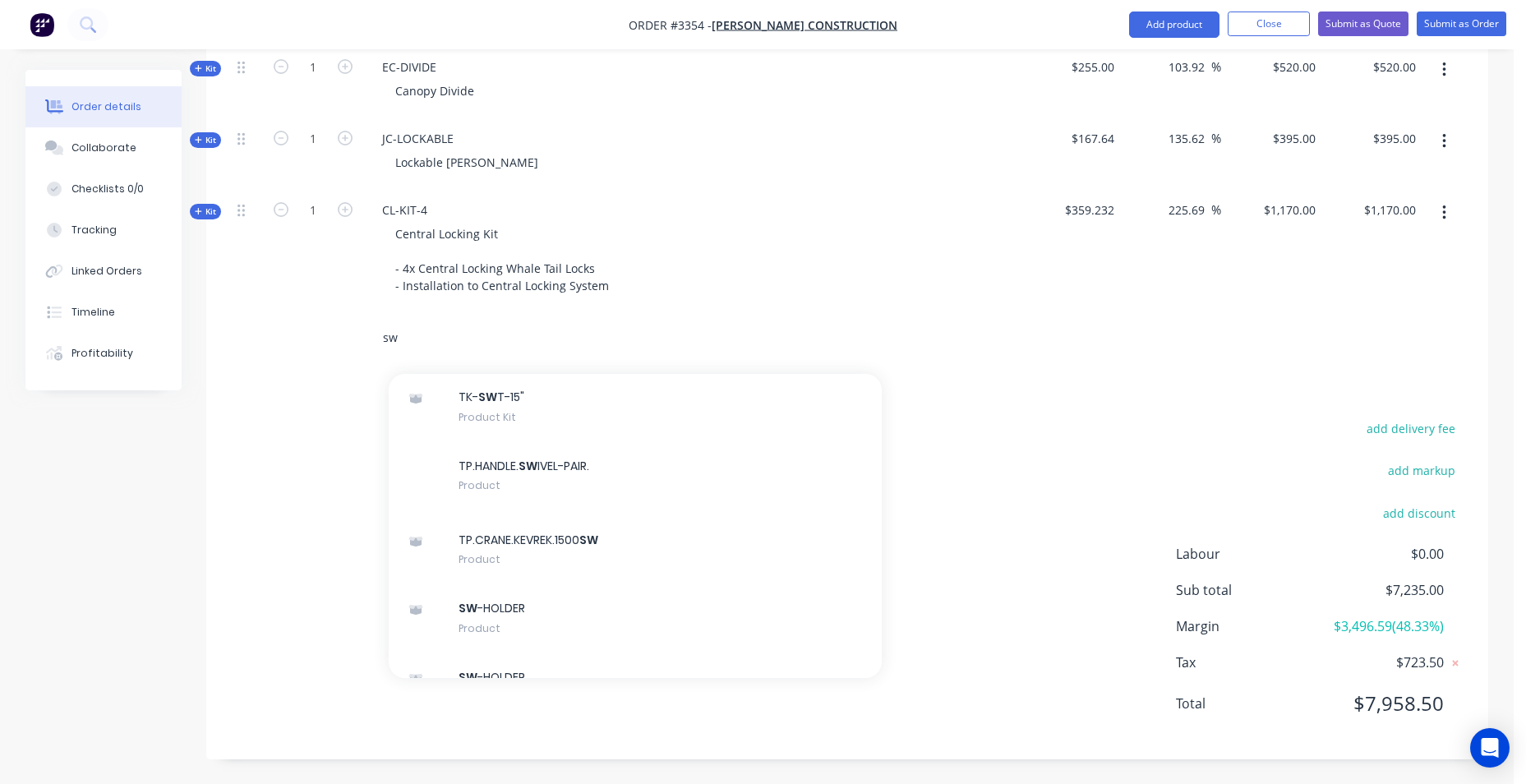
scroll to position [1396, 0]
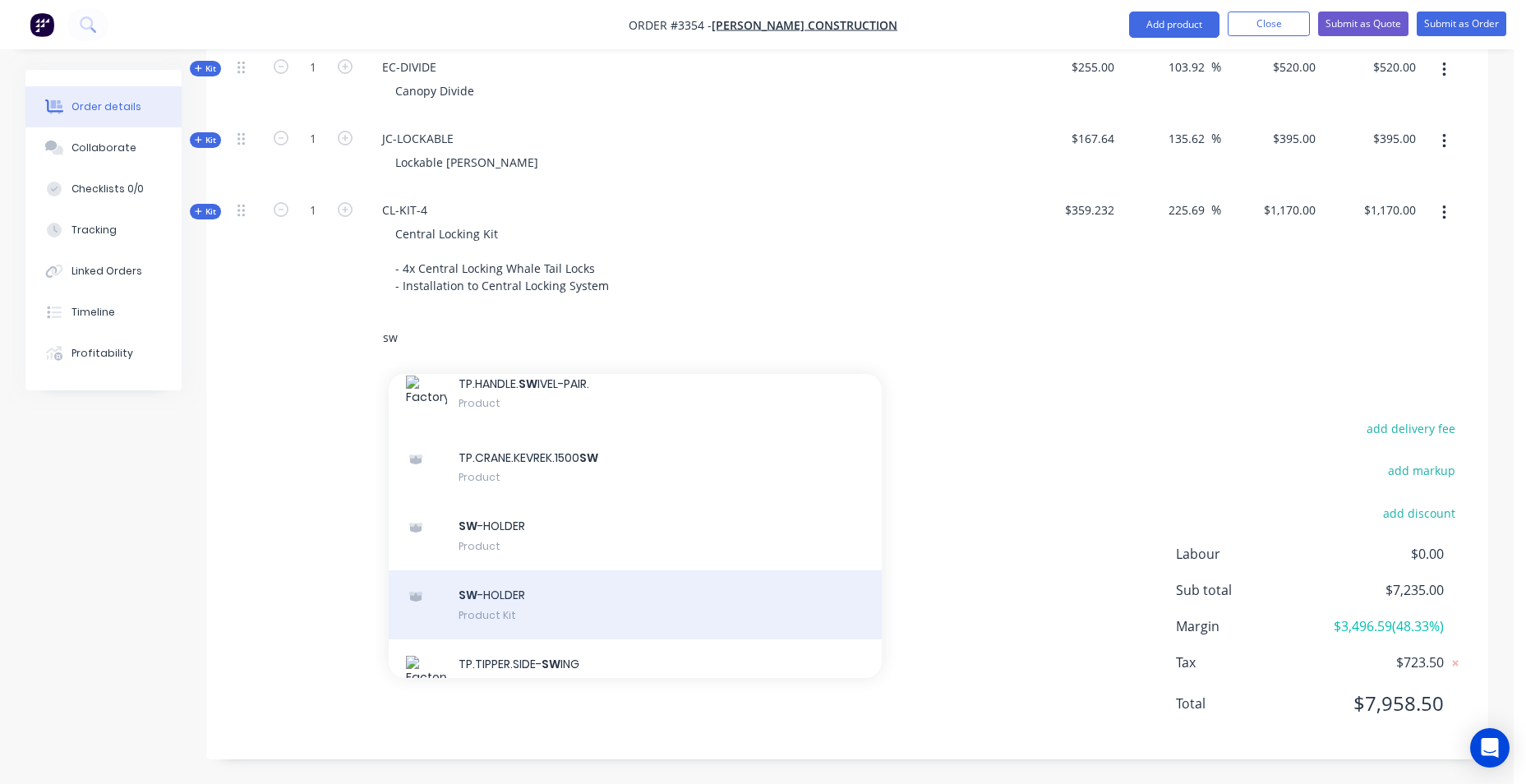
type input "sw"
click at [653, 570] on div "SW -HOLDER Product Kit" at bounding box center [635, 605] width 493 height 69
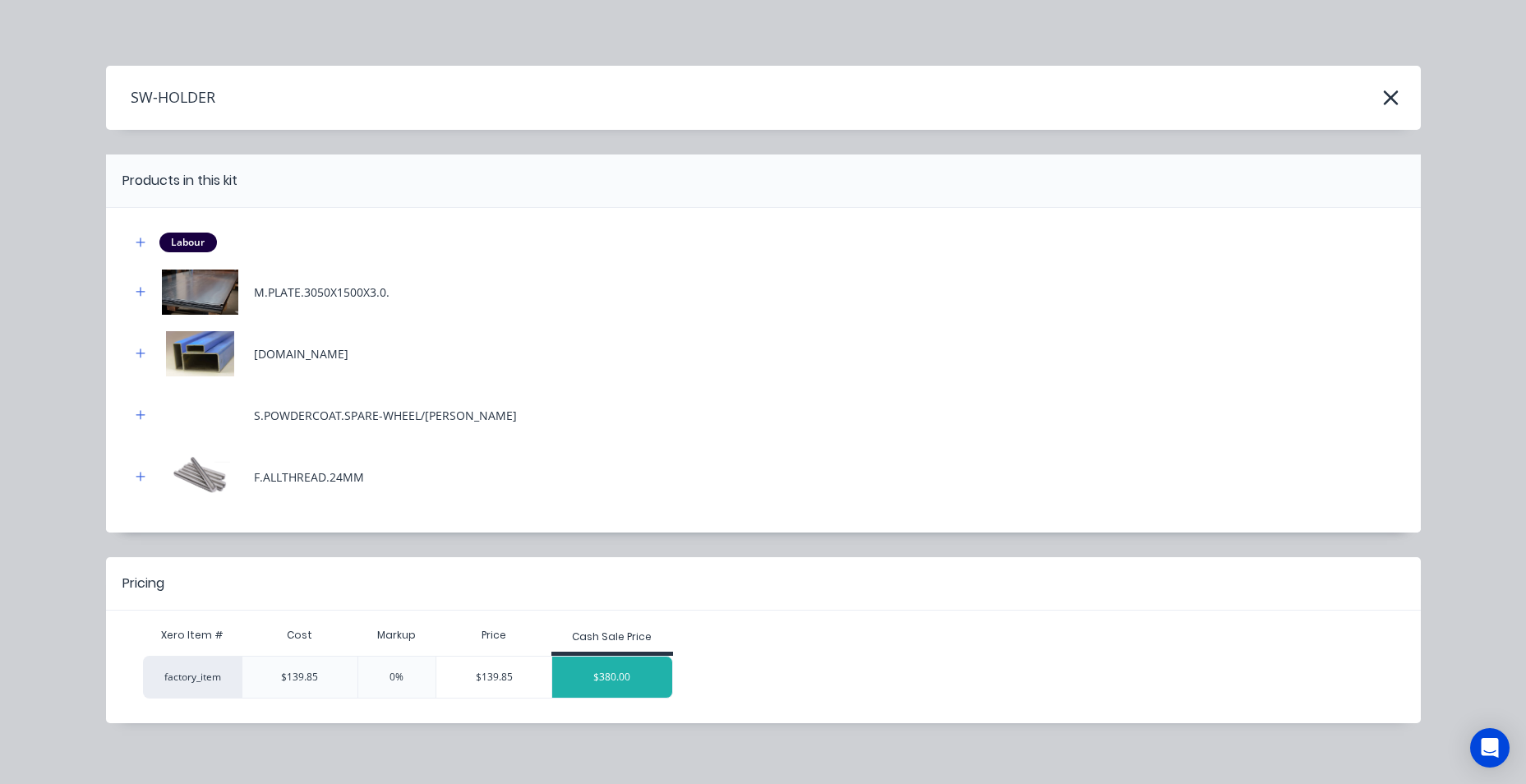
click at [581, 669] on div "$380.00" at bounding box center [613, 677] width 120 height 41
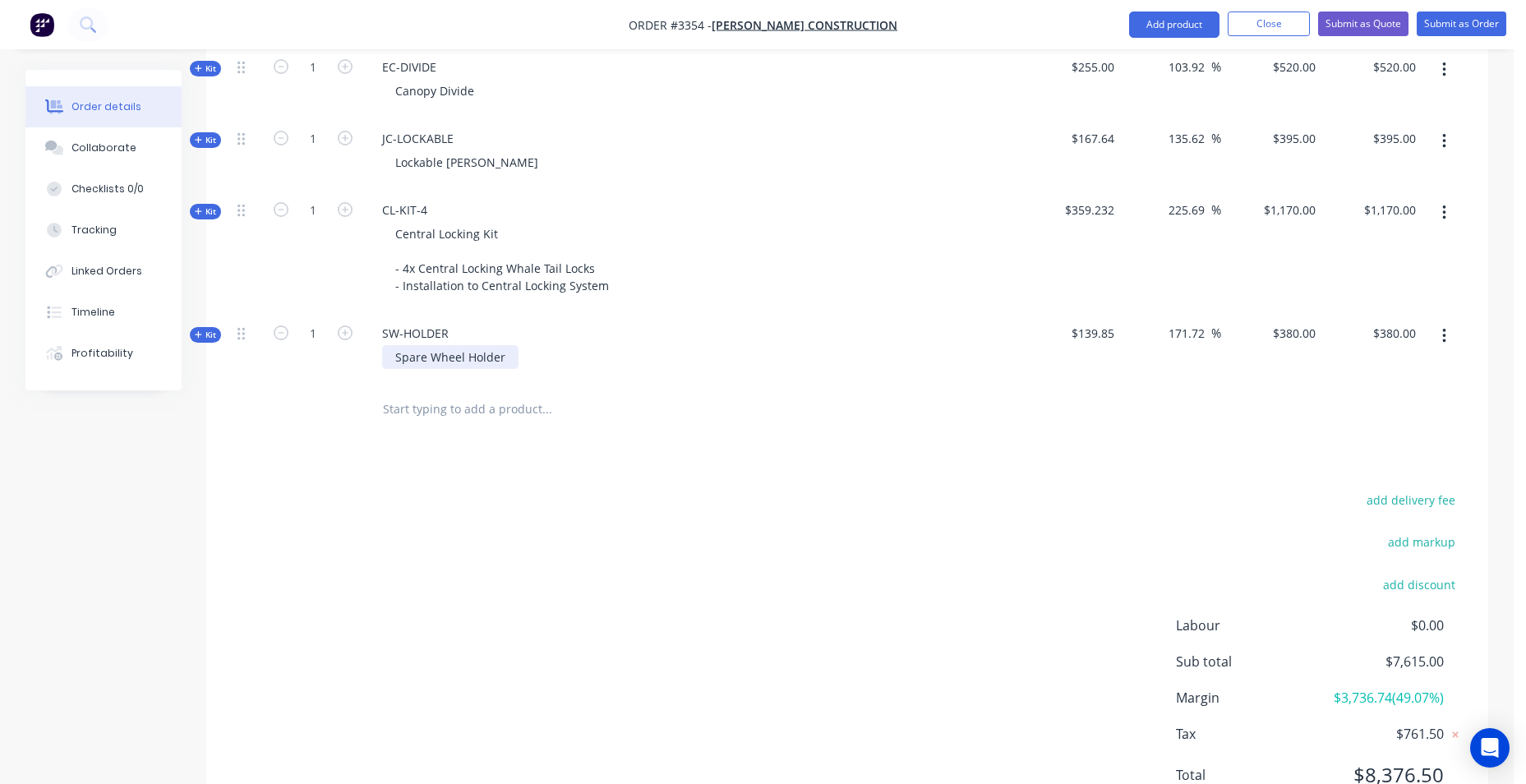
click at [505, 356] on div "Spare Wheel Holder" at bounding box center [450, 357] width 136 height 24
click at [394, 372] on div "SW-HOLDER Spare Wheel Holder" at bounding box center [691, 347] width 657 height 72
click at [405, 364] on div "Spare Wheel Holder" at bounding box center [450, 357] width 136 height 24
drag, startPoint x: 386, startPoint y: 356, endPoint x: 521, endPoint y: 360, distance: 135.1
click at [521, 360] on div "Spare Wheel Holder" at bounding box center [691, 357] width 644 height 24
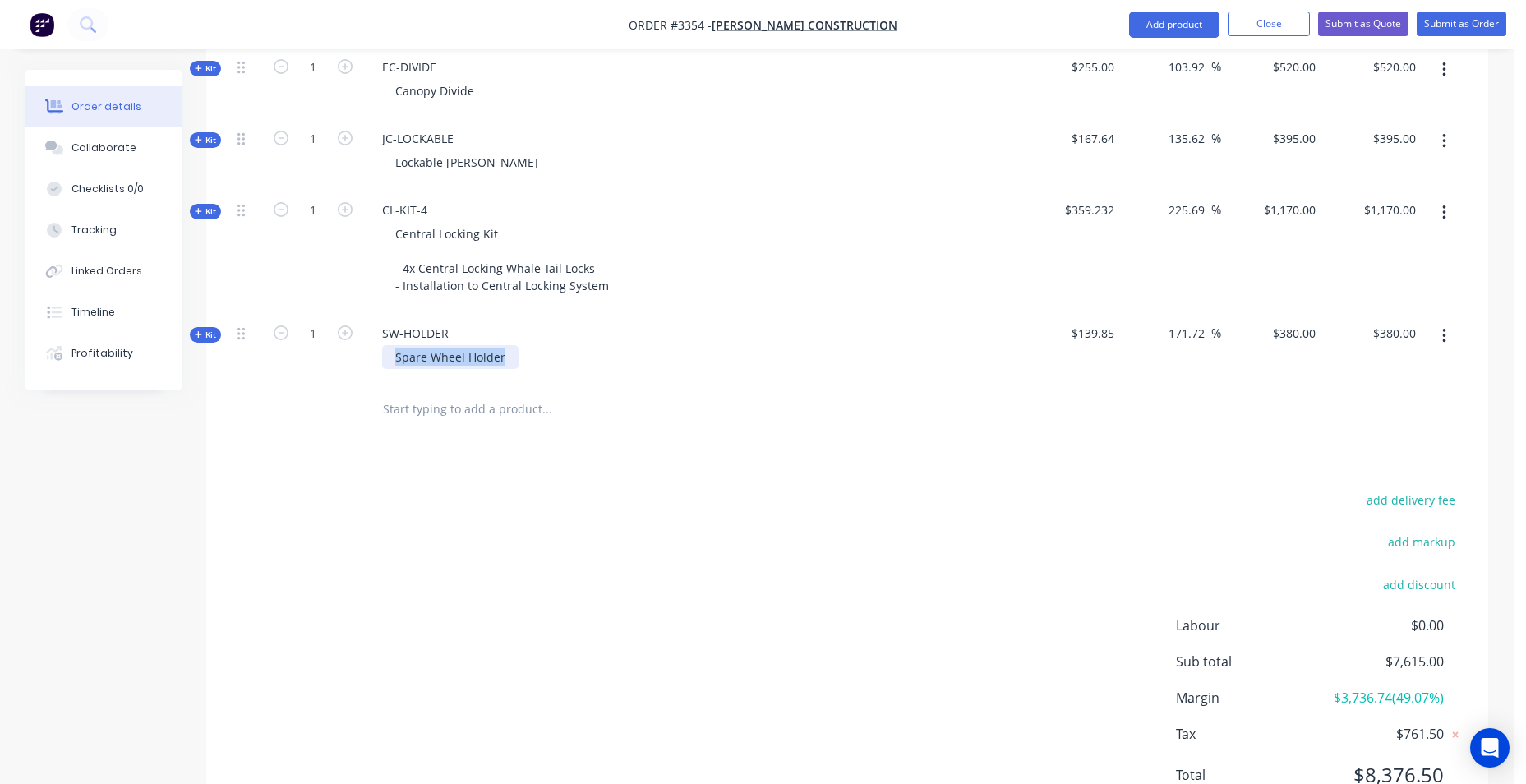
paste div
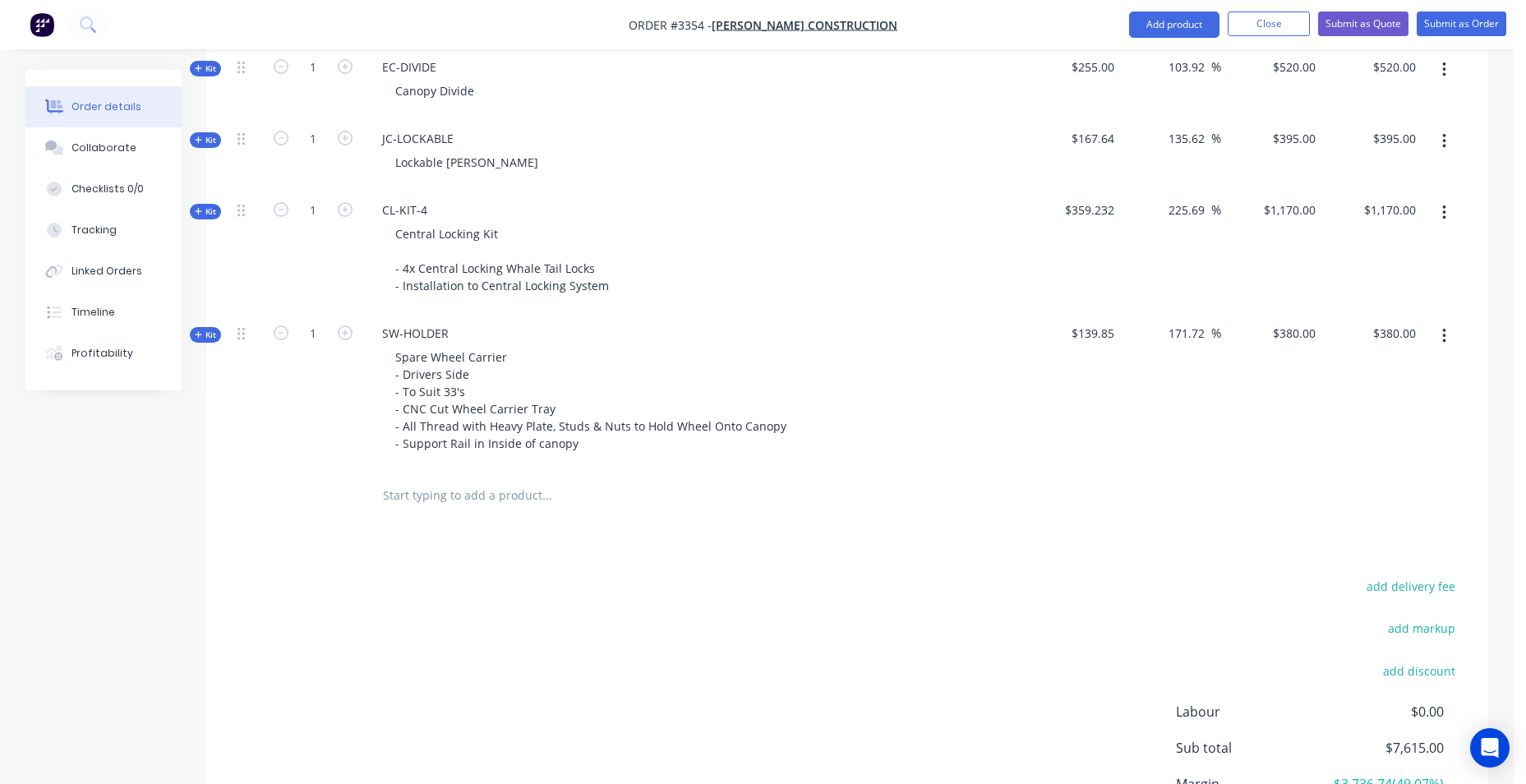
click at [792, 242] on div "Central Locking Kit - 4x Central Locking Whale Tail Locks - Installation to Cen…" at bounding box center [691, 259] width 644 height 75
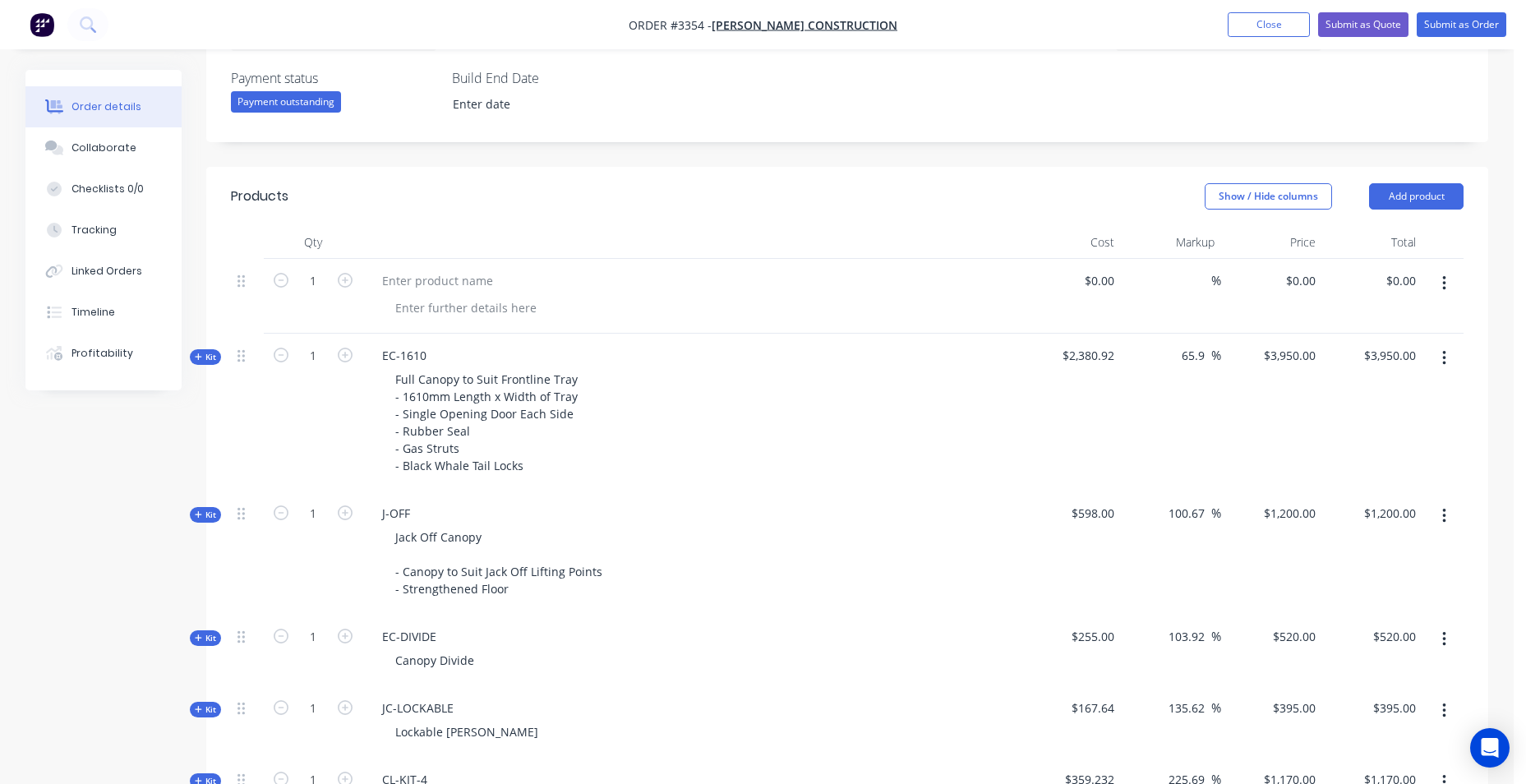
scroll to position [94, 0]
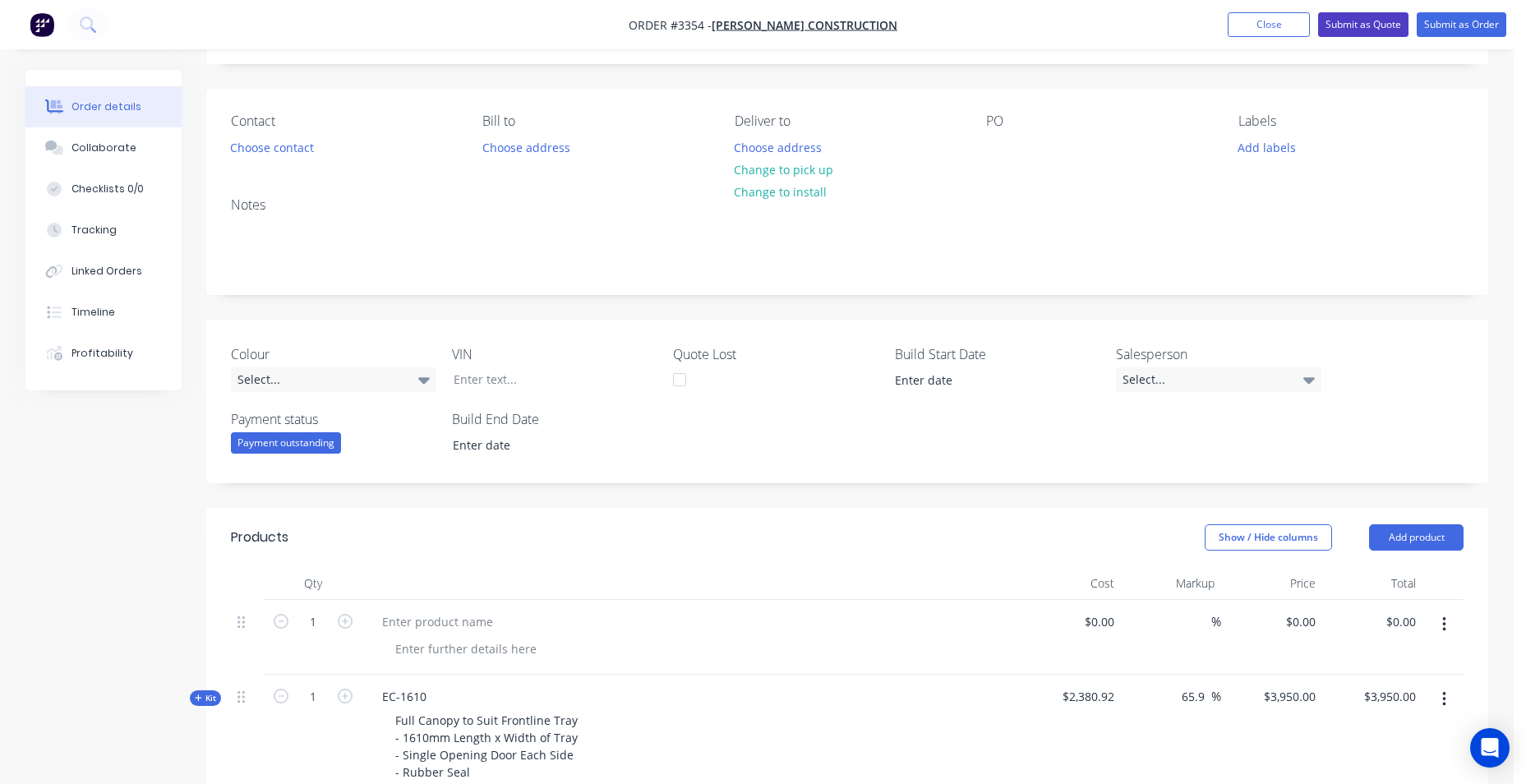
click at [1376, 29] on button "Submit as Quote" at bounding box center [1363, 24] width 90 height 24
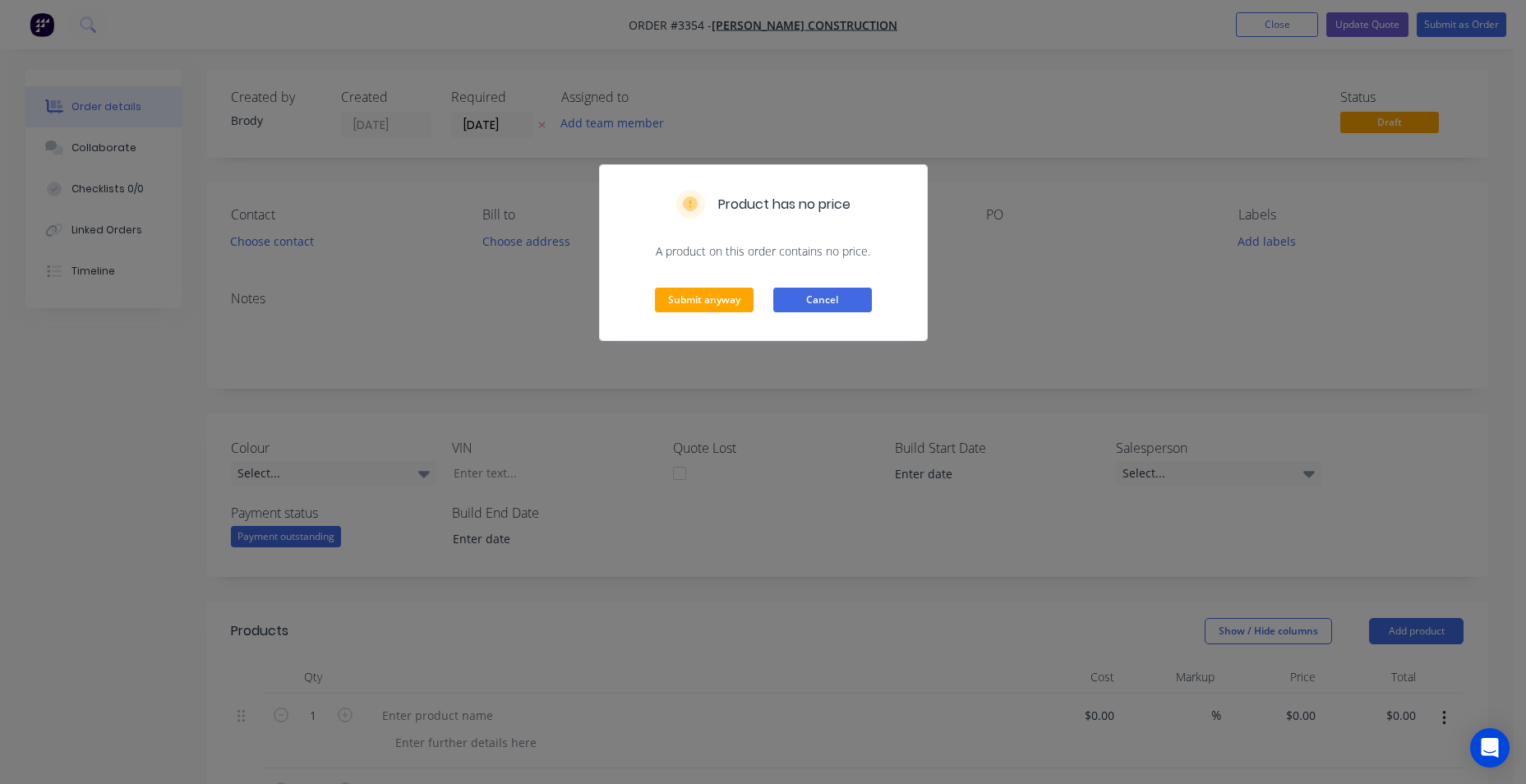
click at [840, 298] on button "Cancel" at bounding box center [822, 299] width 99 height 24
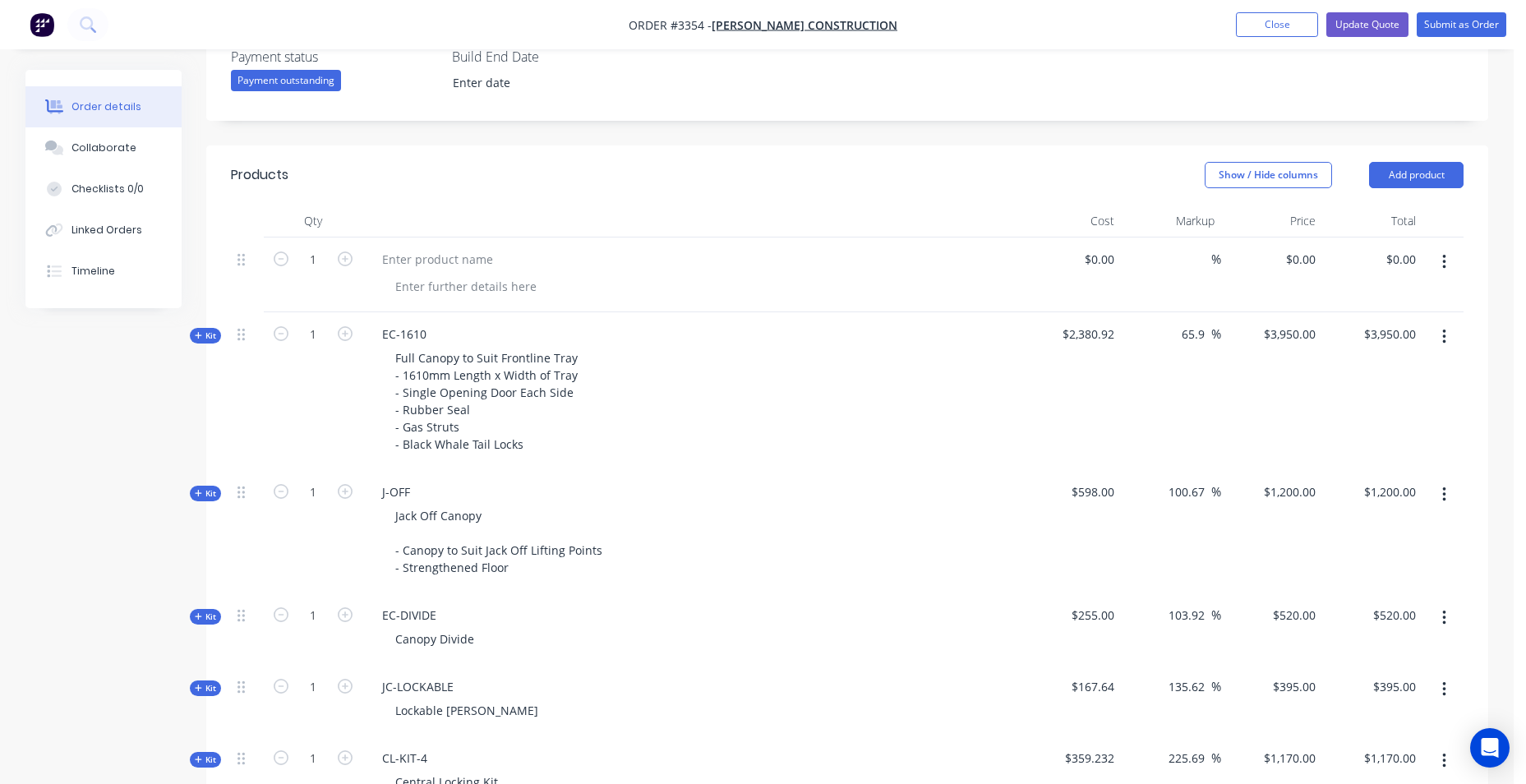
scroll to position [493, 0]
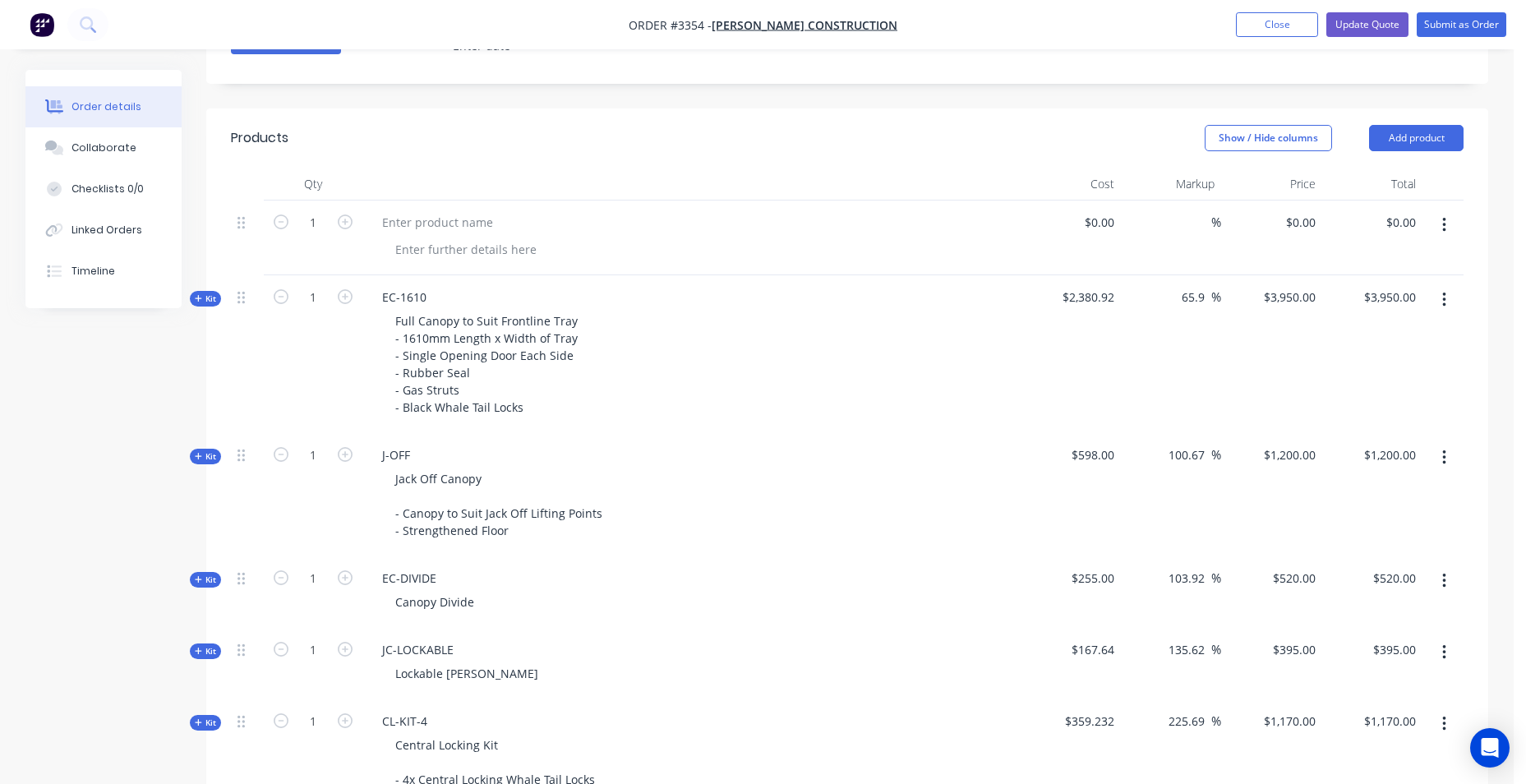
click at [1442, 225] on icon "button" at bounding box center [1444, 225] width 4 height 18
click at [1406, 346] on button "Delete" at bounding box center [1385, 333] width 156 height 33
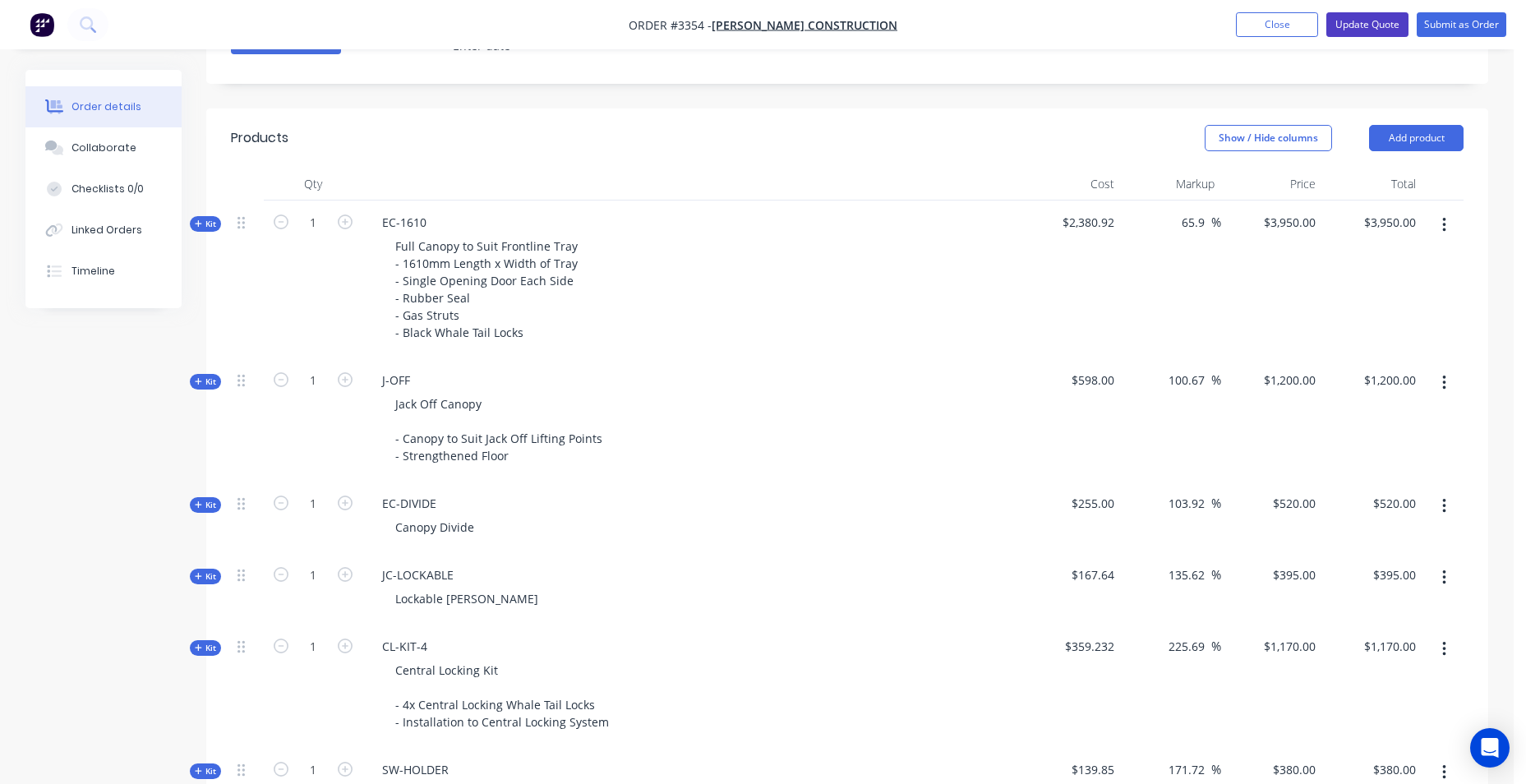
click at [1367, 30] on button "Update Quote" at bounding box center [1367, 24] width 82 height 24
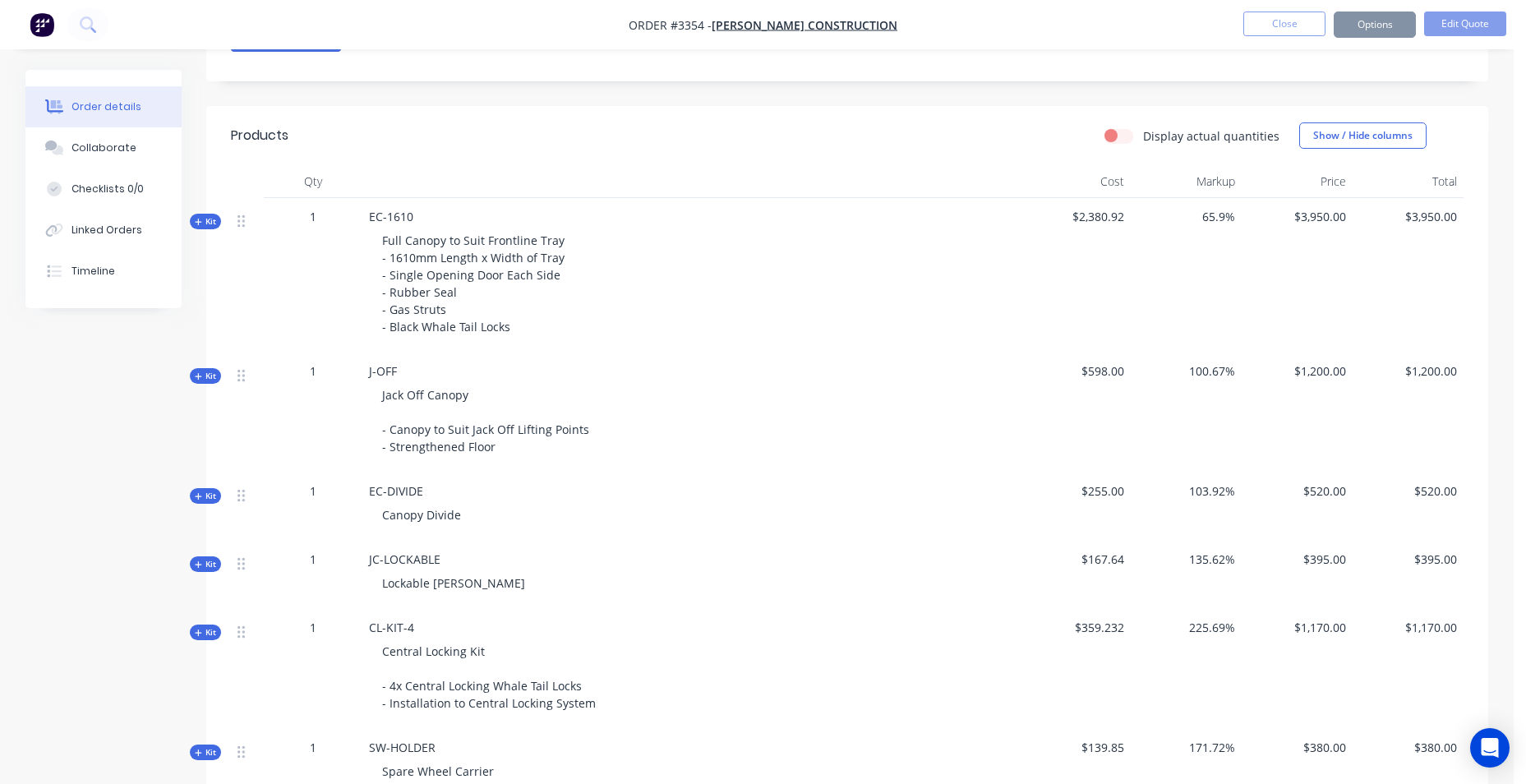
scroll to position [0, 0]
